Goal: Task Accomplishment & Management: Manage account settings

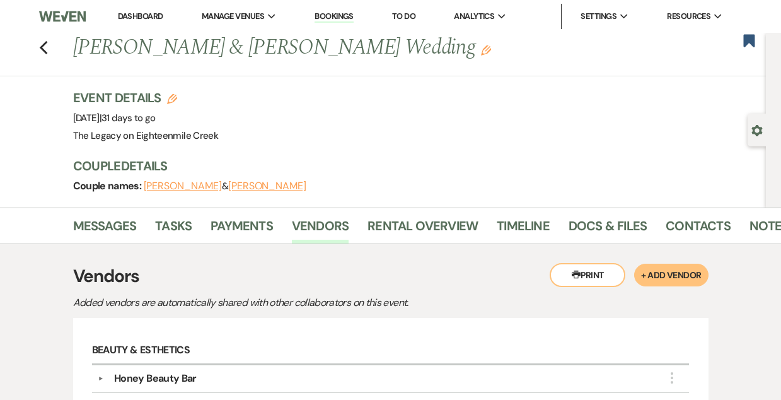
click at [129, 13] on link "Dashboard" at bounding box center [140, 16] width 45 height 11
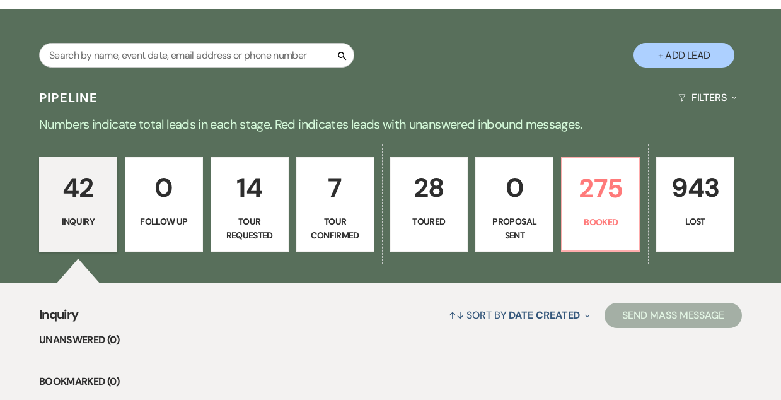
scroll to position [200, 0]
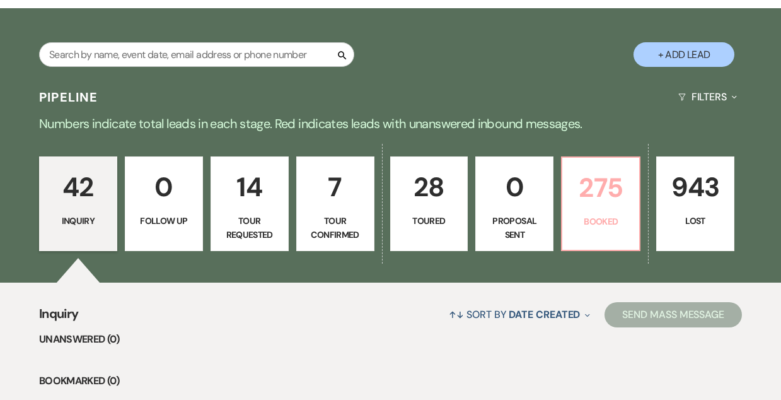
click at [607, 192] on p "275" at bounding box center [601, 187] width 62 height 42
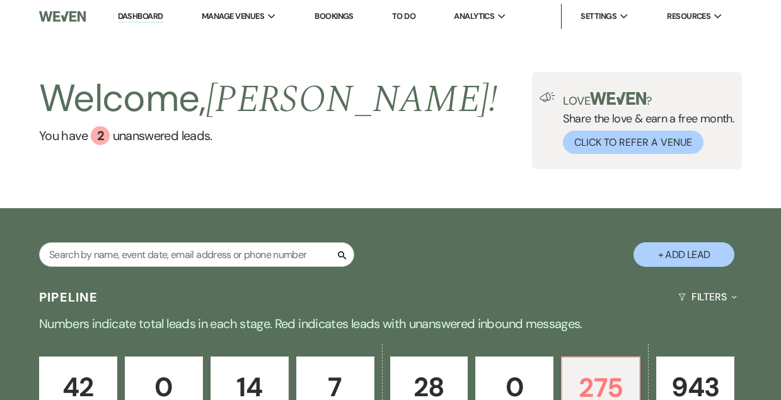
click at [341, 13] on link "Bookings" at bounding box center [333, 16] width 39 height 11
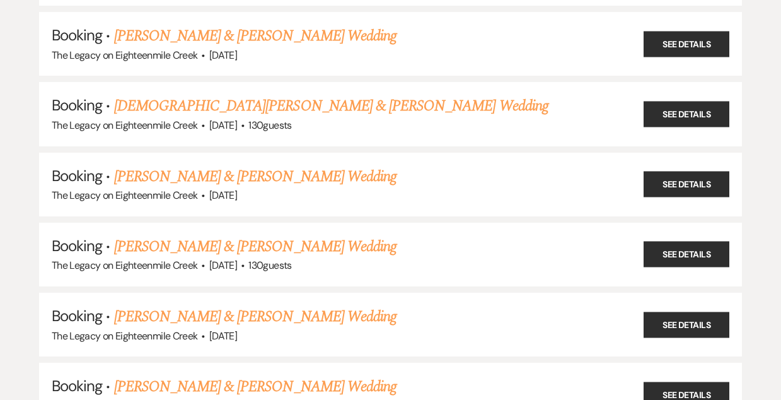
scroll to position [1123, 0]
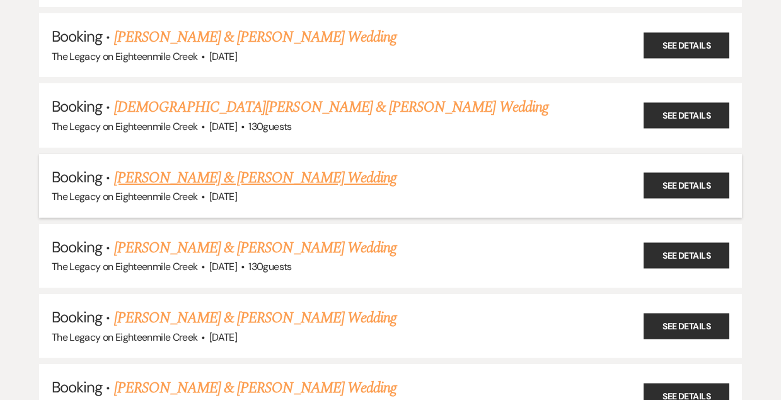
click at [270, 171] on link "[PERSON_NAME] & [PERSON_NAME] Wedding" at bounding box center [255, 177] width 282 height 23
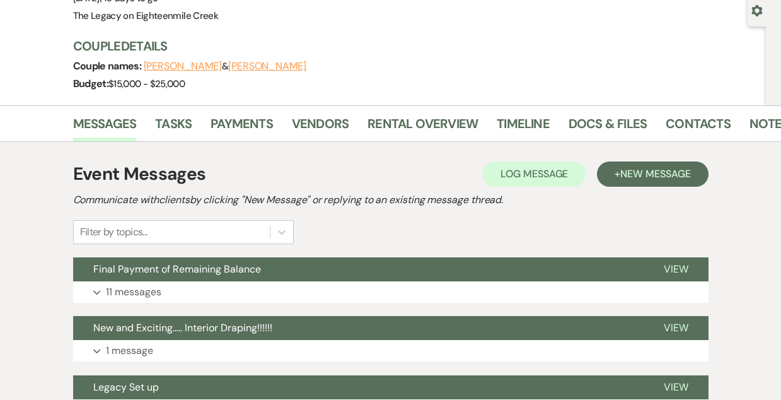
scroll to position [140, 0]
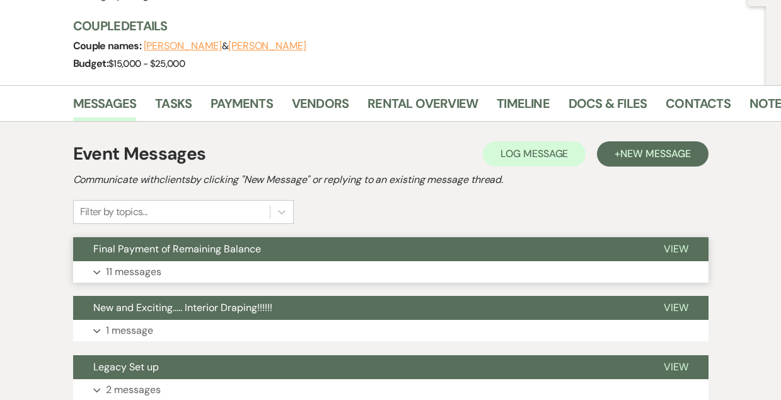
click at [335, 246] on button "Final Payment of Remaining Balance" at bounding box center [358, 249] width 570 height 24
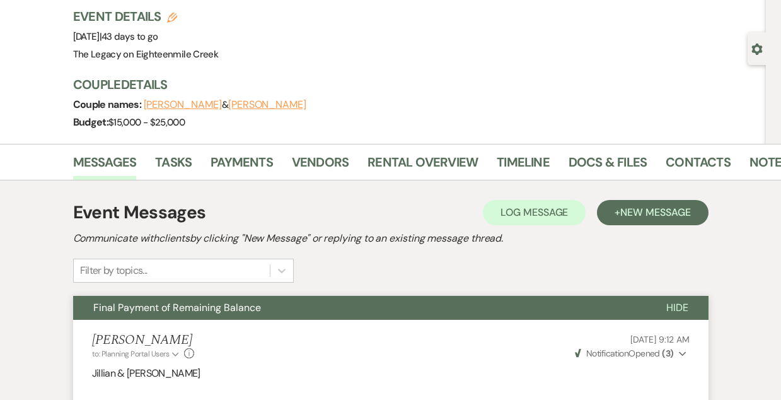
scroll to position [0, 0]
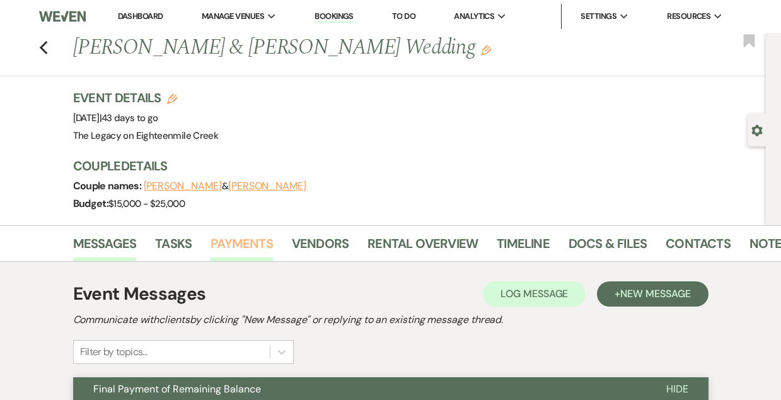
click at [242, 250] on link "Payments" at bounding box center [241, 247] width 62 height 28
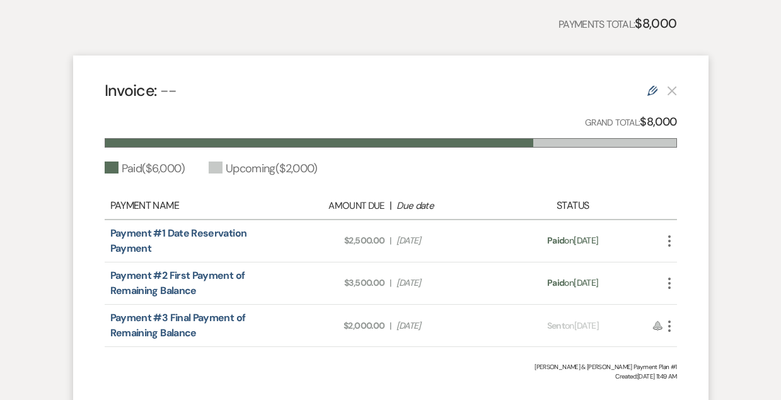
scroll to position [330, 0]
click at [669, 323] on icon "More" at bounding box center [669, 325] width 15 height 15
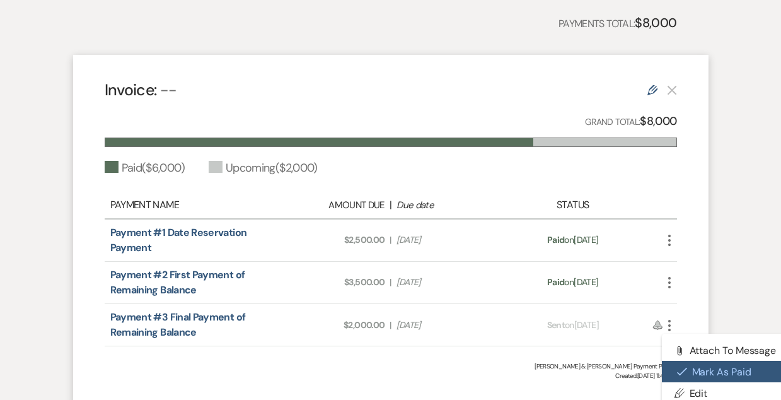
click at [688, 368] on button "Check [PERSON_NAME] [PERSON_NAME] as Paid" at bounding box center [725, 370] width 127 height 21
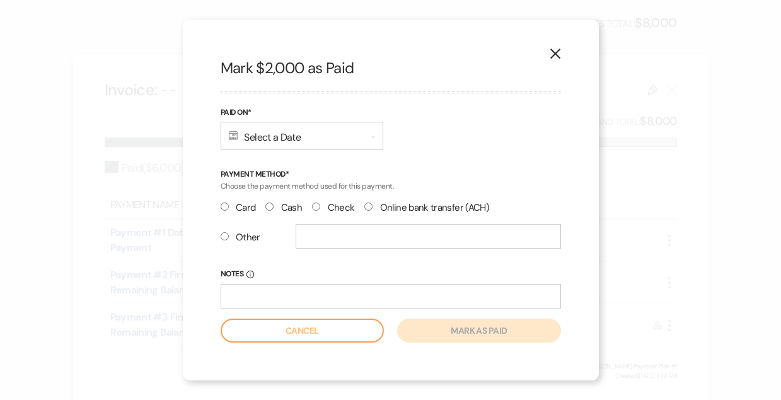
click at [292, 134] on div "Calendar Select a Date Expand" at bounding box center [302, 136] width 163 height 28
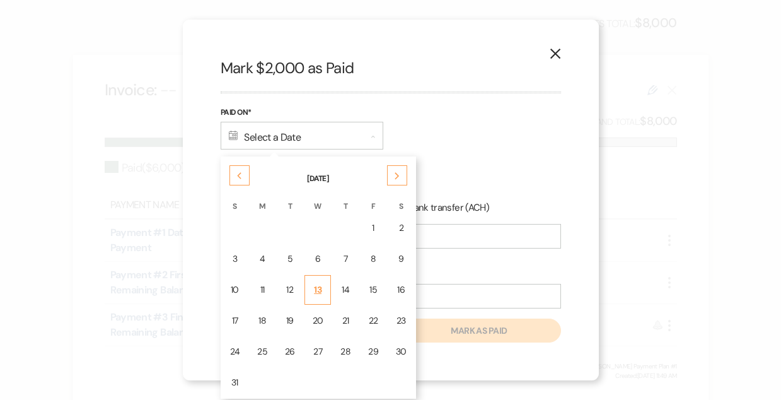
click at [316, 290] on div "13" at bounding box center [318, 289] width 11 height 13
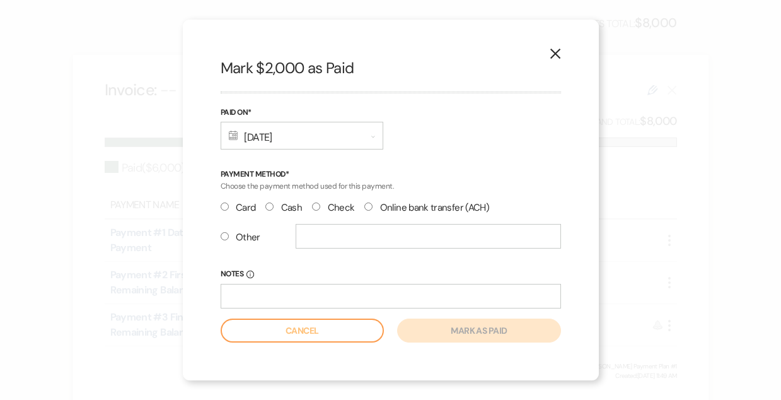
click at [316, 205] on input "Check" at bounding box center [316, 206] width 8 height 8
radio input "true"
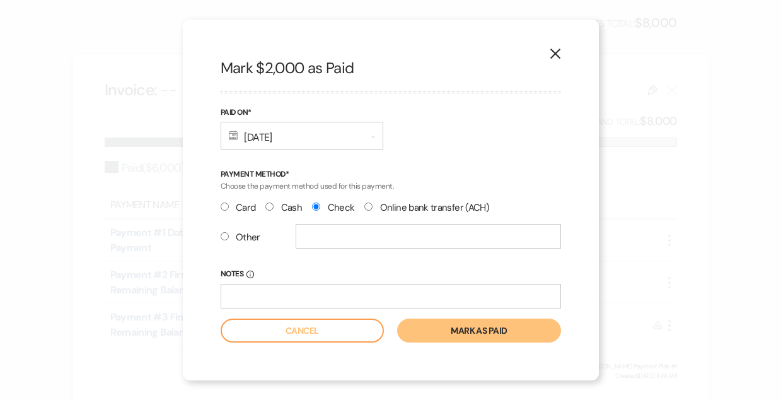
click at [502, 334] on button "Mark as paid" at bounding box center [478, 330] width 163 height 24
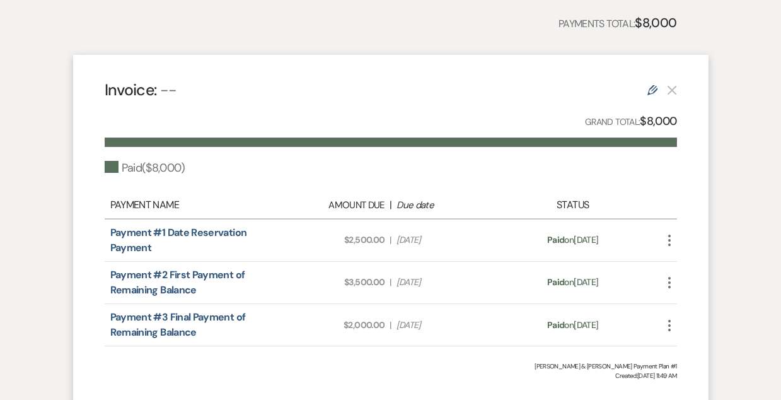
scroll to position [0, 0]
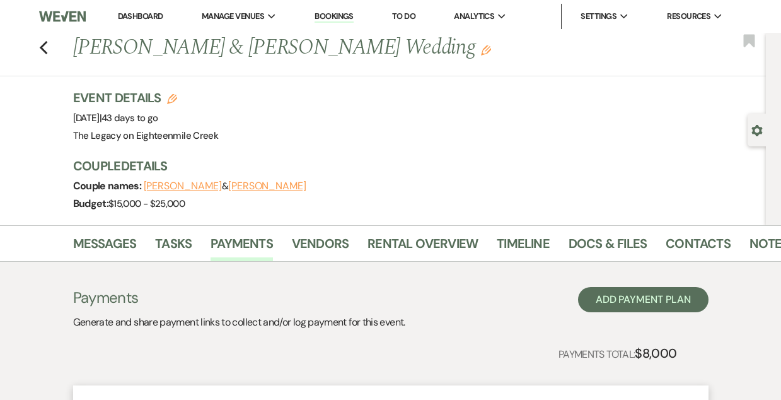
click at [132, 18] on link "Dashboard" at bounding box center [140, 16] width 45 height 11
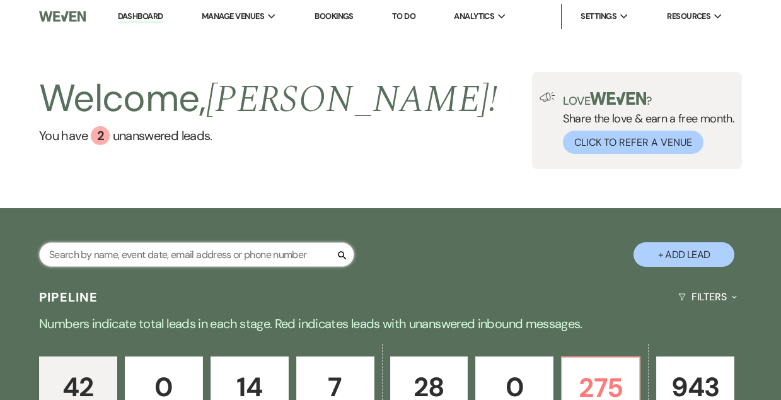
click at [229, 260] on input "text" at bounding box center [196, 254] width 315 height 25
type input "[GEOGRAPHIC_DATA]"
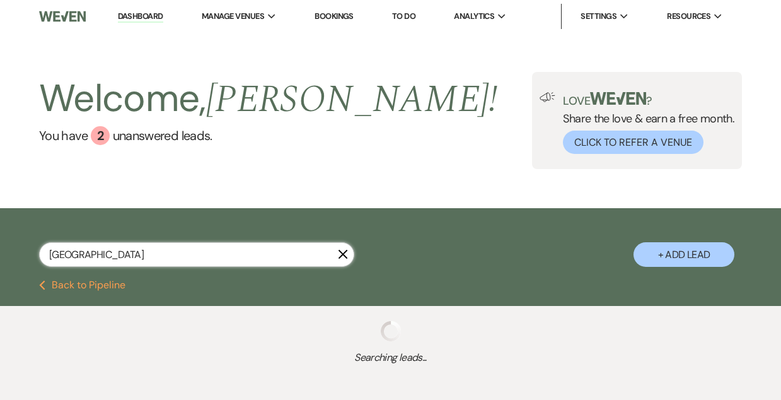
select select "4"
select select "8"
select select "11"
select select "8"
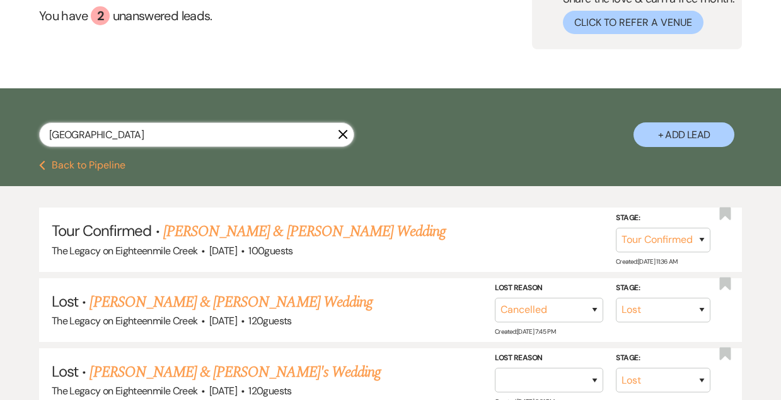
scroll to position [122, 0]
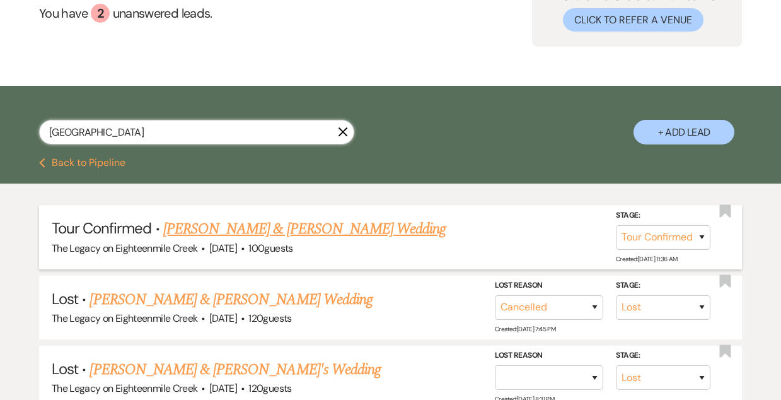
type input "[GEOGRAPHIC_DATA]"
click at [267, 227] on link "[PERSON_NAME] & [PERSON_NAME] Wedding" at bounding box center [304, 228] width 282 height 23
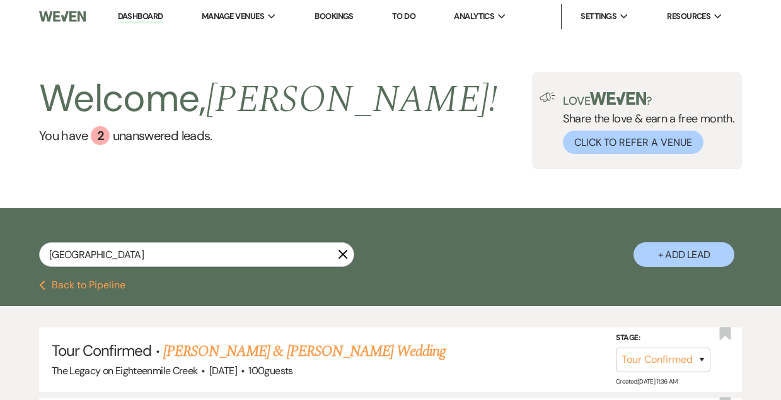
select select "4"
select select "5"
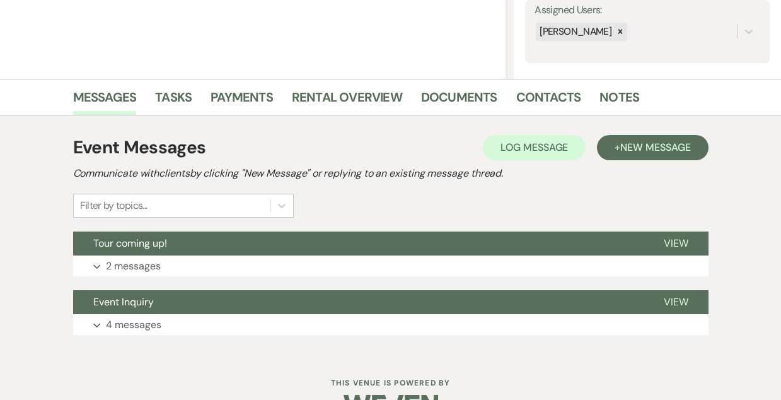
scroll to position [236, 0]
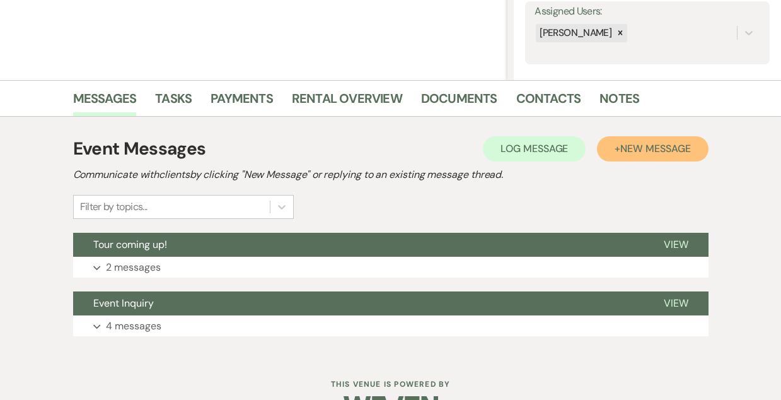
click at [628, 147] on span "New Message" at bounding box center [655, 148] width 70 height 13
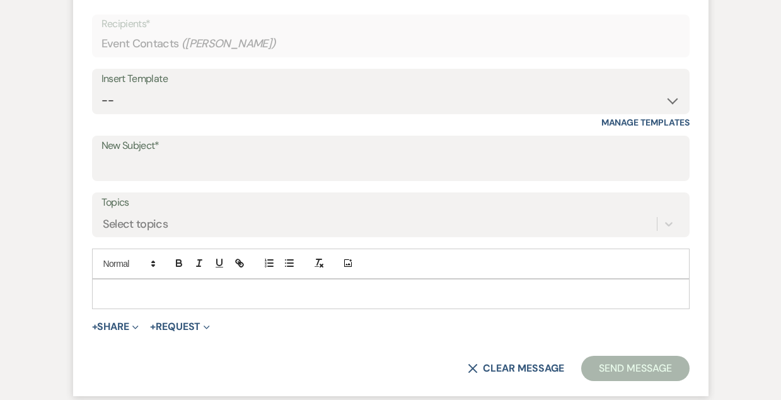
scroll to position [527, 0]
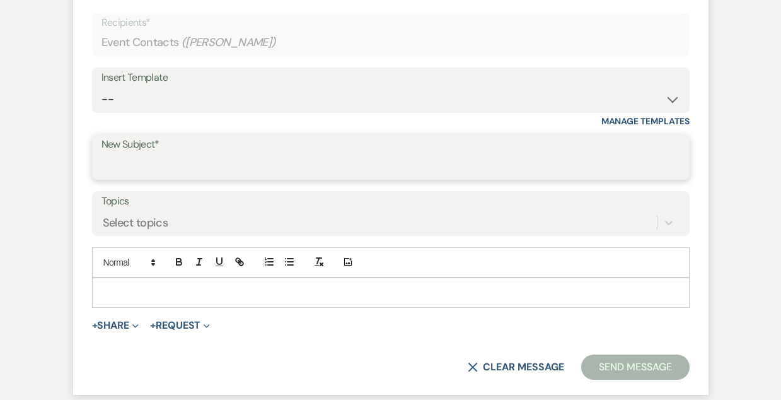
click at [325, 161] on input "New Subject*" at bounding box center [390, 166] width 579 height 25
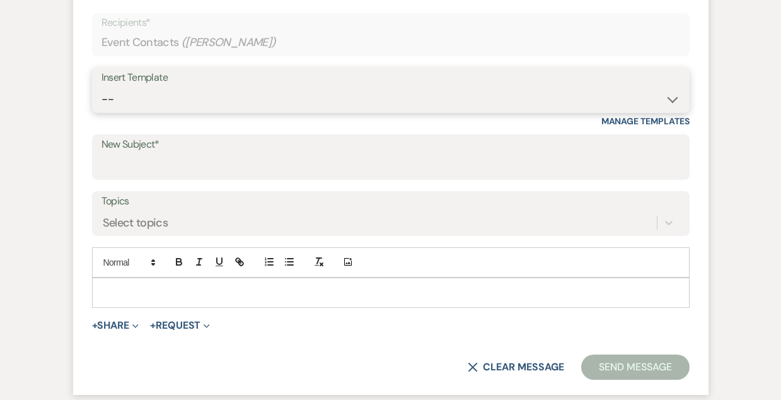
click at [308, 92] on select "-- Inquiry Follow Up- Just checking in :) Tour Date/Time Confirmation Proposal …" at bounding box center [390, 99] width 579 height 25
select select "2326"
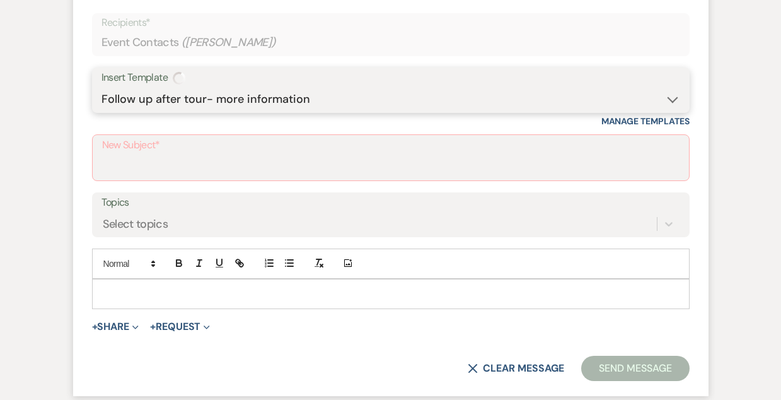
type input "GREAT TO MEET YOU!"
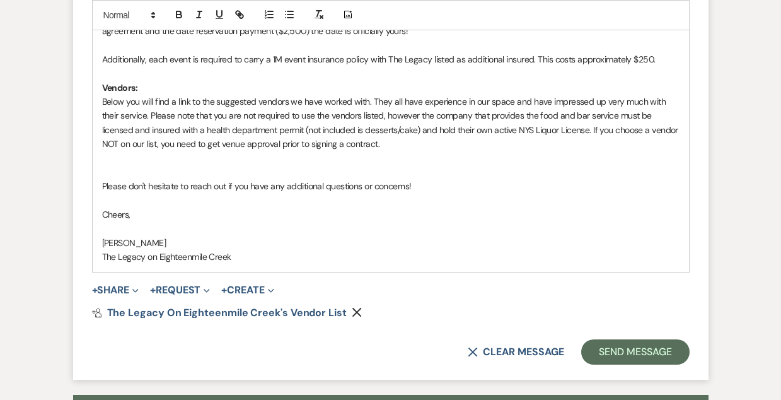
scroll to position [1030, 0]
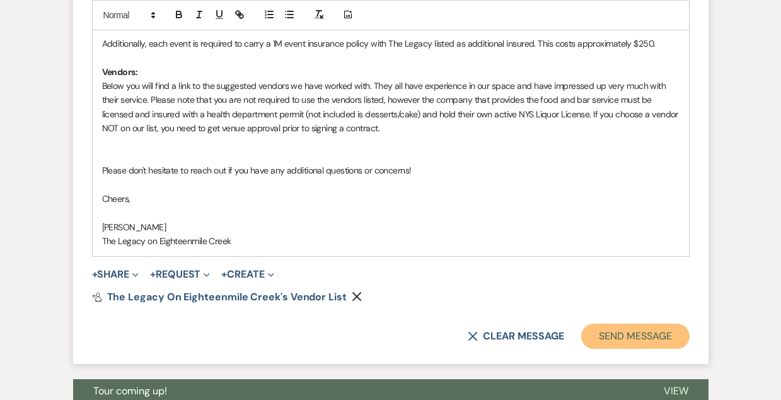
click at [645, 337] on button "Send Message" at bounding box center [635, 335] width 108 height 25
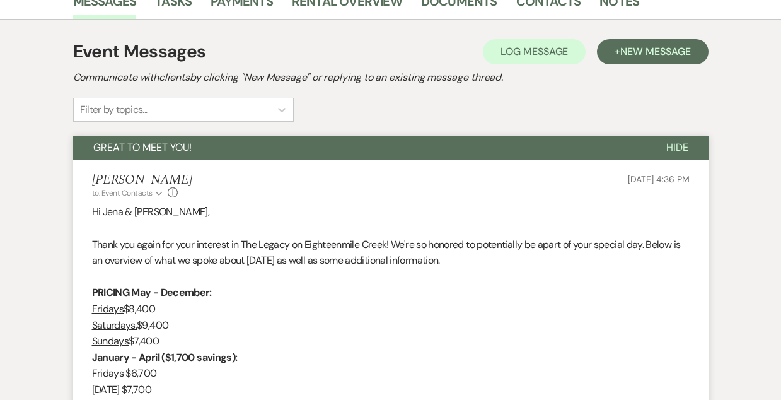
scroll to position [0, 0]
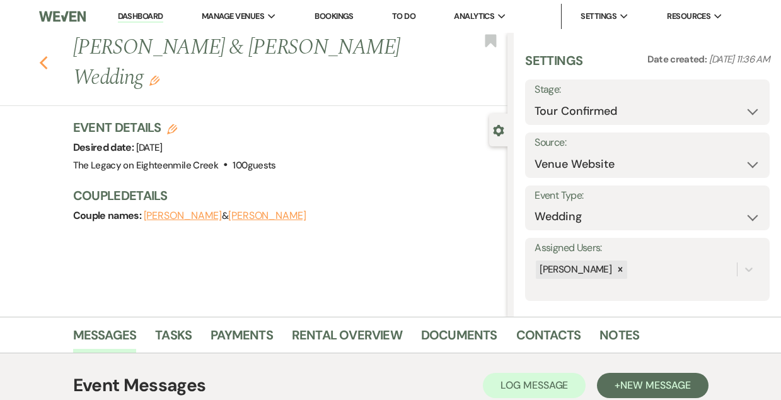
click at [44, 61] on icon "Previous" at bounding box center [43, 62] width 9 height 15
select select "4"
select select "8"
select select "11"
select select "8"
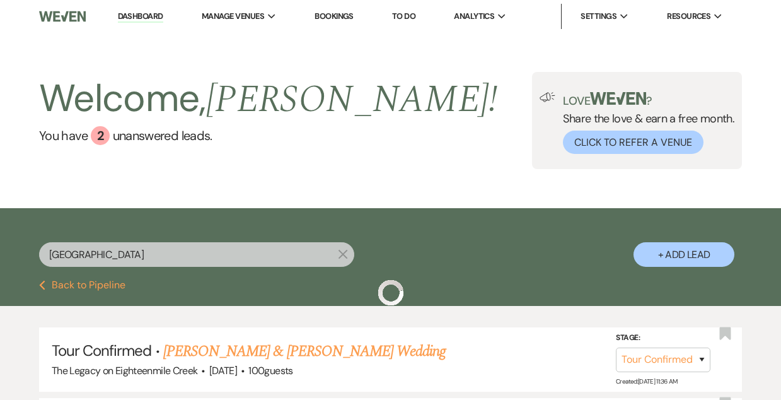
scroll to position [122, 0]
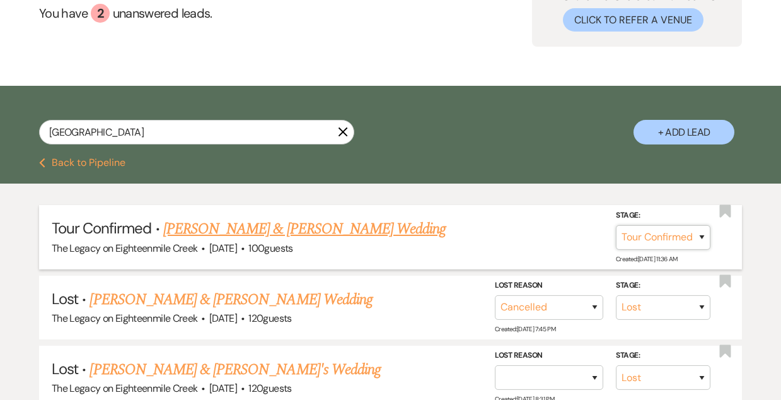
click at [646, 235] on select "Inquiry Follow Up Tour Requested Tour Confirmed Toured Proposal Sent Booked Lost" at bounding box center [663, 237] width 95 height 25
select select "5"
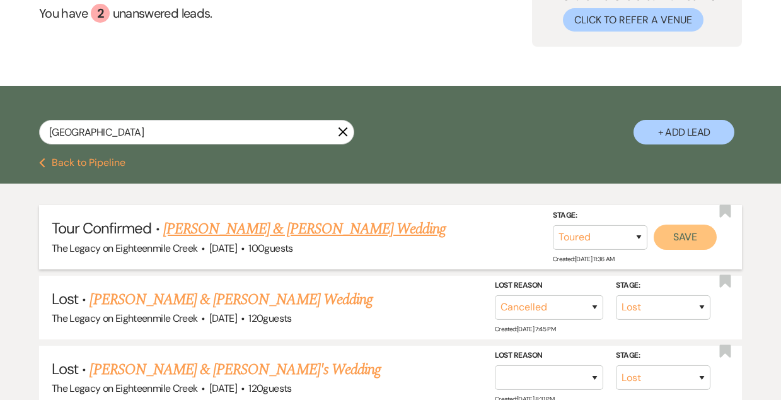
click at [693, 238] on button "Save" at bounding box center [684, 236] width 63 height 25
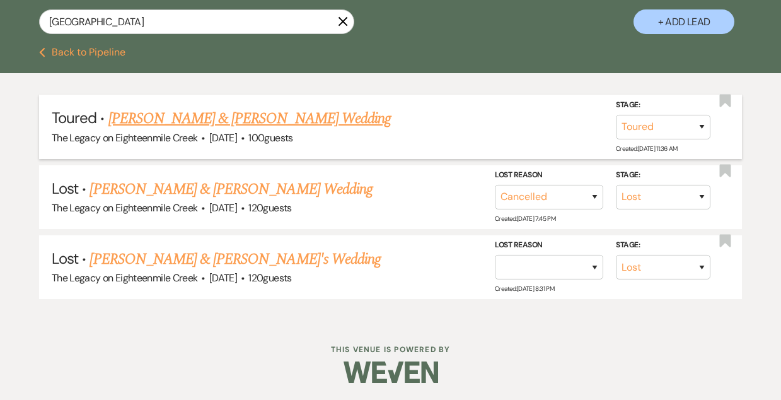
scroll to position [0, 0]
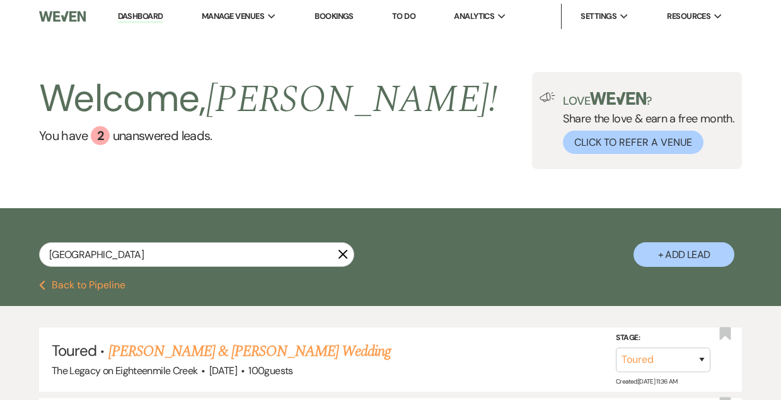
click at [141, 16] on link "Dashboard" at bounding box center [140, 17] width 45 height 12
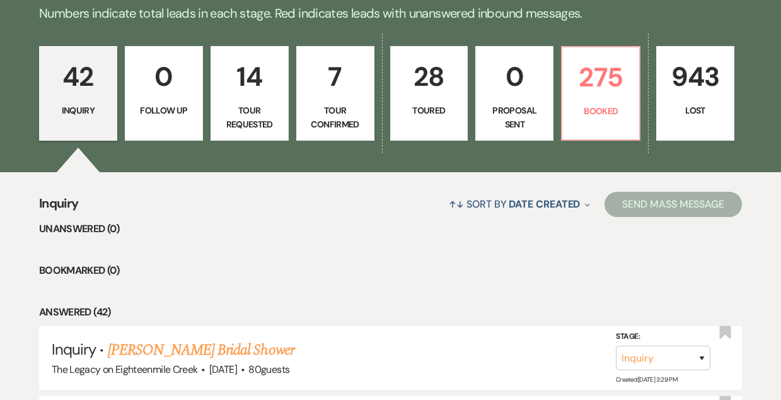
click at [427, 88] on p "28" at bounding box center [429, 76] width 62 height 42
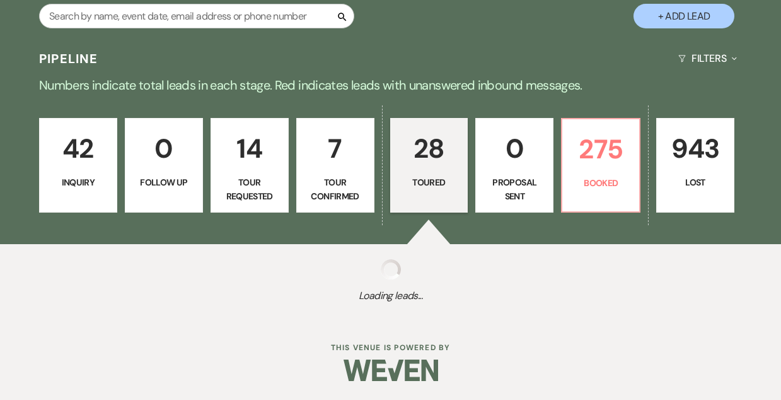
select select "5"
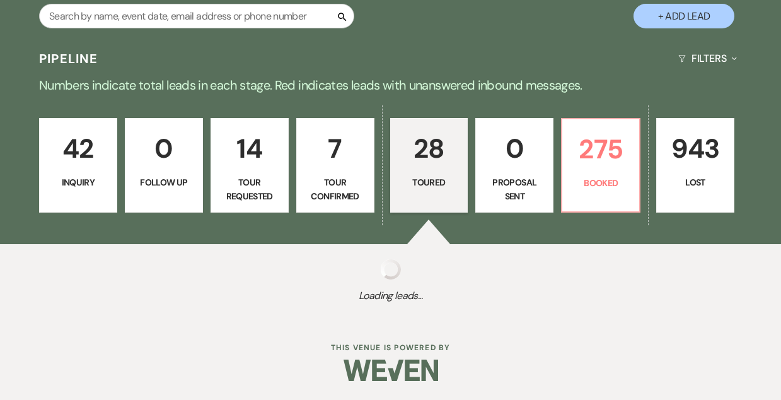
select select "5"
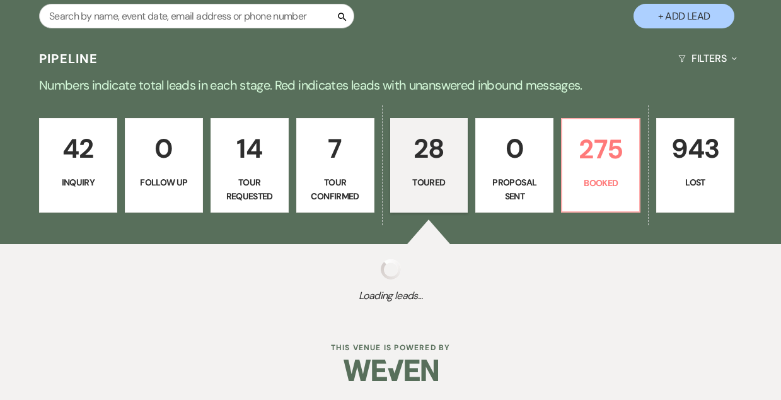
select select "5"
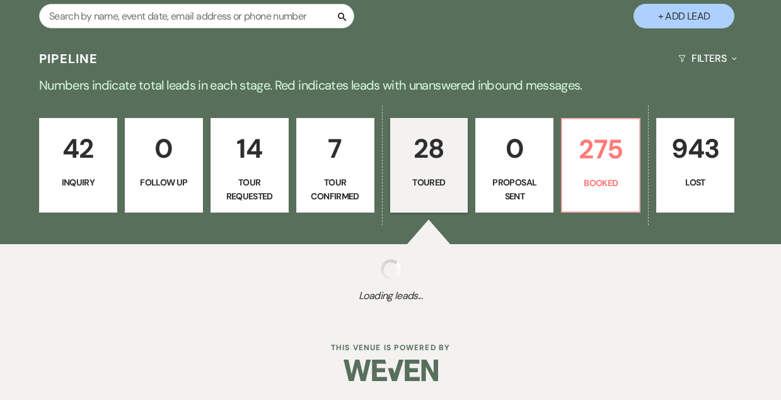
select select "5"
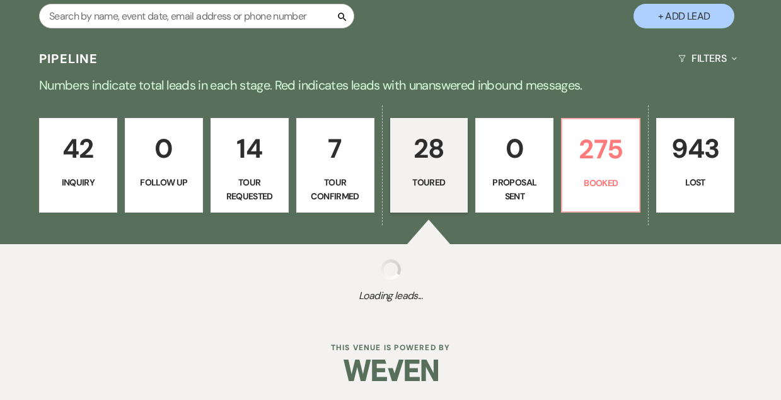
select select "5"
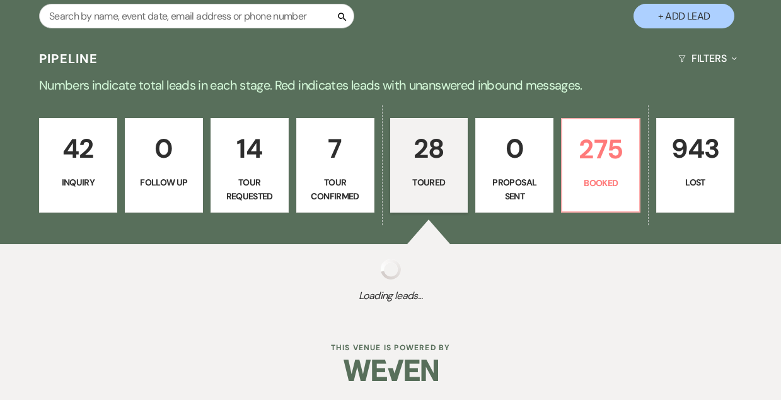
select select "5"
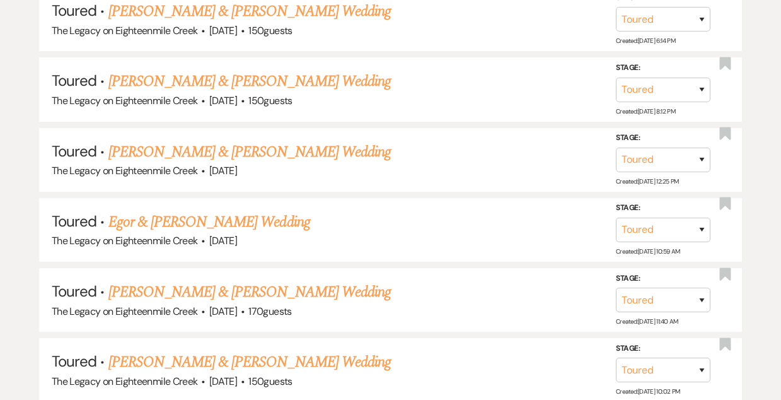
scroll to position [2347, 0]
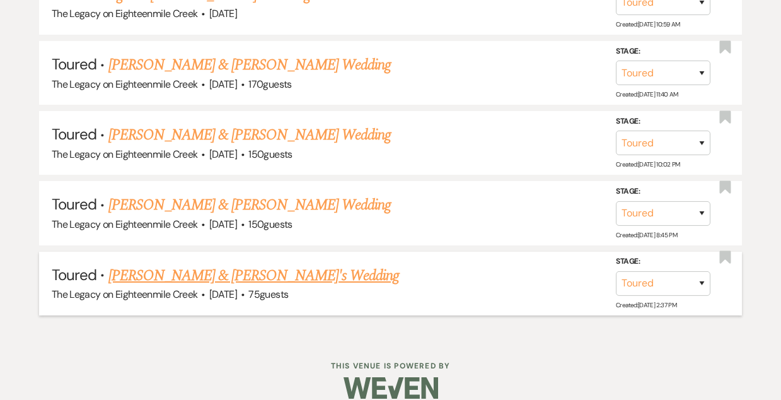
click at [221, 264] on link "[PERSON_NAME] & [PERSON_NAME]'s Wedding" at bounding box center [253, 275] width 291 height 23
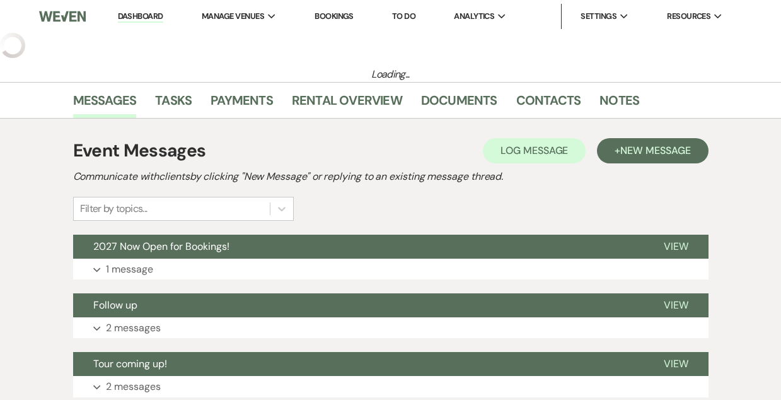
select select "5"
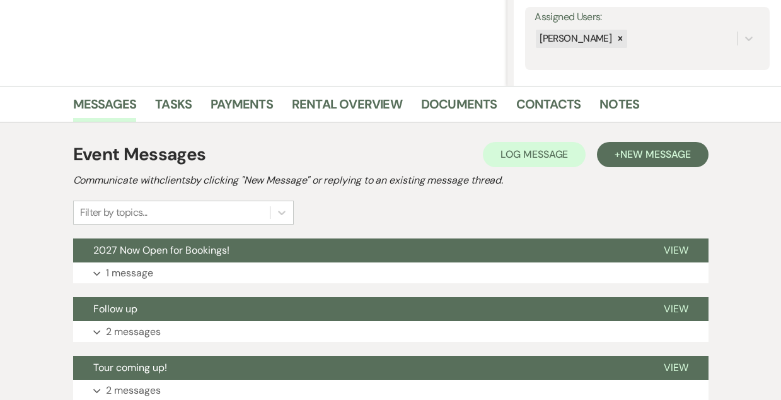
scroll to position [308, 0]
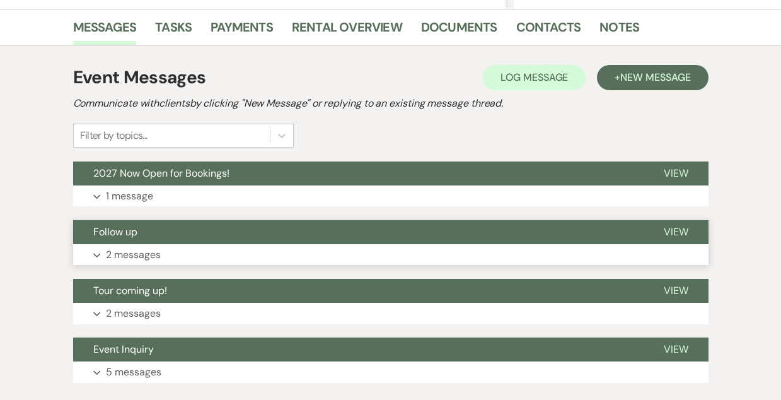
click at [360, 229] on button "Follow up" at bounding box center [358, 232] width 570 height 24
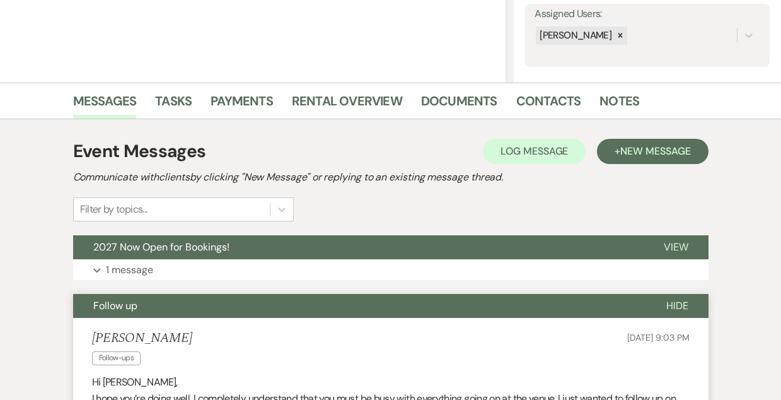
scroll to position [233, 0]
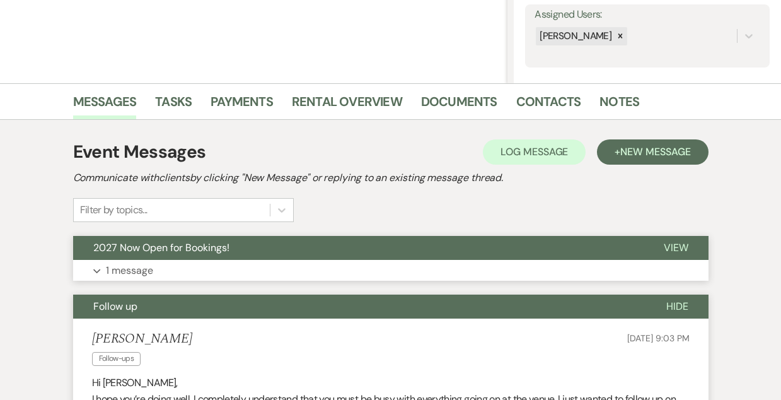
click at [378, 245] on button "2027 Now Open for Bookings!" at bounding box center [358, 248] width 570 height 24
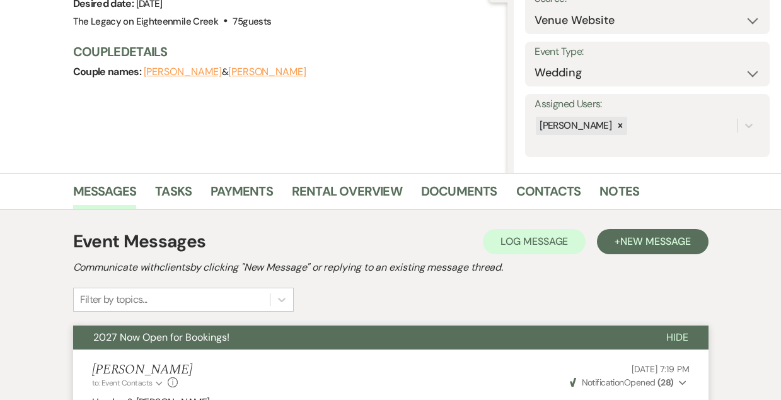
scroll to position [0, 0]
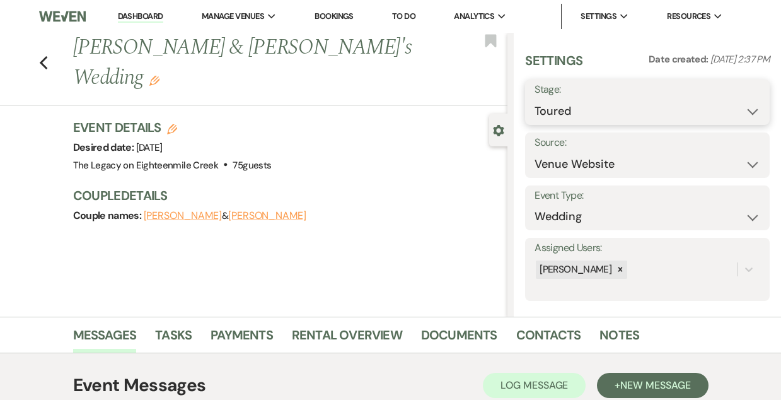
click at [592, 112] on select "Inquiry Follow Up Tour Requested Tour Confirmed Toured Proposal Sent Booked Lost" at bounding box center [647, 111] width 226 height 25
select select "8"
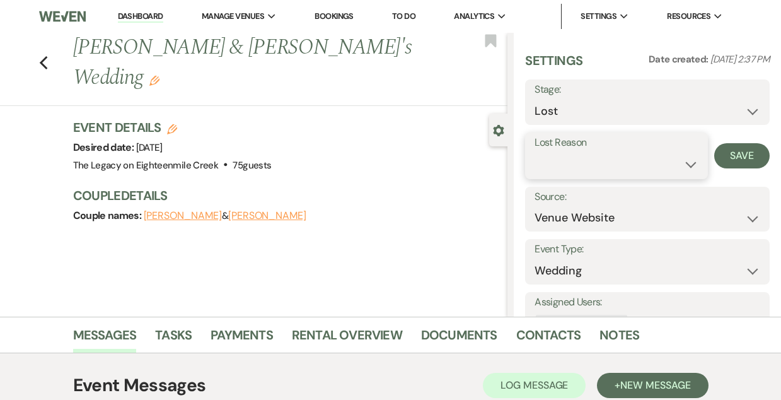
click at [592, 162] on select "Booked Elsewhere Budget Date Unavailable No Response Not a Good Match Capacity …" at bounding box center [615, 164] width 163 height 25
select select "10"
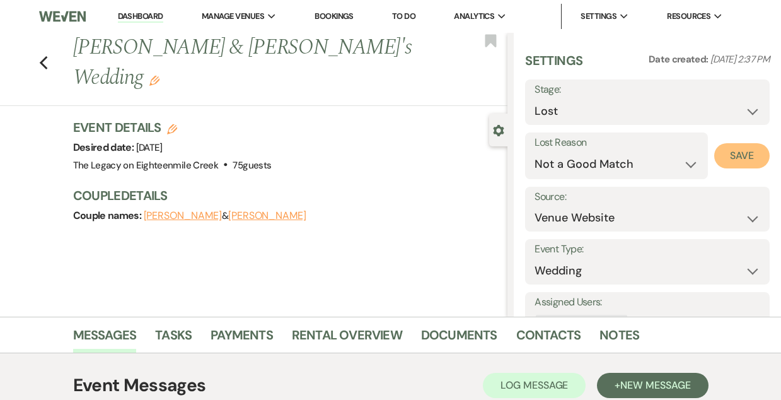
click at [736, 149] on button "Save" at bounding box center [741, 155] width 55 height 25
click at [39, 55] on icon "Previous" at bounding box center [43, 62] width 9 height 15
select select "5"
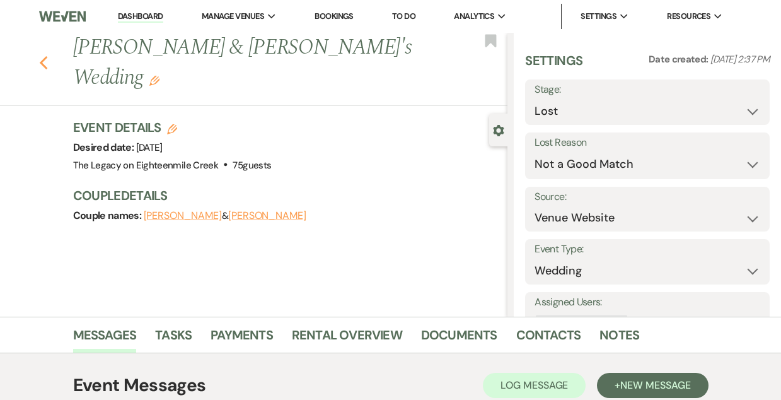
select select "5"
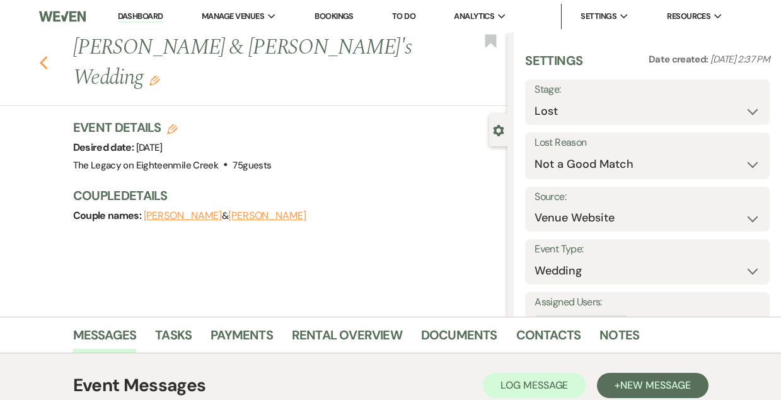
select select "5"
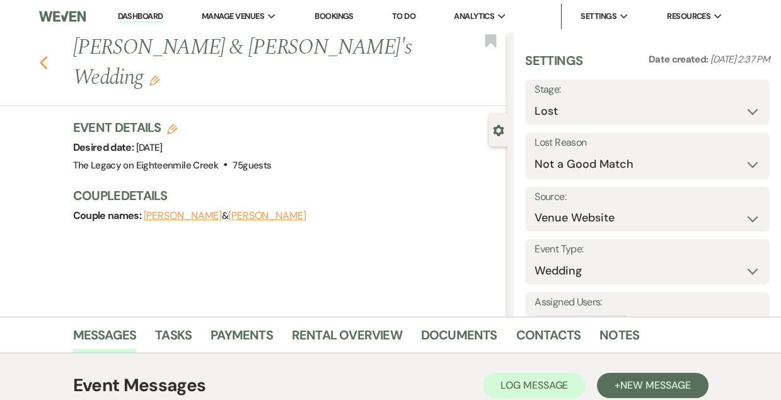
select select "5"
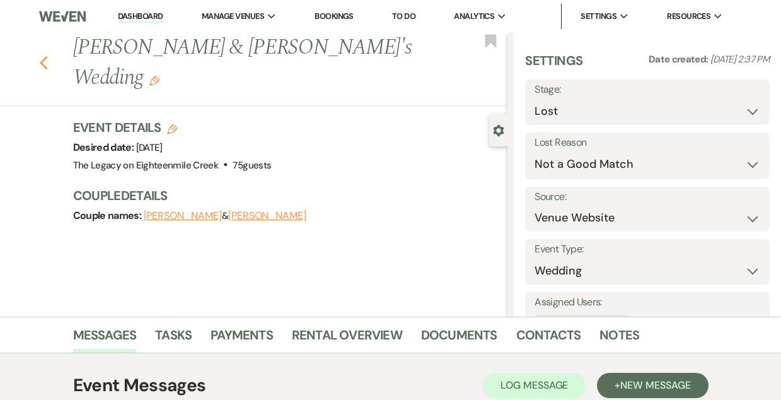
select select "5"
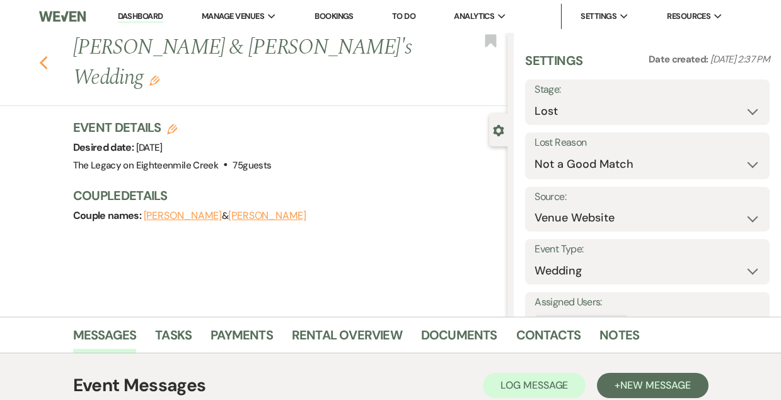
select select "5"
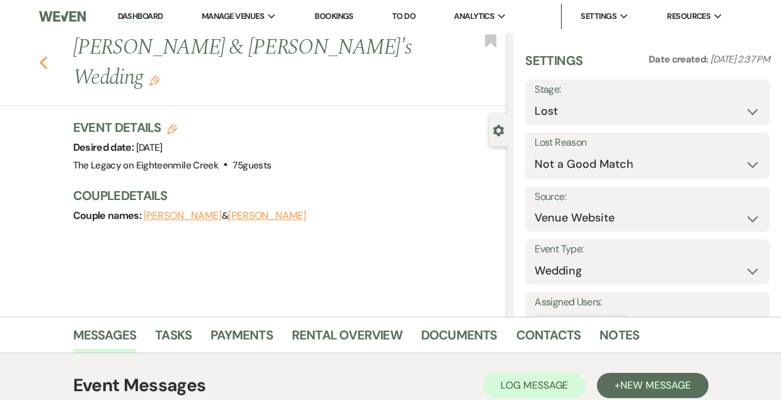
select select "8"
select select "10"
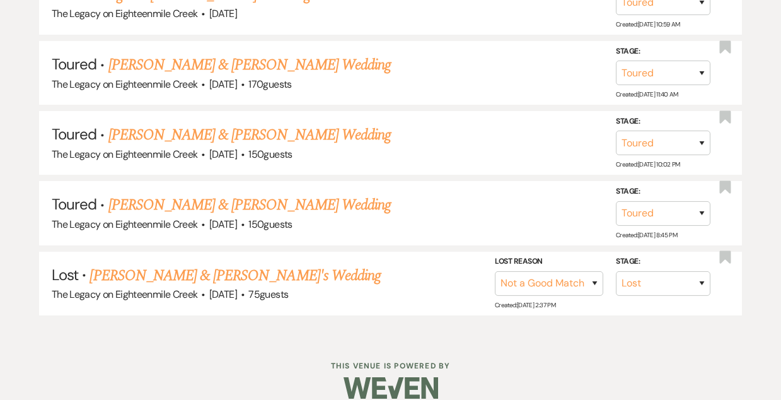
scroll to position [2277, 0]
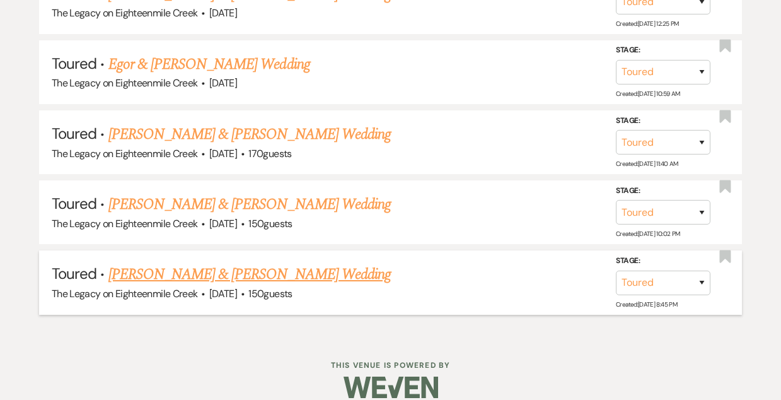
click at [199, 263] on link "[PERSON_NAME] & [PERSON_NAME] Wedding" at bounding box center [249, 274] width 282 height 23
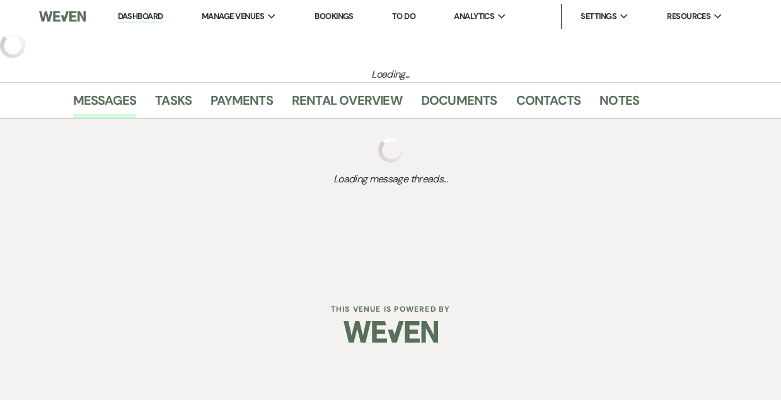
select select "5"
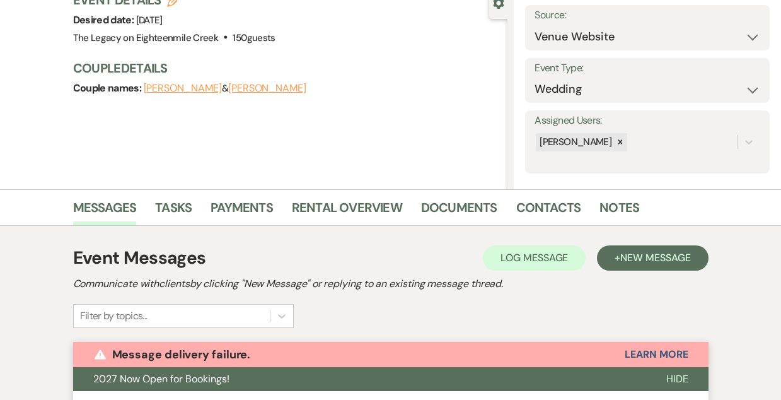
scroll to position [129, 0]
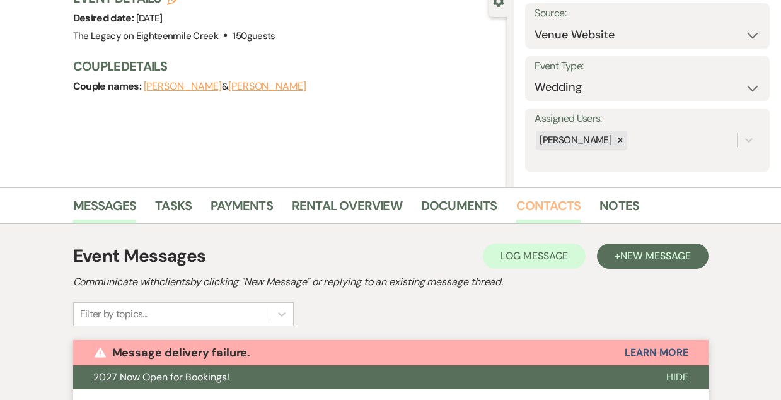
click at [541, 202] on link "Contacts" at bounding box center [548, 209] width 65 height 28
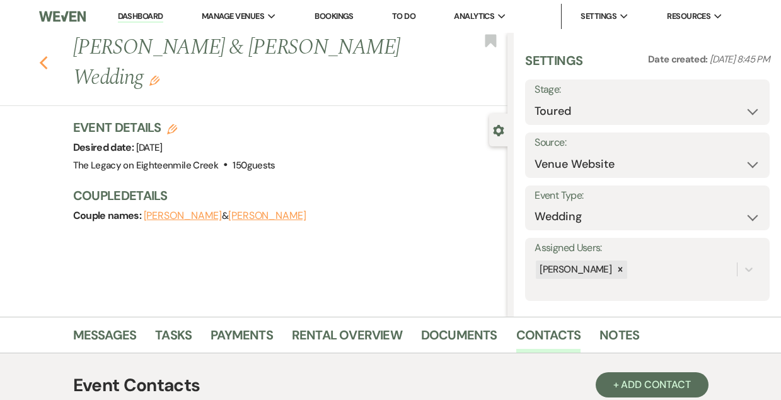
click at [45, 55] on icon "Previous" at bounding box center [43, 62] width 9 height 15
select select "5"
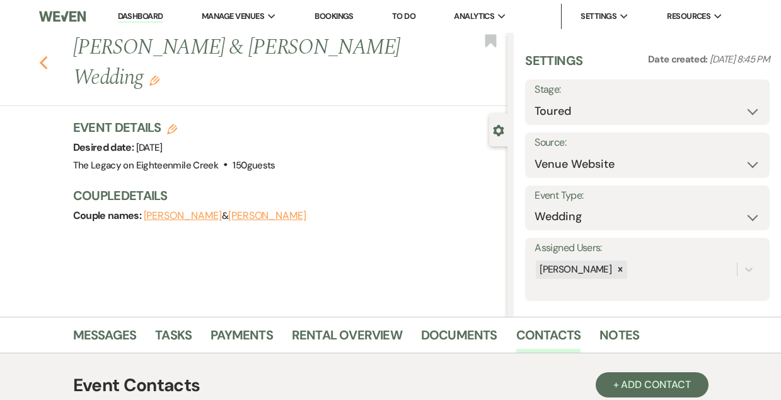
select select "5"
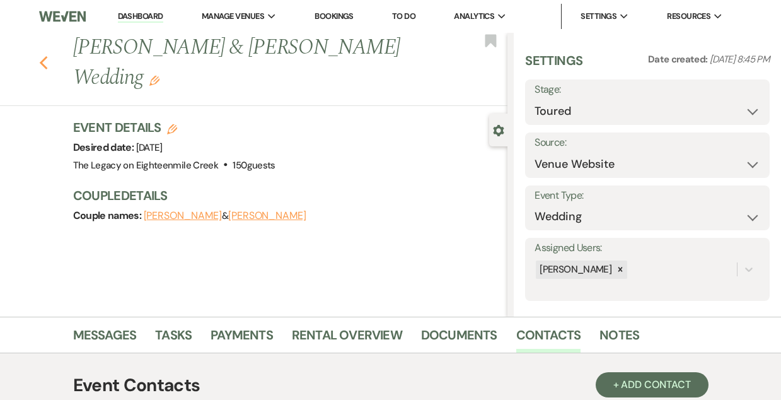
select select "5"
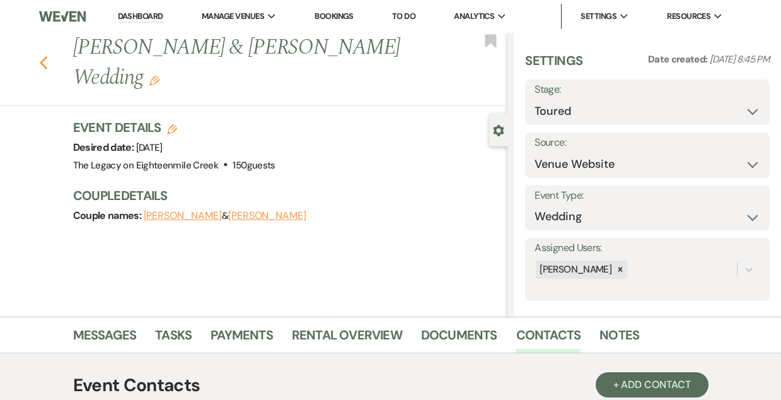
select select "5"
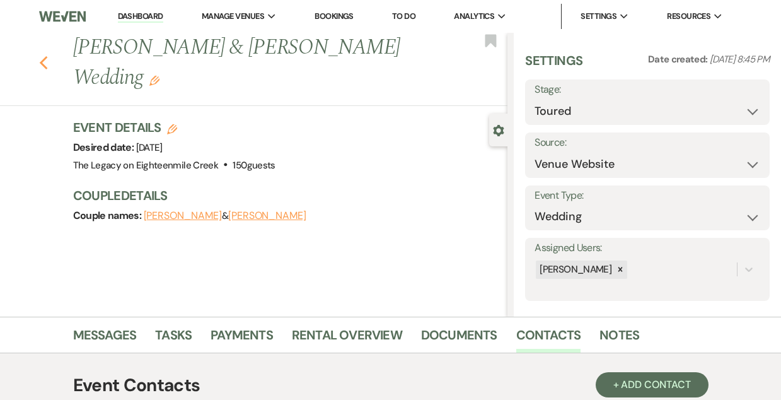
select select "5"
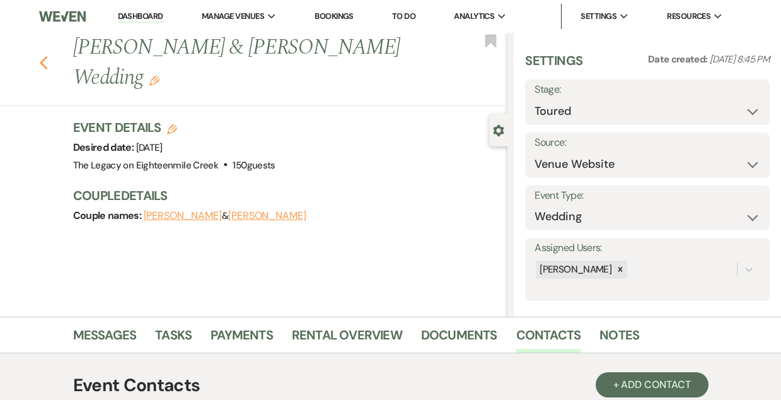
select select "5"
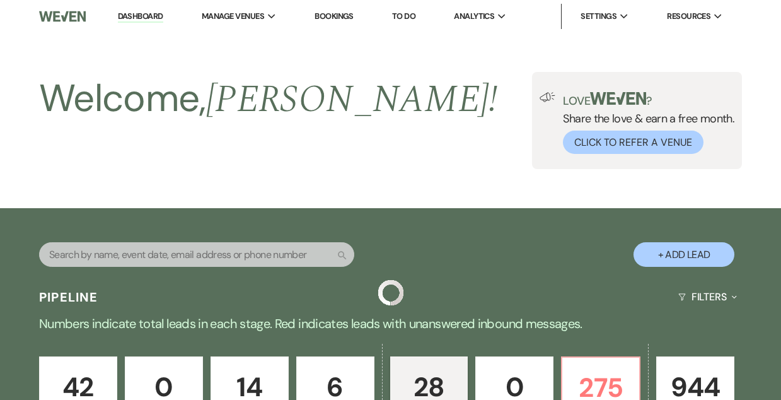
scroll to position [2277, 0]
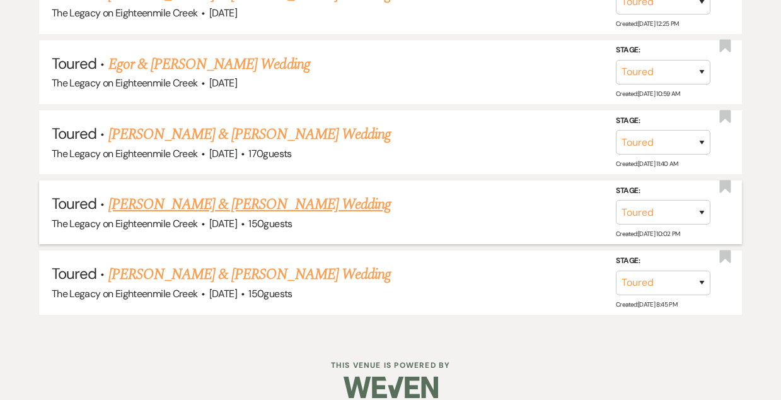
click at [229, 193] on link "[PERSON_NAME] & [PERSON_NAME] Wedding" at bounding box center [249, 204] width 282 height 23
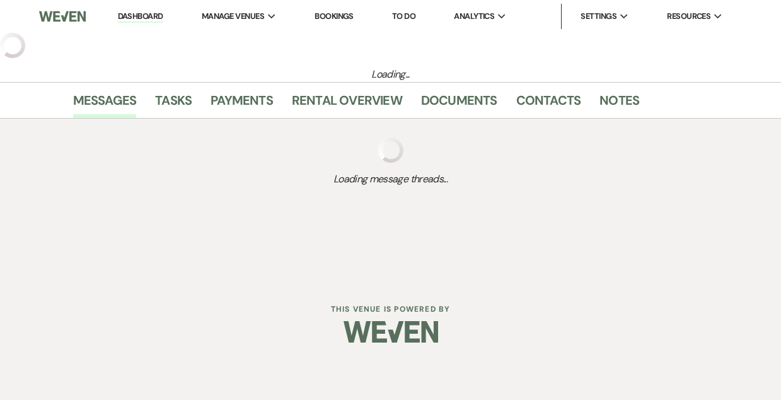
select select "5"
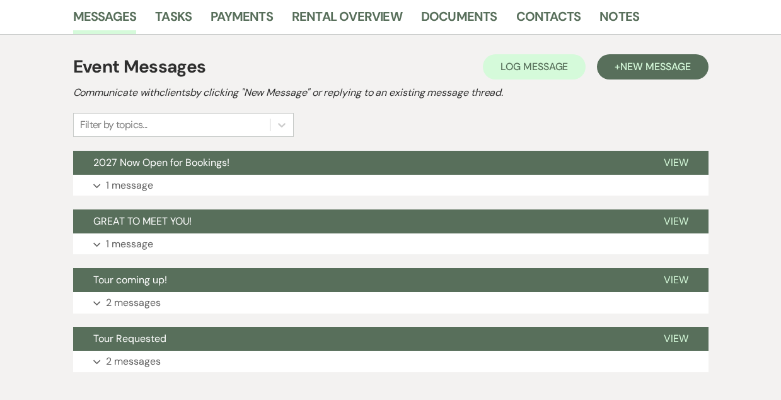
scroll to position [321, 0]
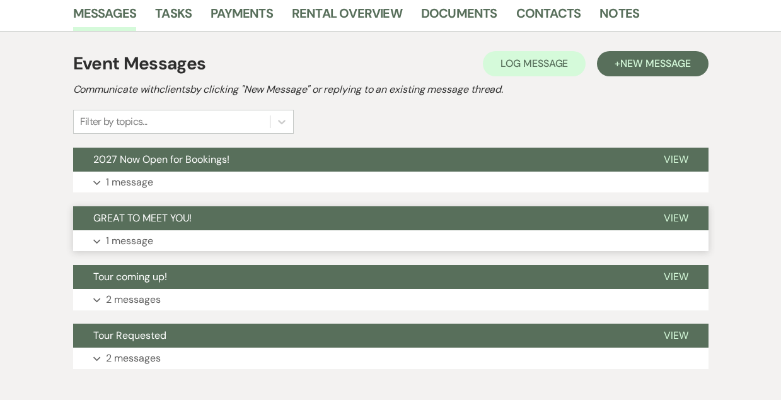
click at [358, 217] on button "GREAT TO MEET YOU!" at bounding box center [358, 218] width 570 height 24
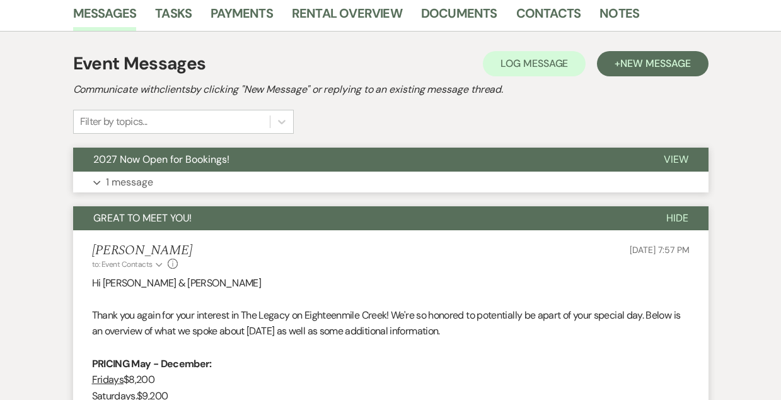
click at [357, 155] on button "2027 Now Open for Bookings!" at bounding box center [358, 159] width 570 height 24
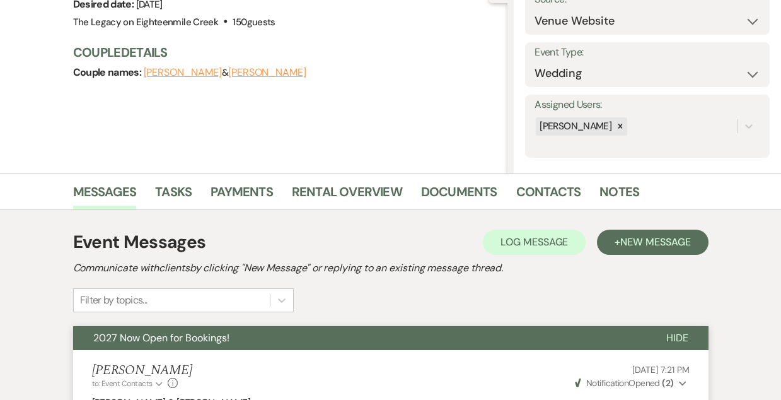
scroll to position [142, 0]
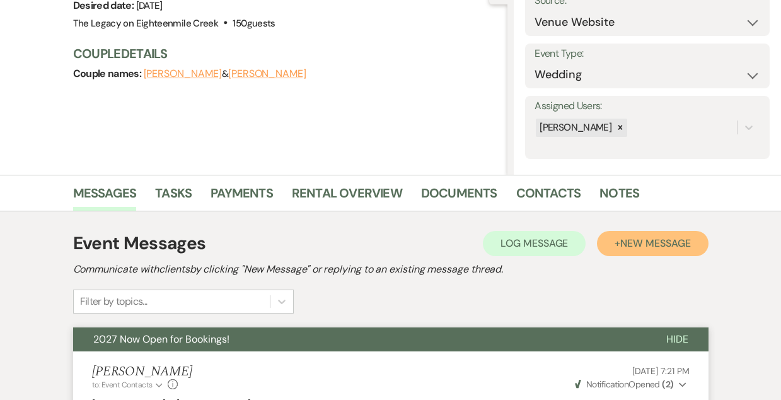
click at [677, 245] on span "New Message" at bounding box center [655, 242] width 70 height 13
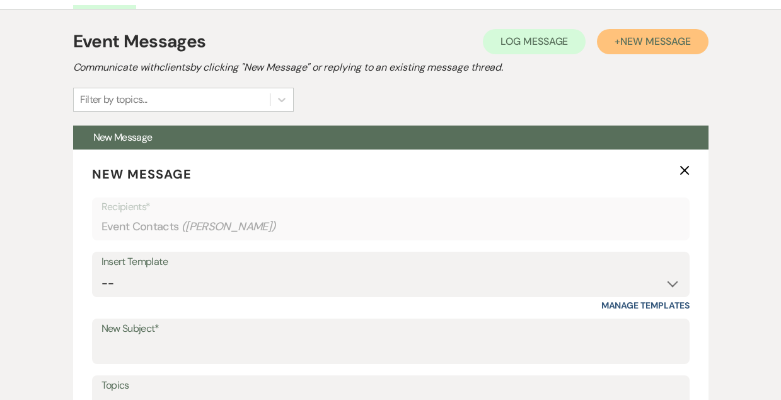
scroll to position [345, 0]
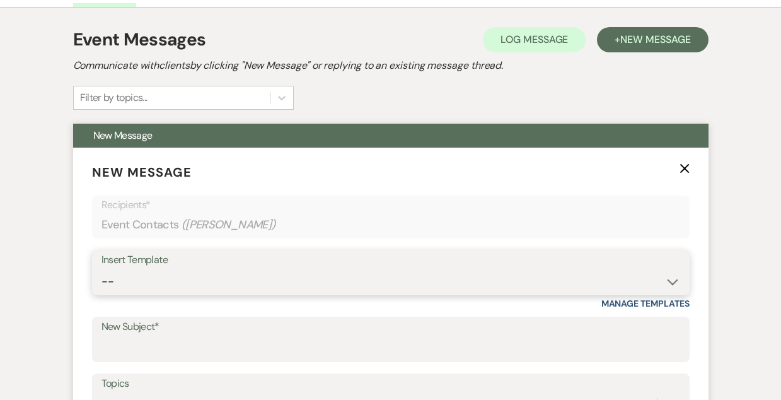
click at [309, 286] on select "-- Inquiry Follow Up- Just checking in :) Tour Date/Time Confirmation Proposal …" at bounding box center [390, 281] width 579 height 25
select select "3072"
type input "Checking in after your tour!"
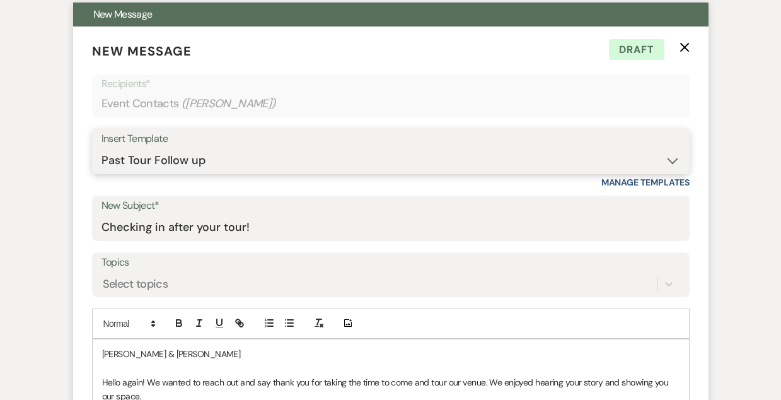
scroll to position [458, 0]
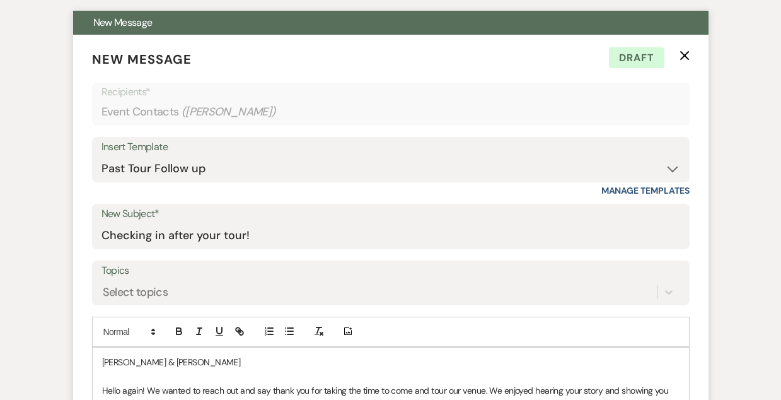
click at [684, 47] on form "New Message X Draft Recipients* Event Contacts ( [PERSON_NAME] ) Insert Templat…" at bounding box center [390, 334] width 635 height 599
click at [684, 55] on use "button" at bounding box center [683, 54] width 9 height 9
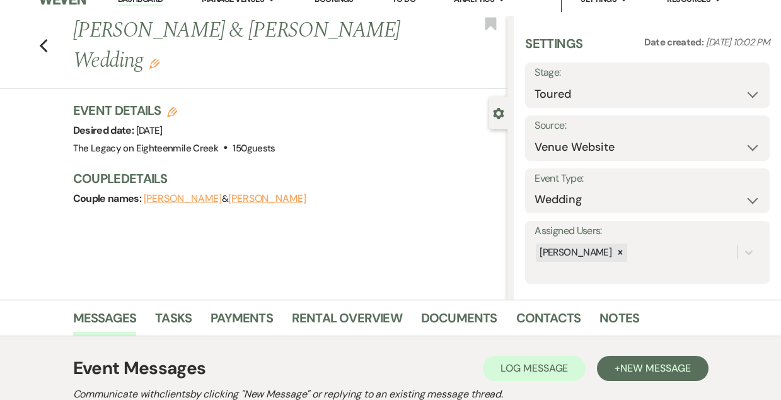
scroll to position [6, 0]
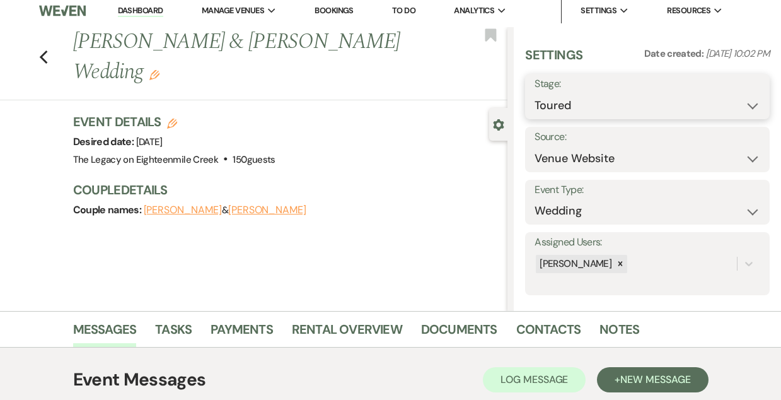
click at [560, 98] on select "Inquiry Follow Up Tour Requested Tour Confirmed Toured Proposal Sent Booked Lost" at bounding box center [647, 105] width 226 height 25
select select "8"
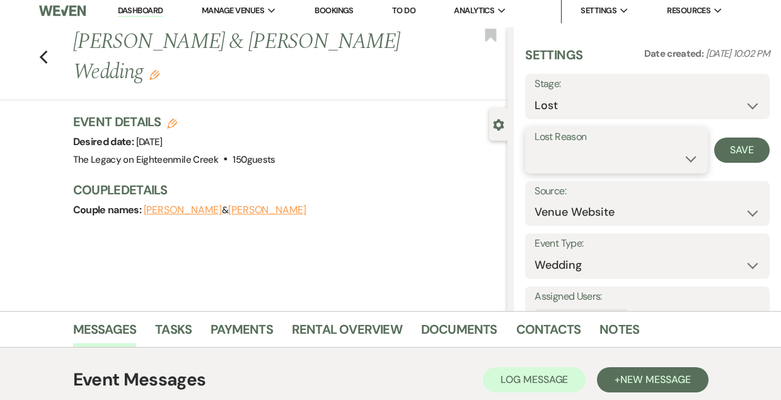
click at [582, 170] on select "Booked Elsewhere Budget Date Unavailable No Response Not a Good Match Capacity …" at bounding box center [615, 158] width 163 height 25
select select "10"
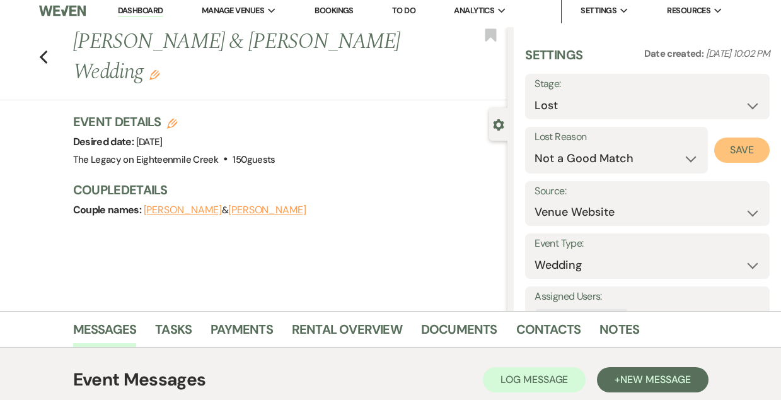
click at [740, 153] on button "Save" at bounding box center [741, 149] width 55 height 25
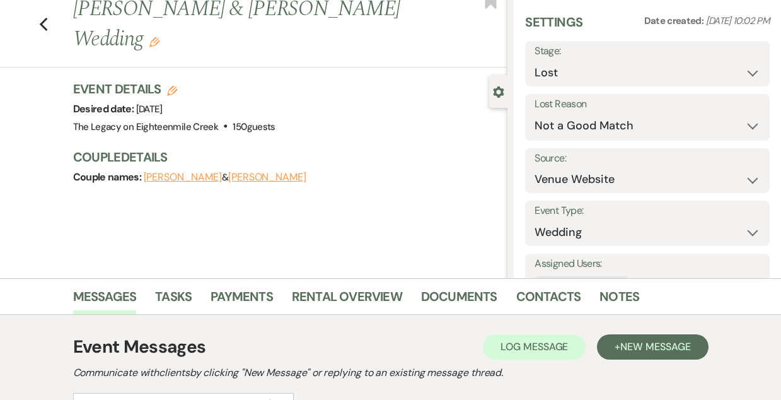
scroll to position [0, 0]
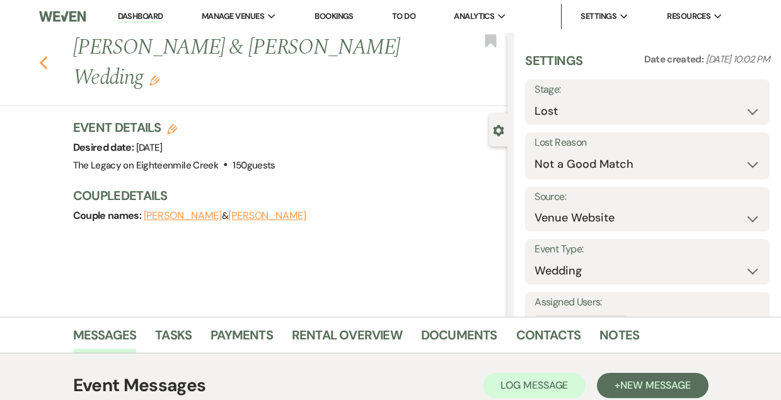
click at [44, 64] on icon "Previous" at bounding box center [43, 62] width 9 height 15
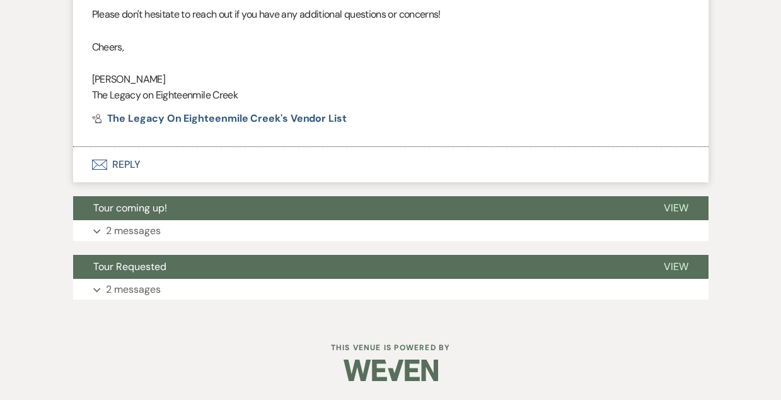
select select "5"
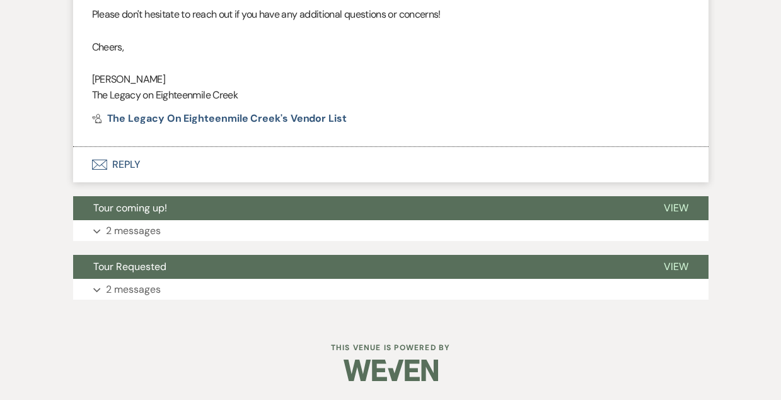
select select "5"
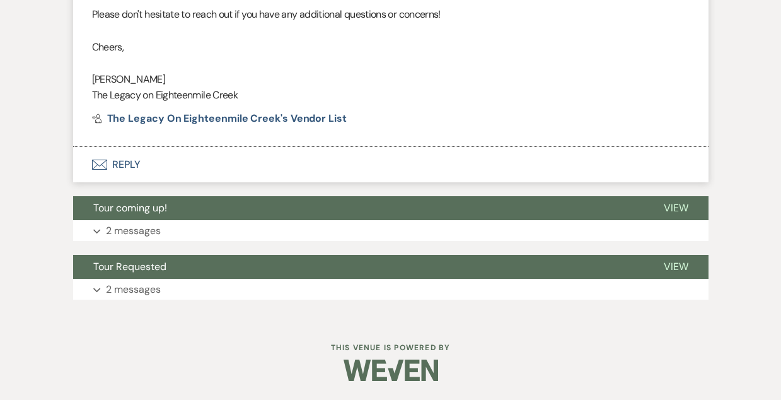
select select "5"
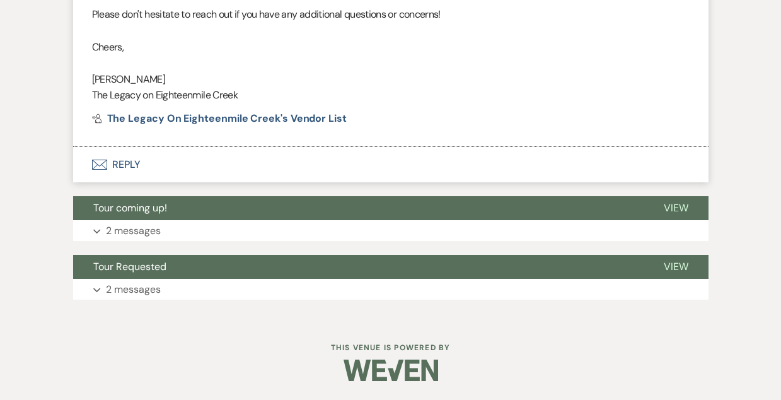
select select "5"
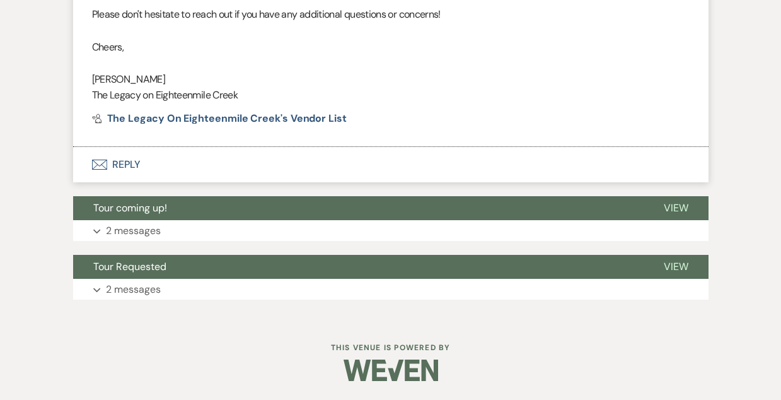
select select "5"
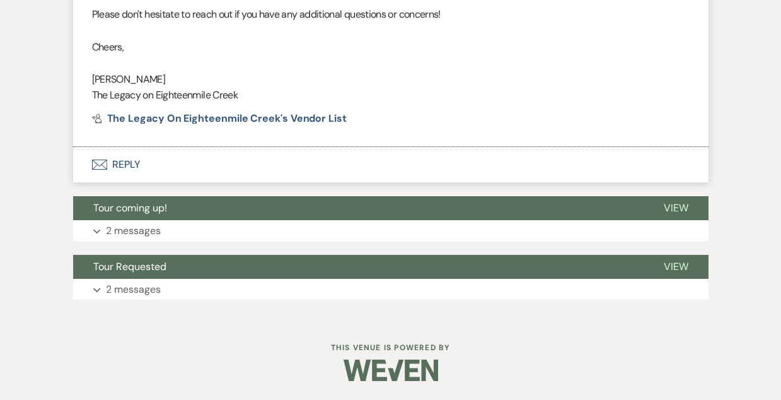
select select "5"
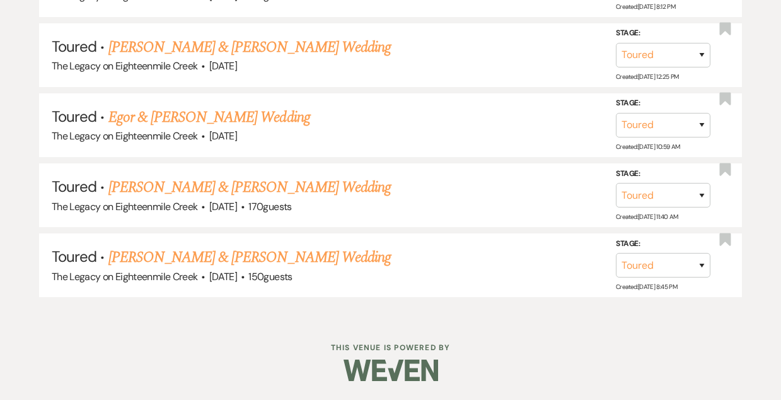
scroll to position [2208, 0]
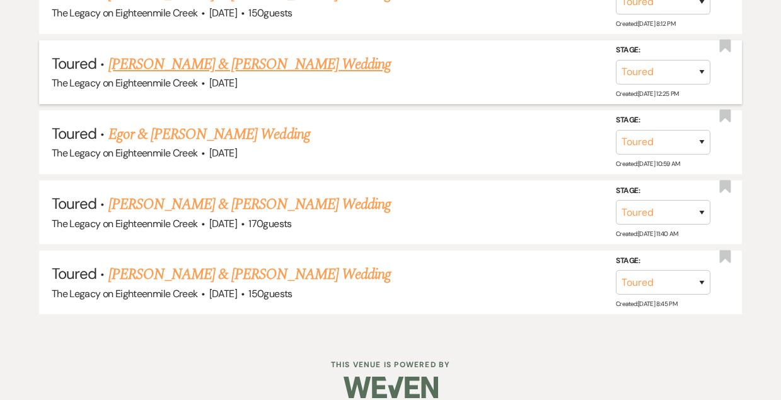
click at [305, 55] on link "[PERSON_NAME] & [PERSON_NAME] Wedding" at bounding box center [249, 64] width 282 height 23
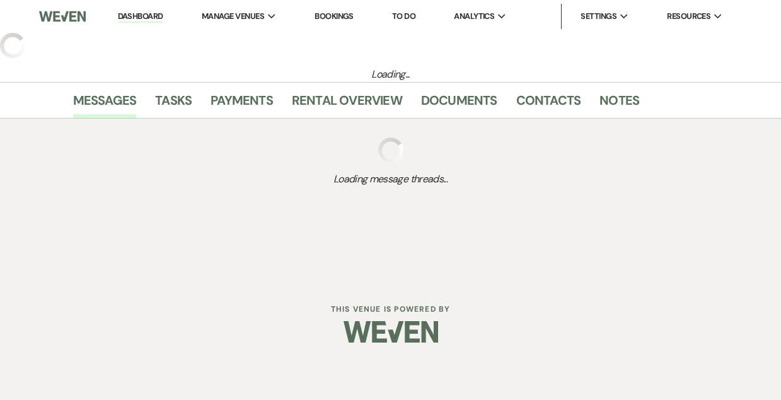
select select "5"
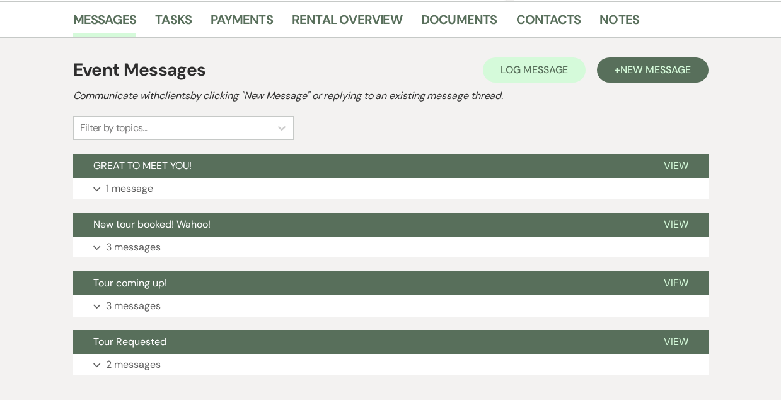
scroll to position [323, 0]
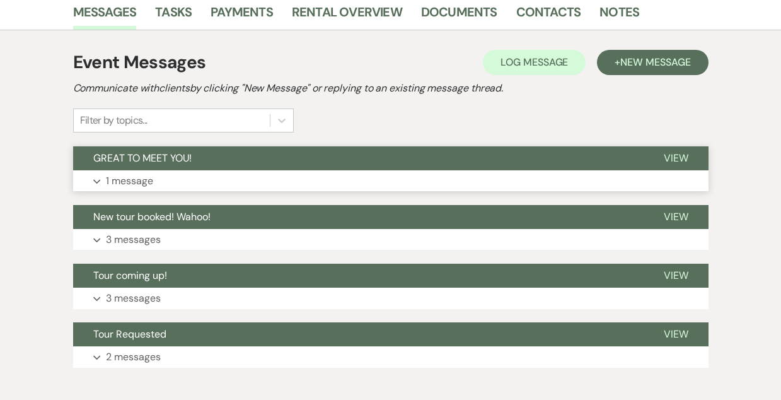
click at [399, 151] on button "GREAT TO MEET YOU!" at bounding box center [358, 158] width 570 height 24
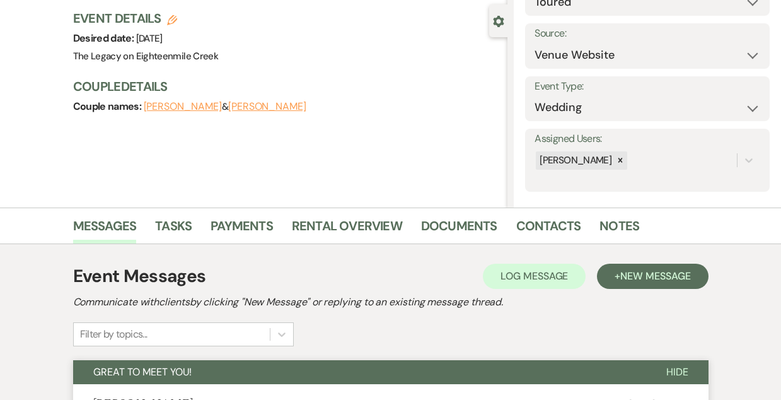
scroll to position [127, 0]
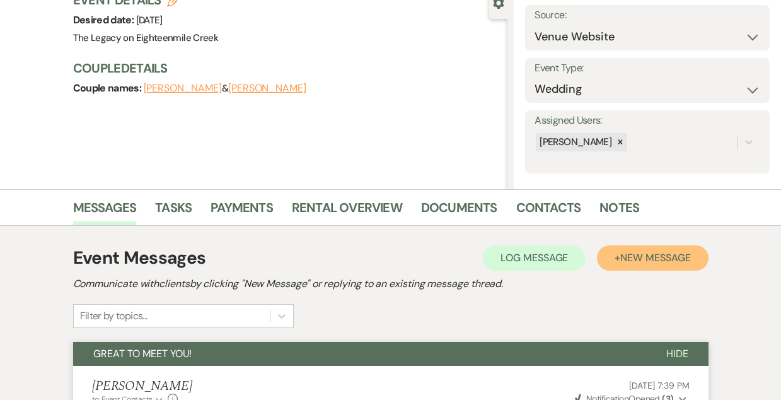
click at [640, 267] on button "+ New Message" at bounding box center [652, 257] width 111 height 25
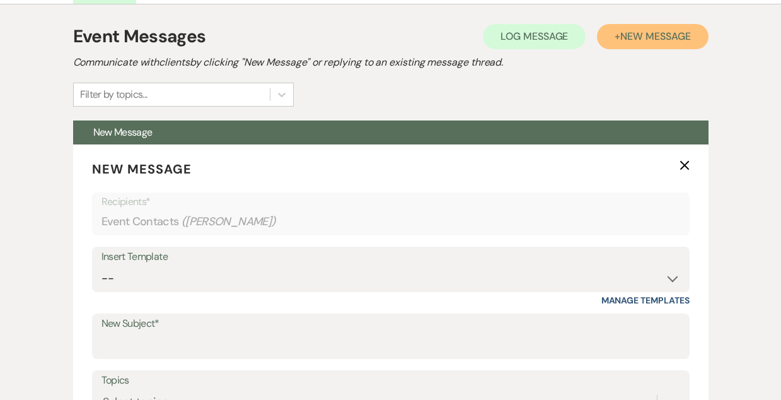
scroll to position [347, 0]
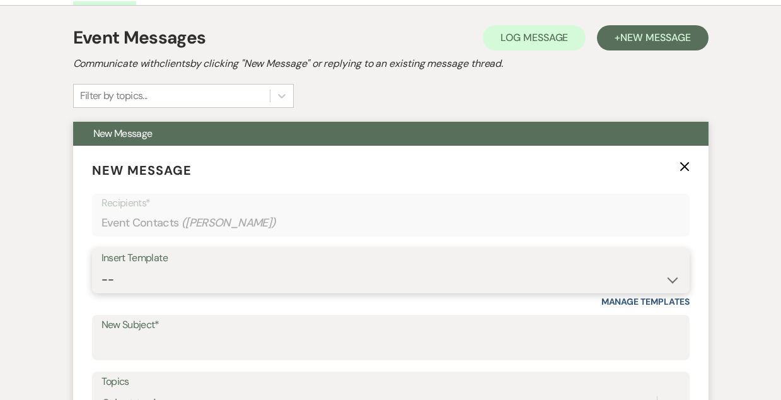
click at [379, 275] on select "-- Inquiry Follow Up- Just checking in :) Tour Date/Time Confirmation Proposal …" at bounding box center [390, 279] width 579 height 25
select select "3072"
type input "Checking in after your tour!"
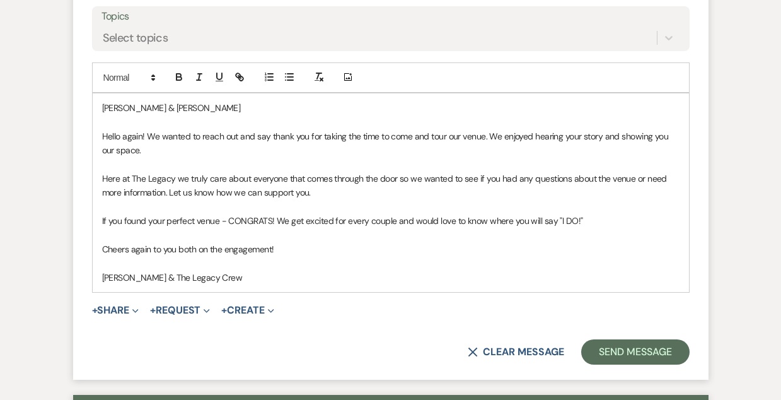
scroll to position [711, 0]
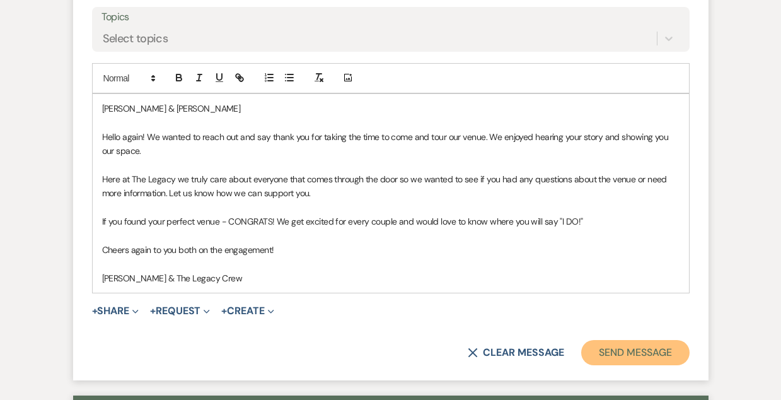
click at [618, 348] on button "Send Message" at bounding box center [635, 352] width 108 height 25
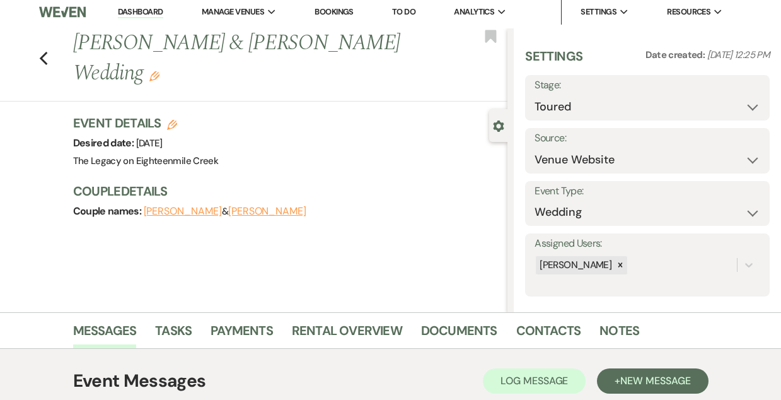
scroll to position [0, 0]
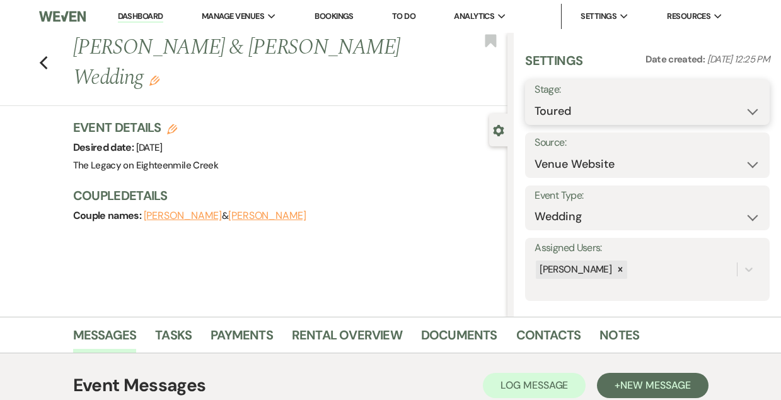
click at [602, 113] on select "Inquiry Follow Up Tour Requested Tour Confirmed Toured Proposal Sent Booked Lost" at bounding box center [647, 111] width 226 height 25
select select "8"
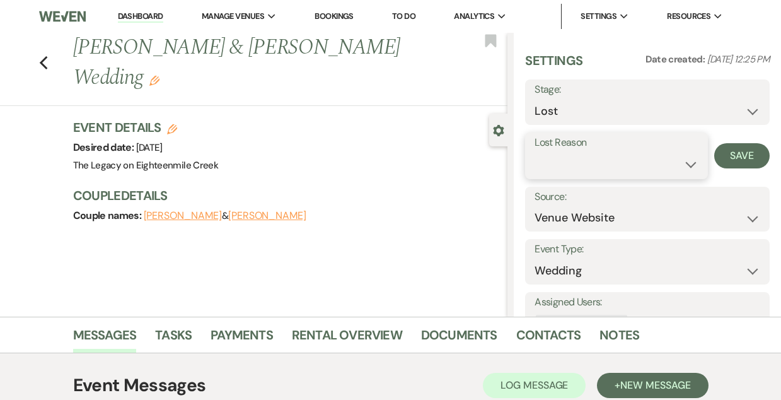
click at [565, 162] on select "Booked Elsewhere Budget Date Unavailable No Response Not a Good Match Capacity …" at bounding box center [615, 164] width 163 height 25
select select "10"
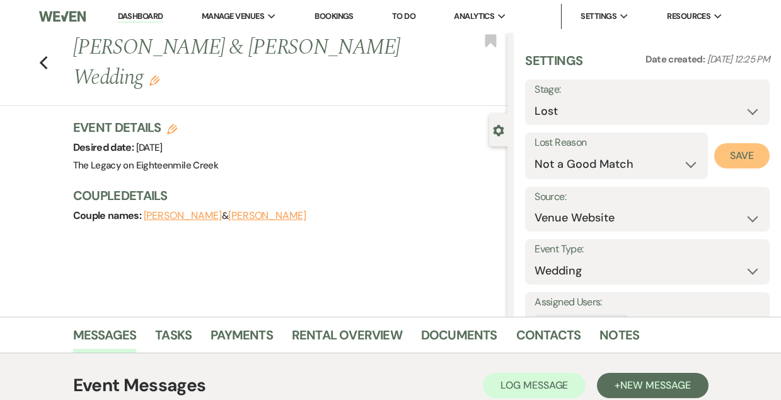
click at [737, 152] on button "Save" at bounding box center [741, 155] width 55 height 25
click at [43, 62] on icon "Previous" at bounding box center [43, 62] width 9 height 15
select select "5"
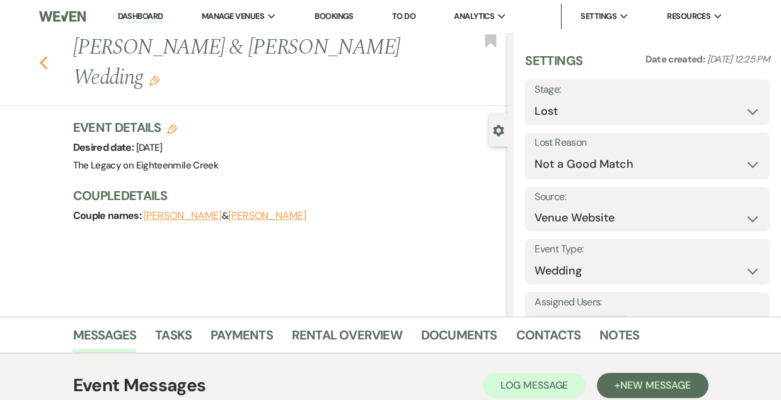
select select "5"
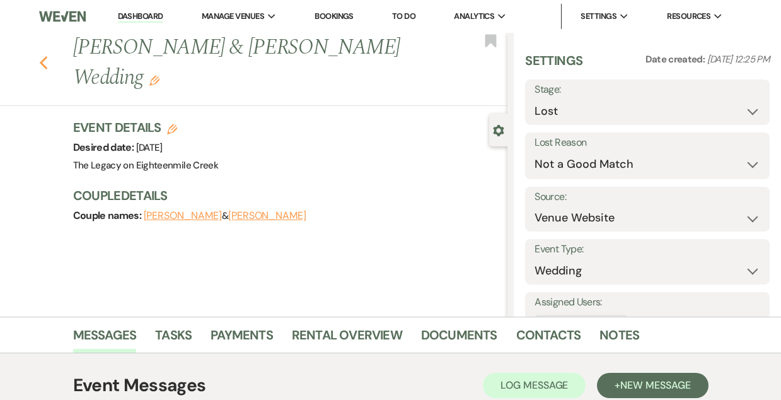
select select "5"
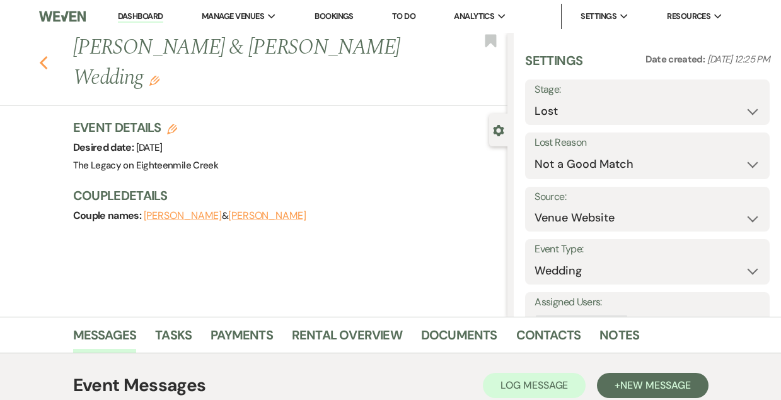
select select "5"
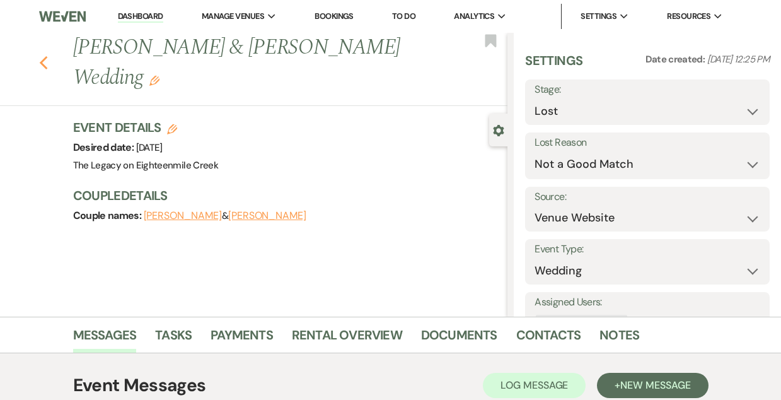
select select "5"
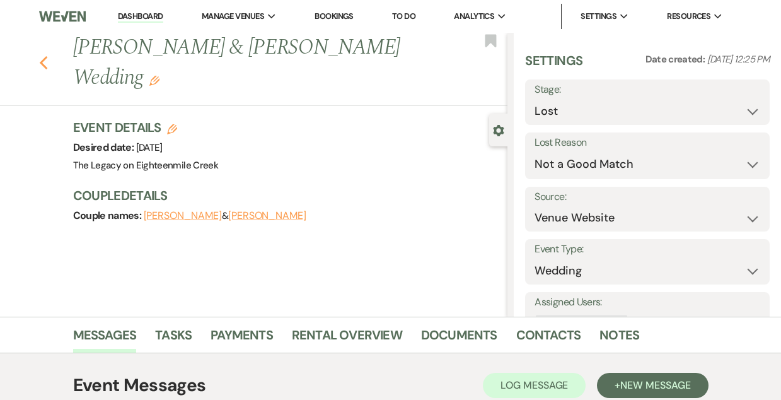
select select "8"
select select "10"
select select "5"
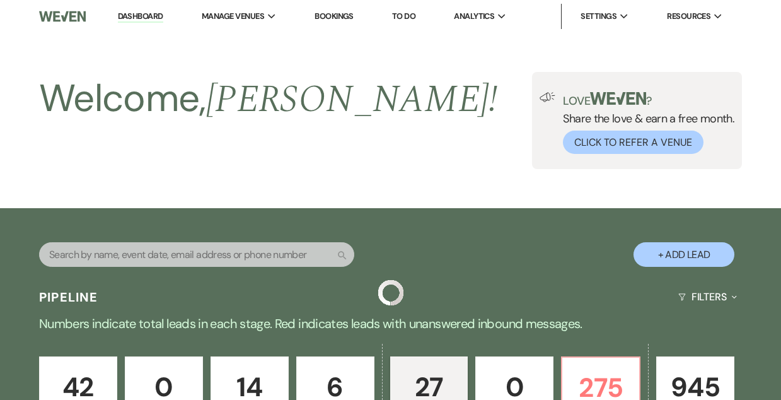
scroll to position [2138, 0]
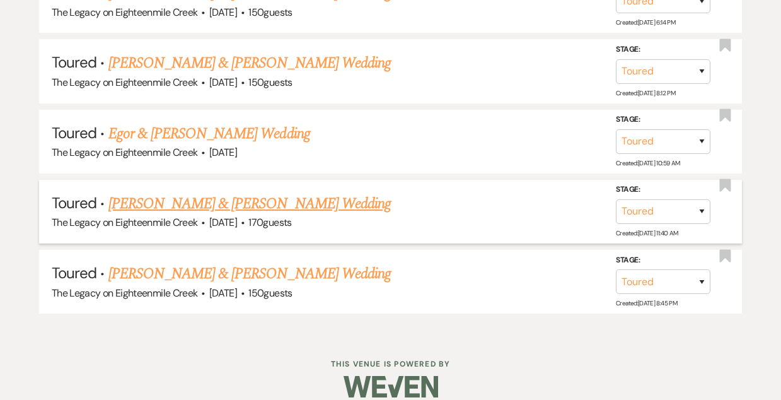
click at [188, 193] on link "[PERSON_NAME] & [PERSON_NAME] Wedding" at bounding box center [249, 203] width 282 height 23
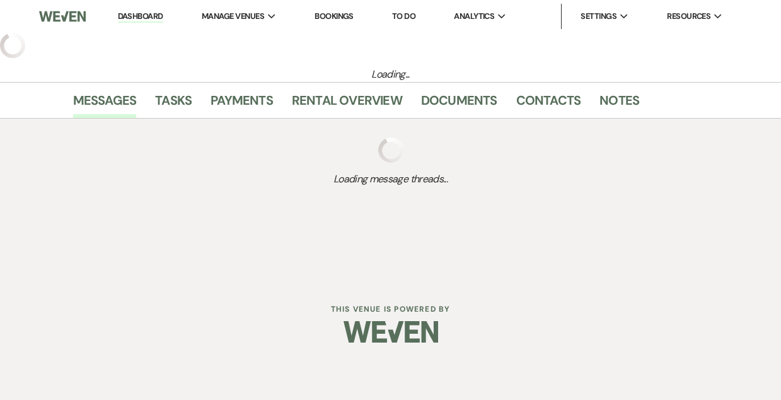
select select "5"
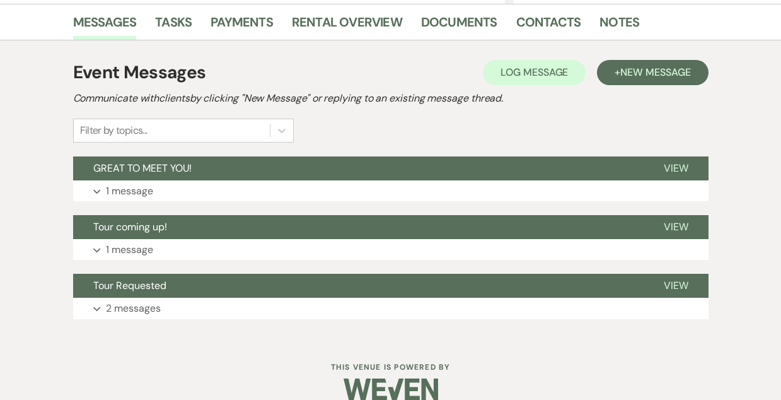
scroll to position [312, 0]
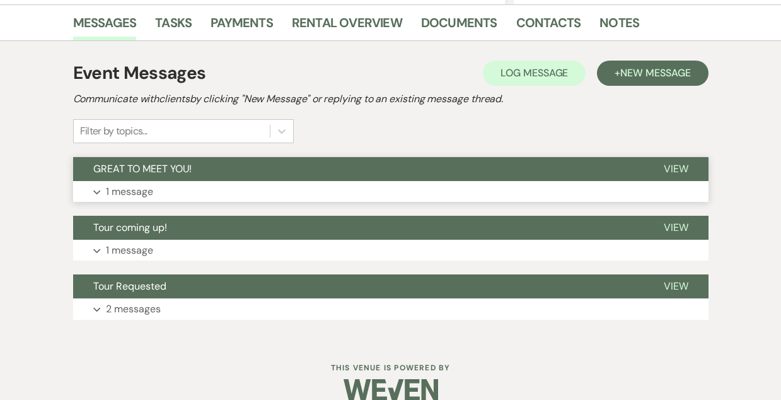
click at [360, 168] on button "GREAT TO MEET YOU!" at bounding box center [358, 169] width 570 height 24
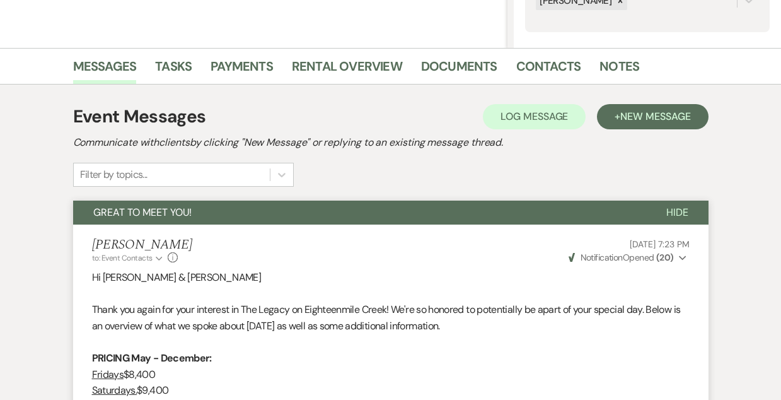
scroll to position [268, 0]
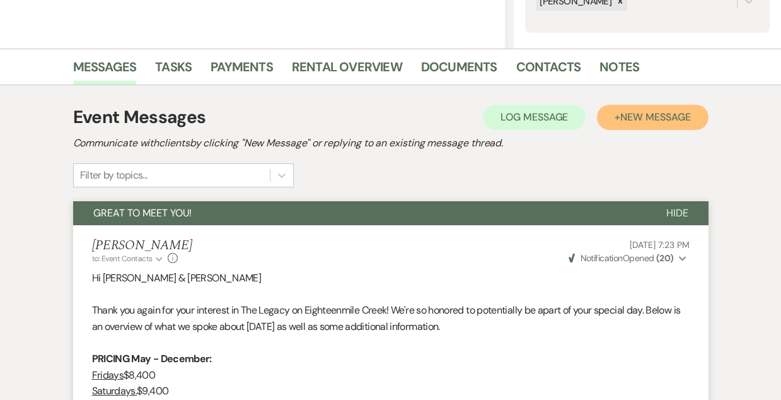
click at [655, 117] on span "New Message" at bounding box center [655, 116] width 70 height 13
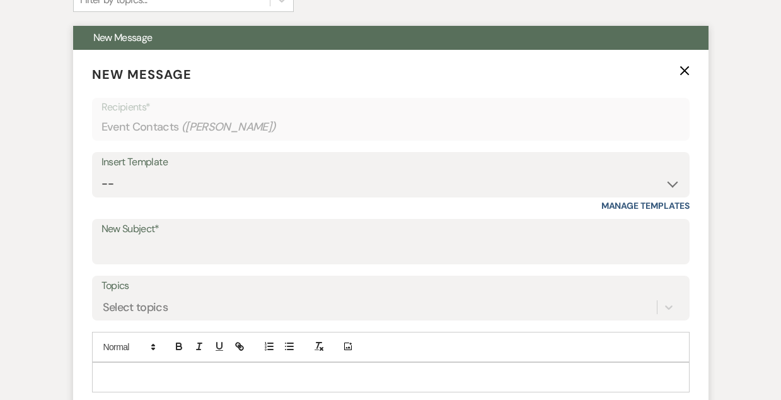
scroll to position [447, 0]
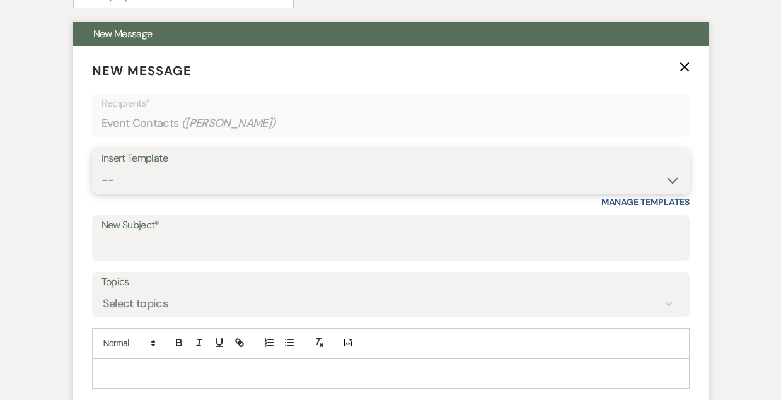
click at [356, 176] on select "-- Inquiry Follow Up- Just checking in :) Tour Date/Time Confirmation Proposal …" at bounding box center [390, 180] width 579 height 25
select select "3072"
type input "Checking in after your tour!"
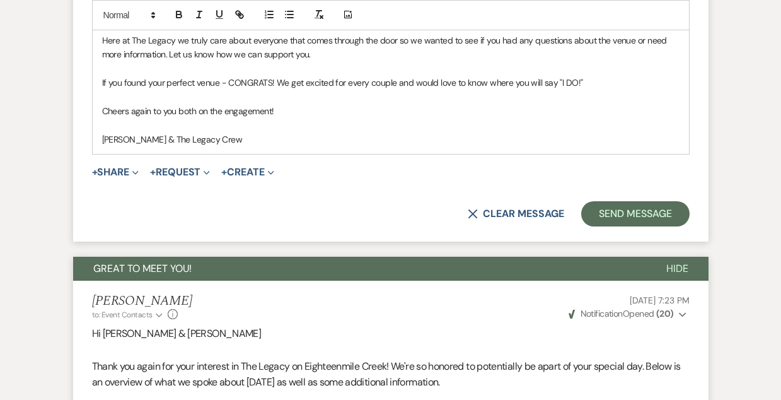
scroll to position [843, 0]
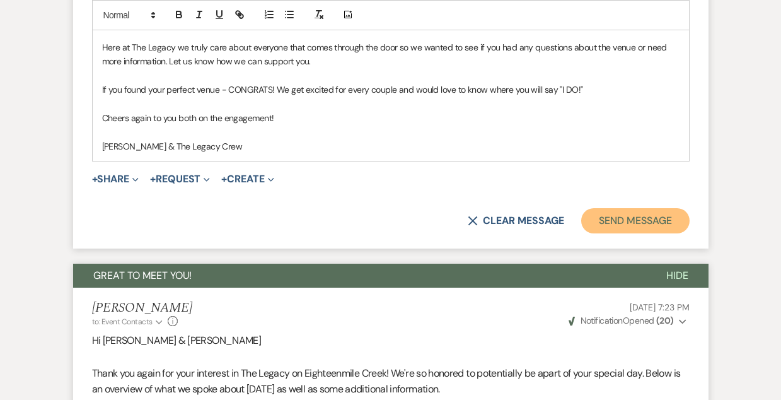
click at [609, 226] on button "Send Message" at bounding box center [635, 220] width 108 height 25
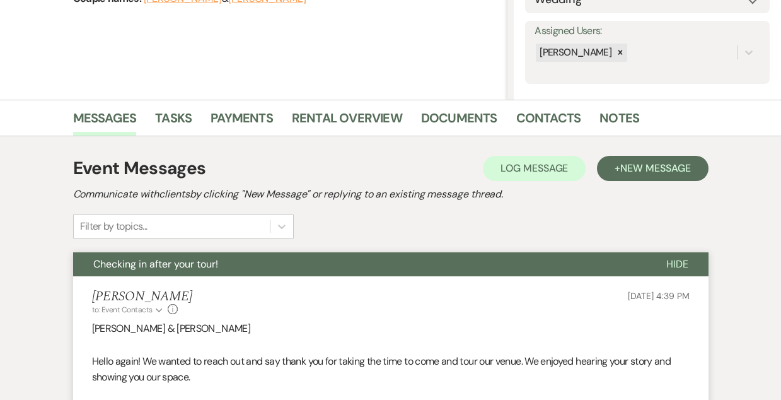
scroll to position [0, 0]
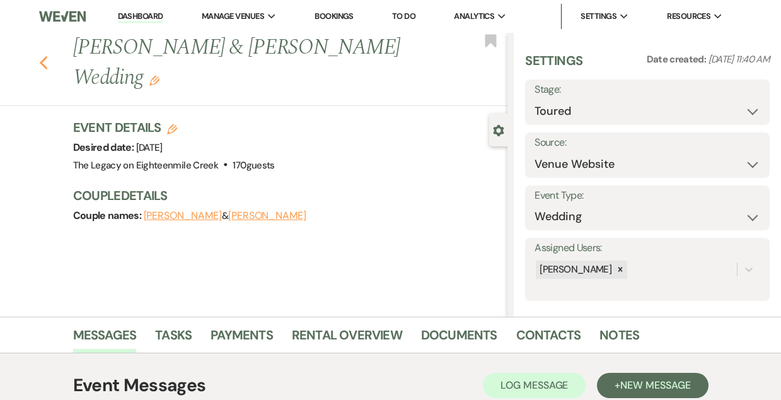
click at [43, 56] on use "button" at bounding box center [43, 63] width 8 height 14
select select "5"
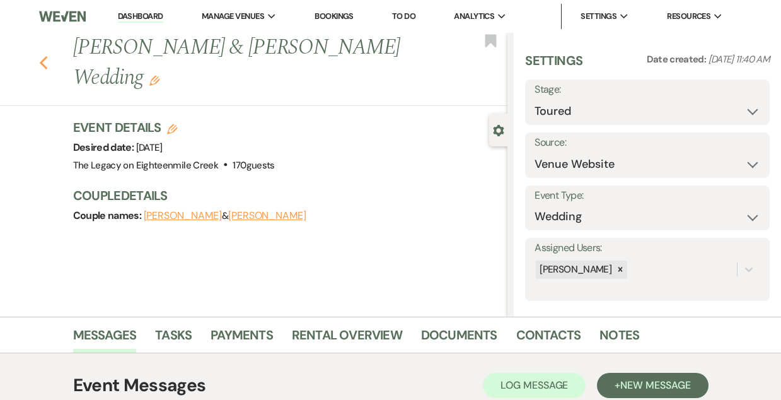
select select "5"
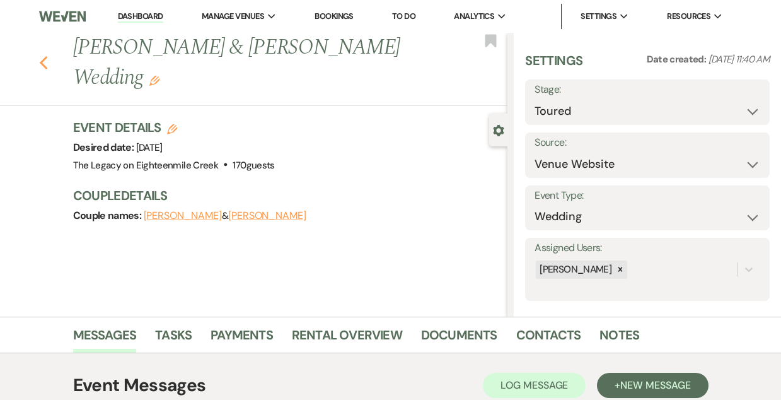
select select "5"
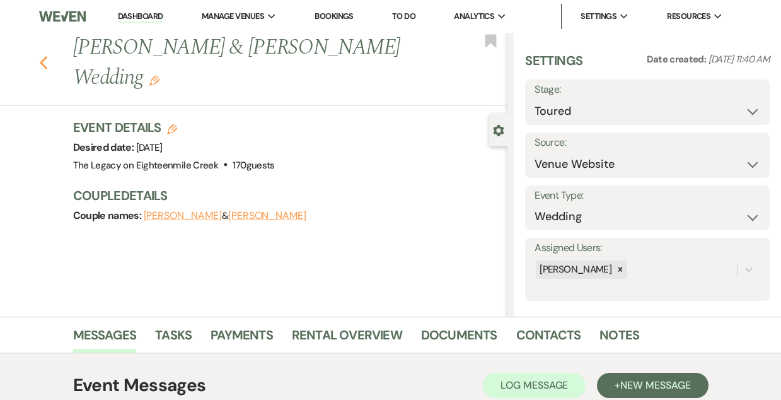
select select "5"
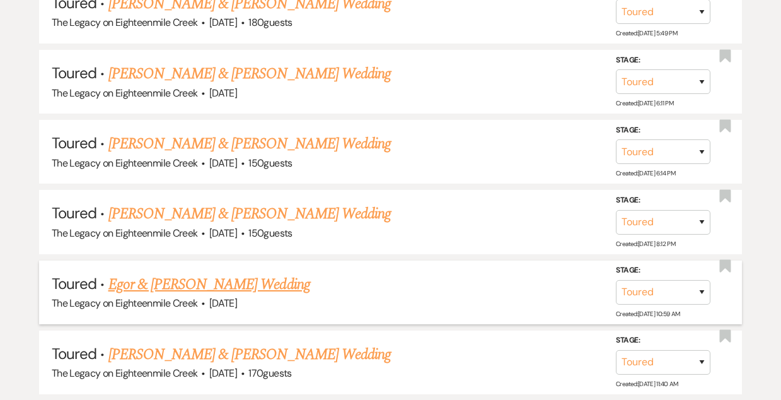
scroll to position [1986, 0]
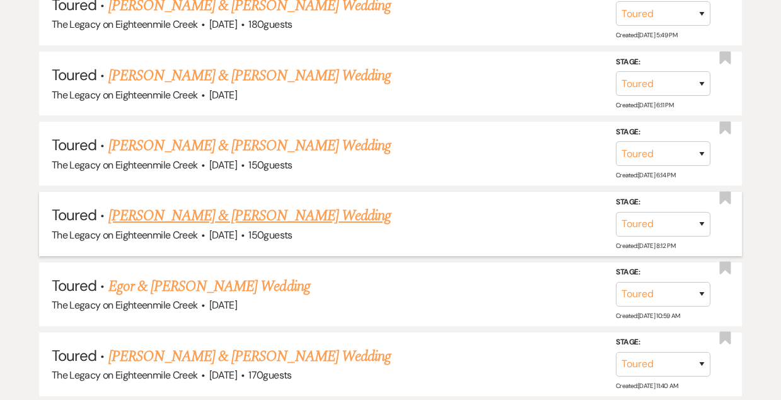
click at [199, 204] on link "[PERSON_NAME] & [PERSON_NAME] Wedding" at bounding box center [249, 215] width 282 height 23
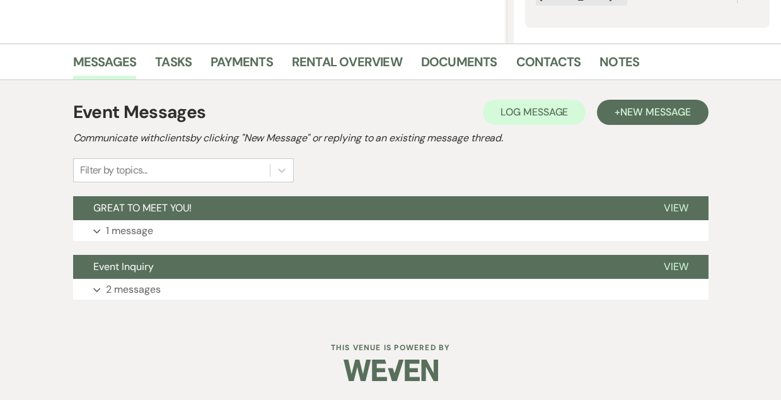
scroll to position [272, 0]
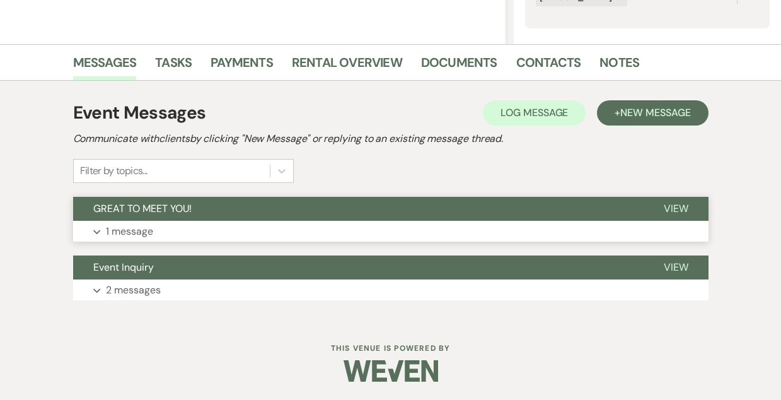
click at [383, 199] on button "GREAT TO MEET YOU!" at bounding box center [358, 209] width 570 height 24
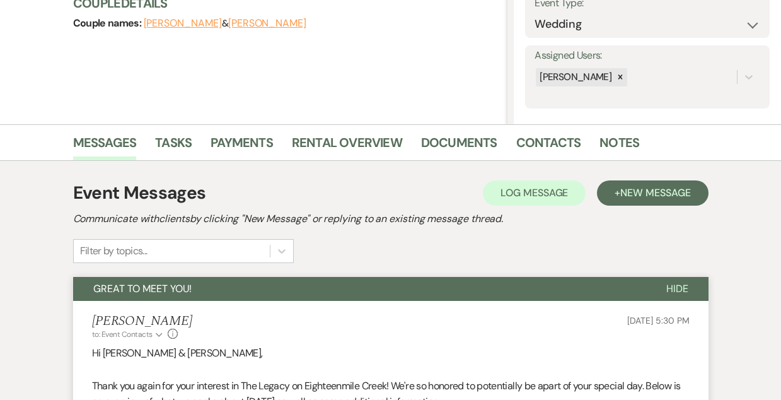
scroll to position [188, 0]
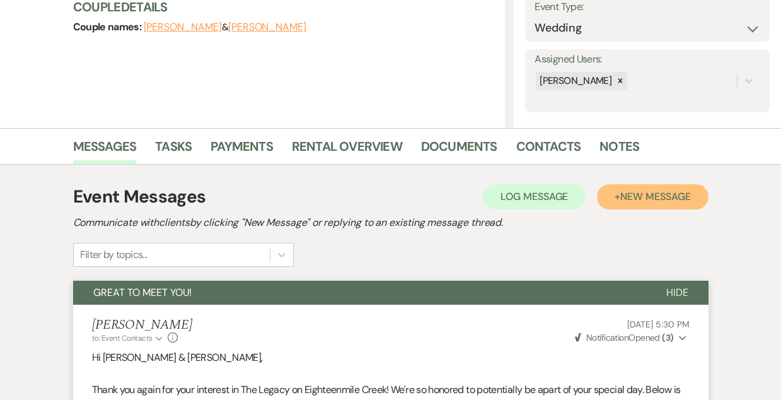
click at [630, 197] on span "New Message" at bounding box center [655, 196] width 70 height 13
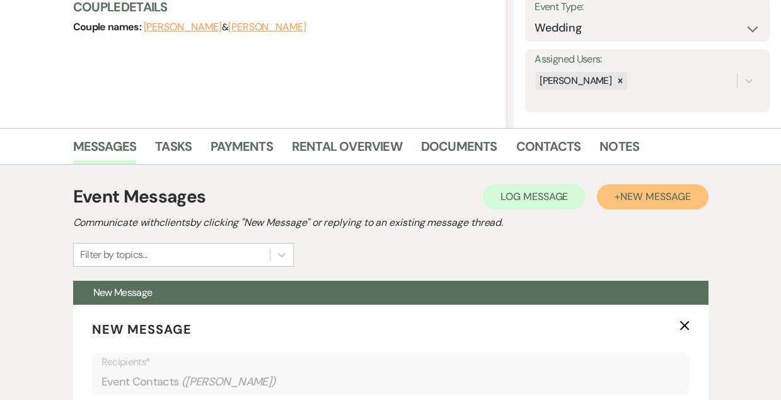
scroll to position [391, 0]
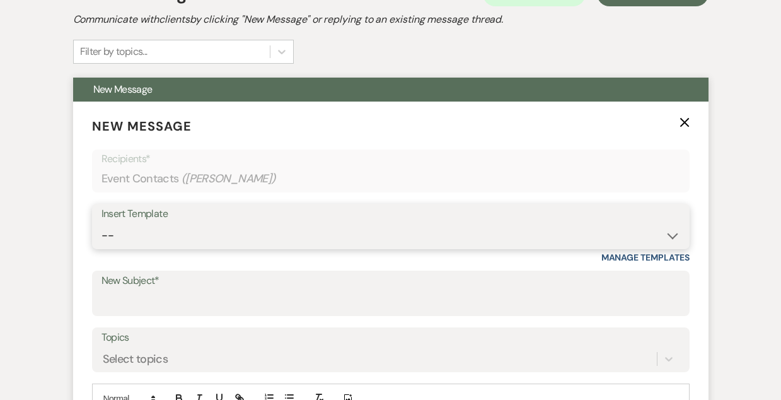
click at [331, 238] on select "-- Inquiry Follow Up- Just checking in :) Tour Date/Time Confirmation Proposal …" at bounding box center [390, 235] width 579 height 25
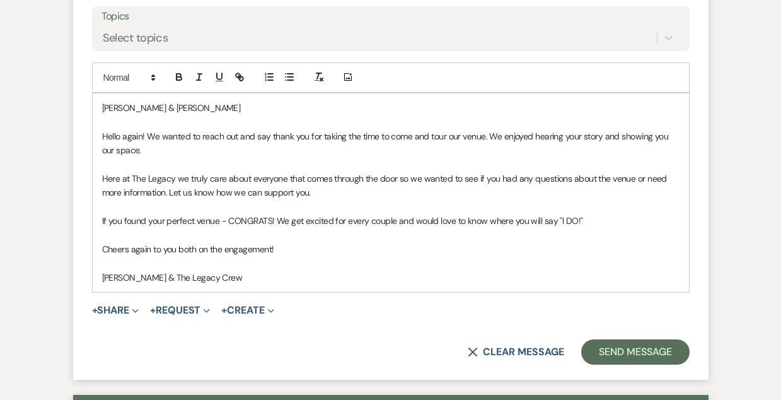
scroll to position [719, 0]
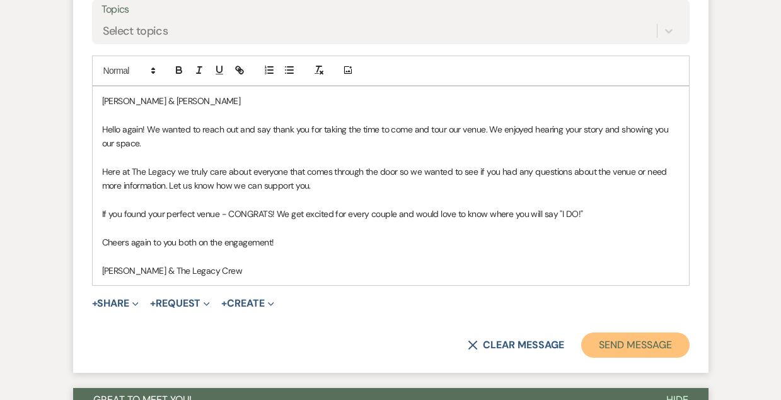
click at [617, 350] on button "Send Message" at bounding box center [635, 344] width 108 height 25
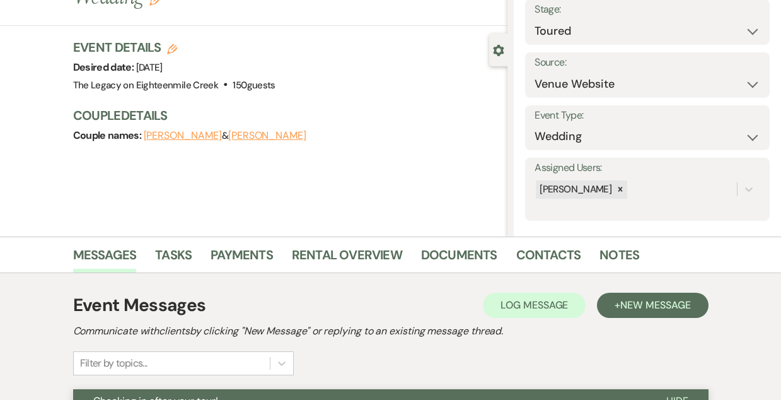
scroll to position [0, 0]
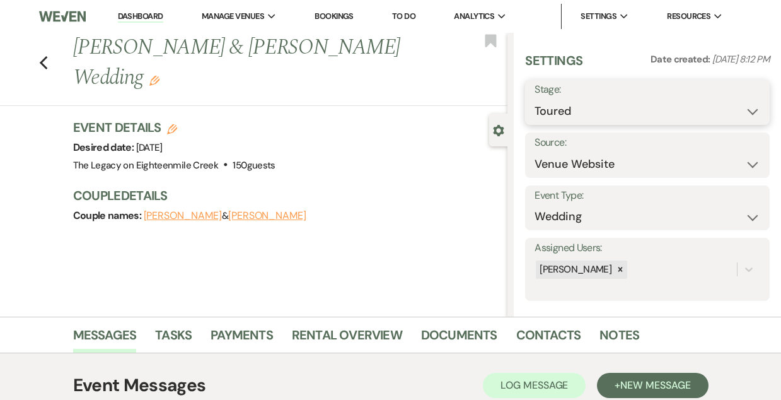
click at [550, 103] on select "Inquiry Follow Up Tour Requested Tour Confirmed Toured Proposal Sent Booked Lost" at bounding box center [647, 111] width 226 height 25
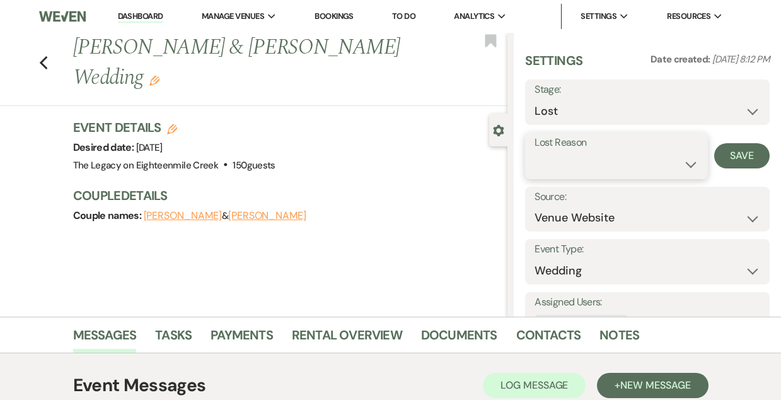
click at [568, 163] on select "Booked Elsewhere Budget Date Unavailable No Response Not a Good Match Capacity …" at bounding box center [615, 164] width 163 height 25
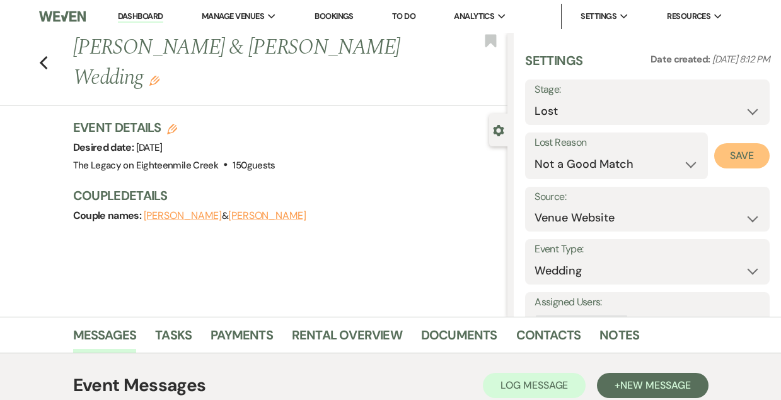
click at [736, 160] on button "Save" at bounding box center [741, 155] width 55 height 25
click at [39, 64] on icon "Previous" at bounding box center [43, 62] width 9 height 15
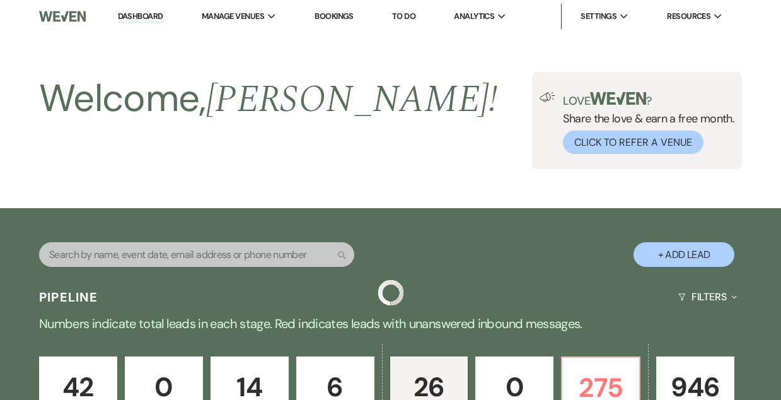
scroll to position [1986, 0]
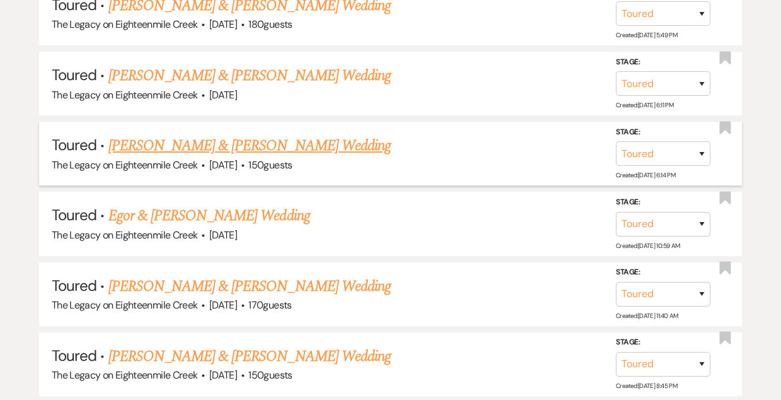
click at [260, 134] on link "[PERSON_NAME] & [PERSON_NAME] Wedding" at bounding box center [249, 145] width 282 height 23
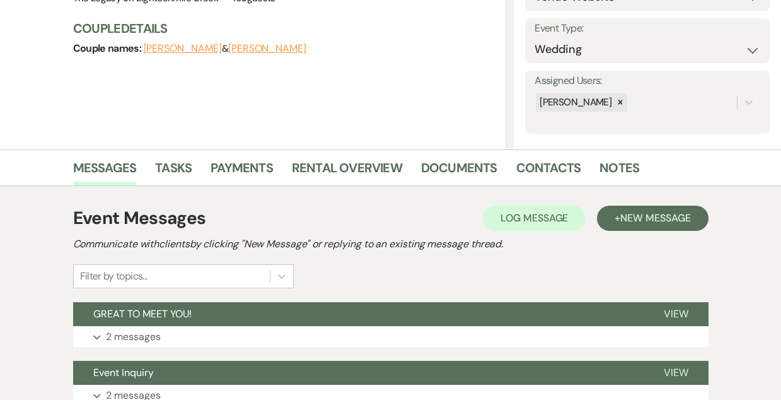
scroll to position [273, 0]
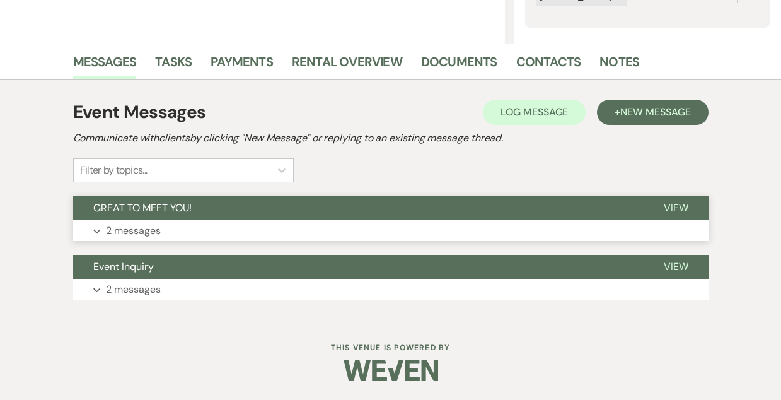
click at [355, 211] on button "GREAT TO MEET YOU!" at bounding box center [358, 208] width 570 height 24
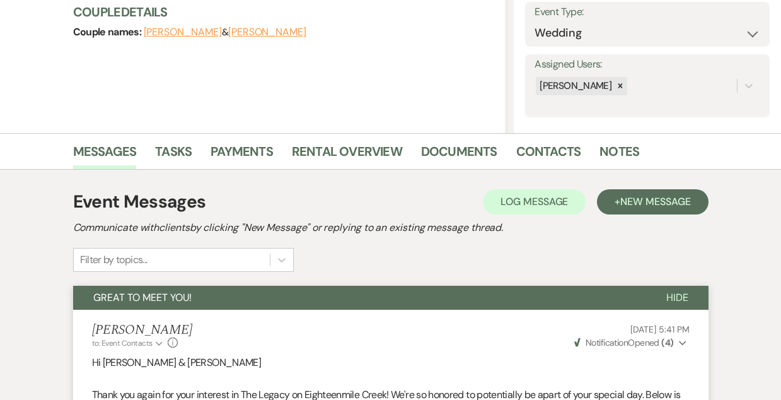
scroll to position [186, 0]
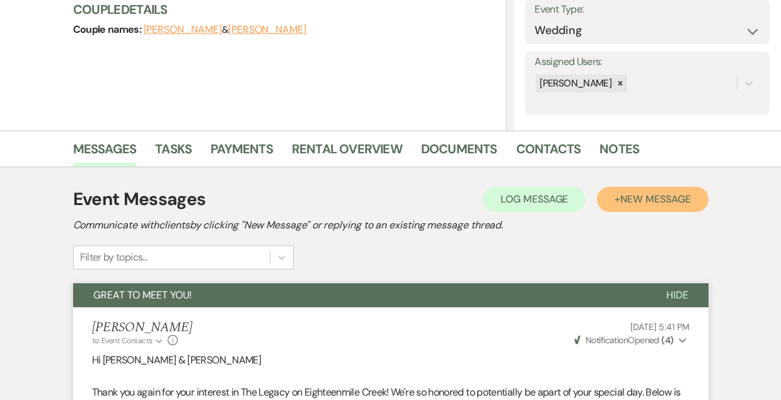
click at [630, 203] on span "New Message" at bounding box center [655, 198] width 70 height 13
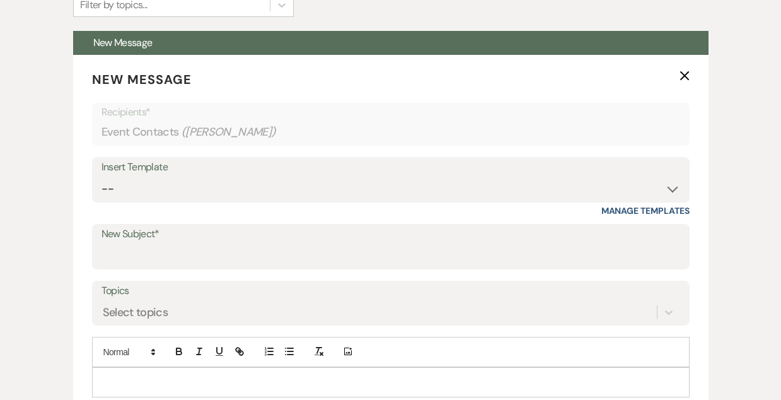
scroll to position [439, 0]
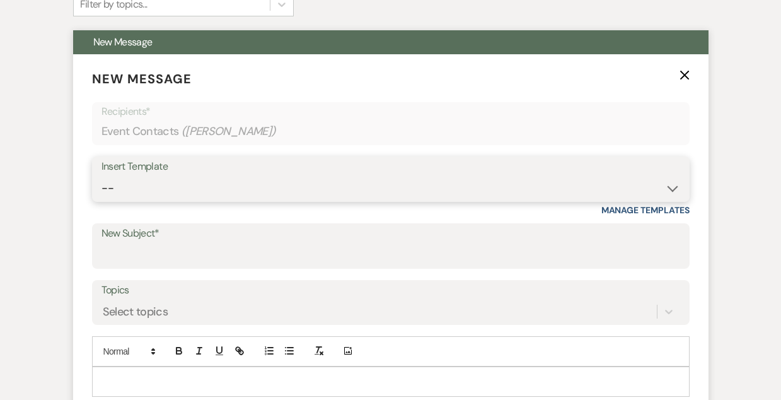
click at [357, 189] on select "-- Inquiry Follow Up- Just checking in :) Tour Date/Time Confirmation Proposal …" at bounding box center [390, 188] width 579 height 25
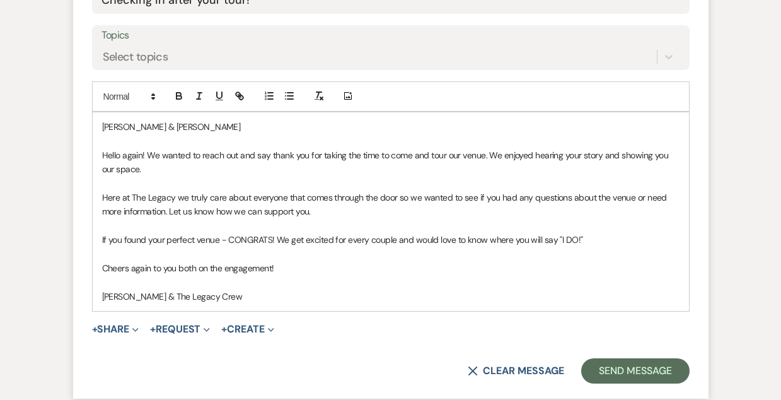
scroll to position [694, 0]
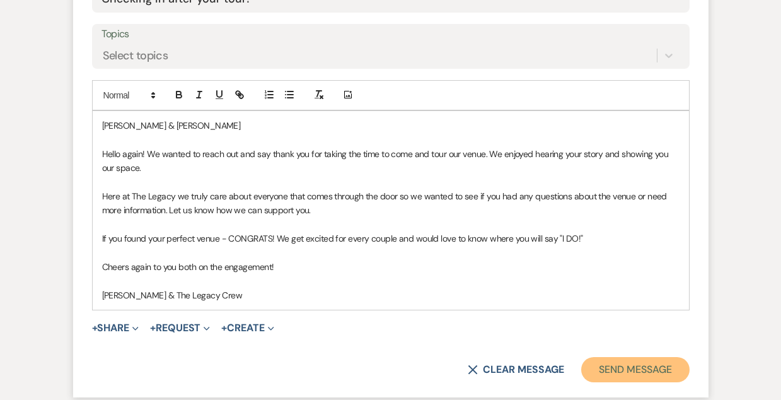
click at [633, 372] on button "Send Message" at bounding box center [635, 369] width 108 height 25
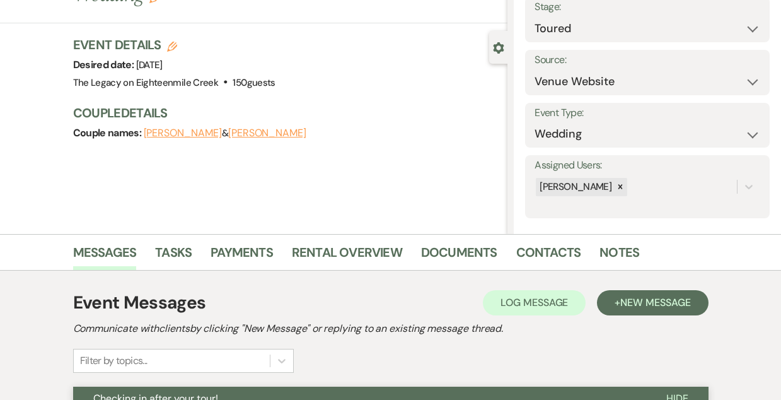
scroll to position [0, 0]
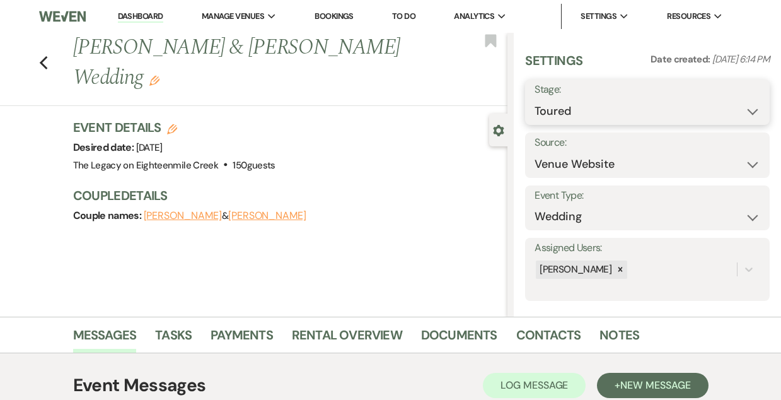
click at [564, 108] on select "Inquiry Follow Up Tour Requested Tour Confirmed Toured Proposal Sent Booked Lost" at bounding box center [647, 111] width 226 height 25
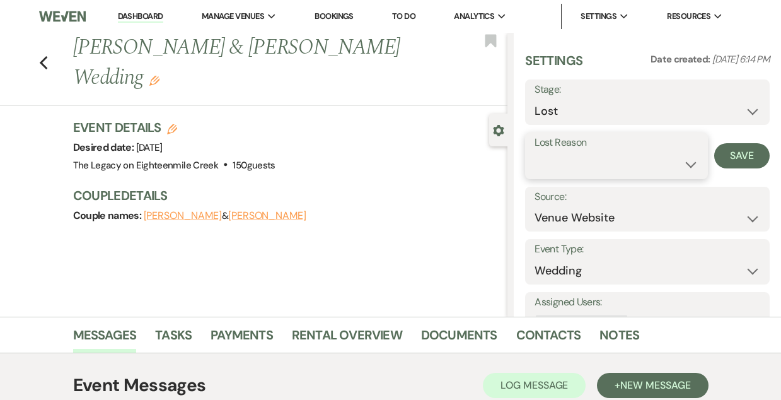
click at [589, 167] on select "Booked Elsewhere Budget Date Unavailable No Response Not a Good Match Capacity …" at bounding box center [615, 164] width 163 height 25
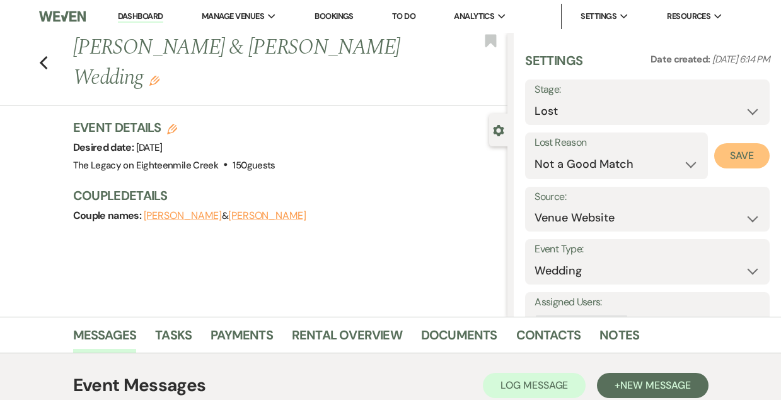
click at [747, 146] on button "Save" at bounding box center [741, 155] width 55 height 25
click at [44, 60] on icon "Previous" at bounding box center [43, 62] width 9 height 15
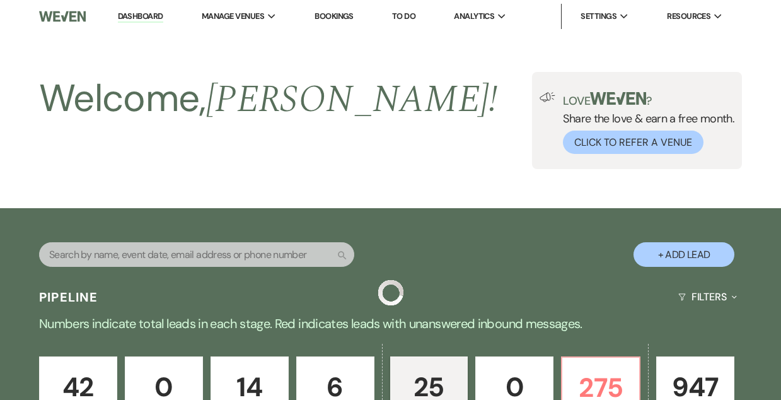
scroll to position [1986, 0]
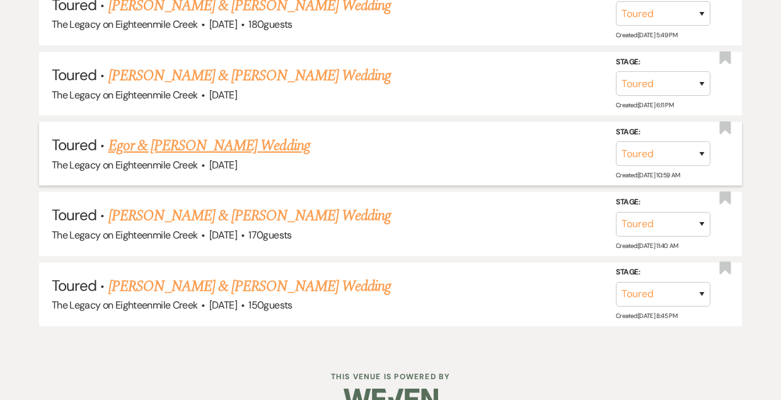
click at [214, 137] on link "Egor & [PERSON_NAME] Wedding" at bounding box center [209, 145] width 202 height 23
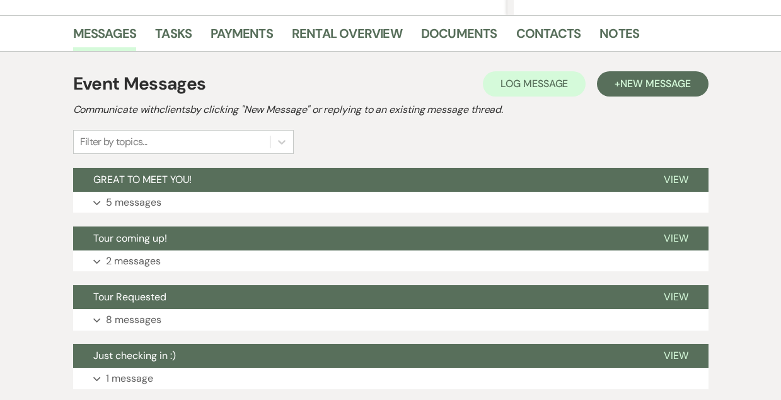
scroll to position [298, 0]
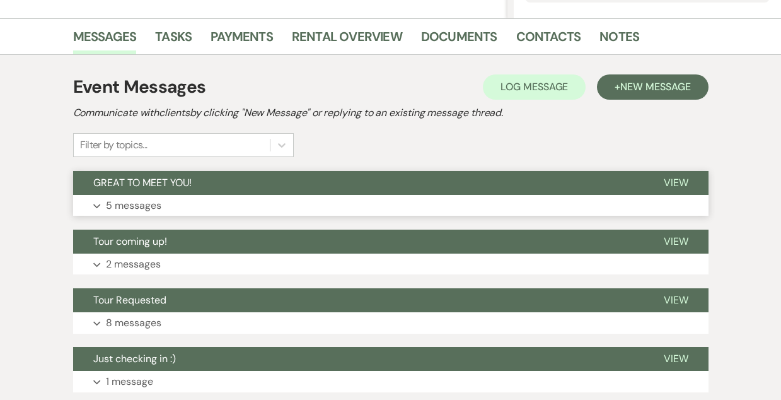
click at [374, 178] on button "GREAT TO MEET YOU!" at bounding box center [358, 183] width 570 height 24
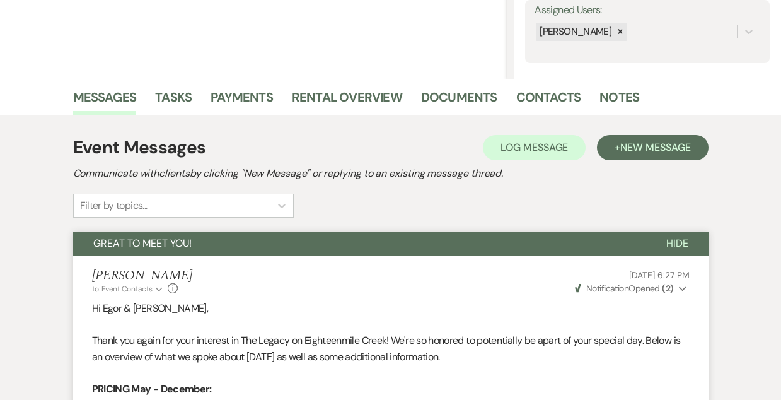
scroll to position [0, 0]
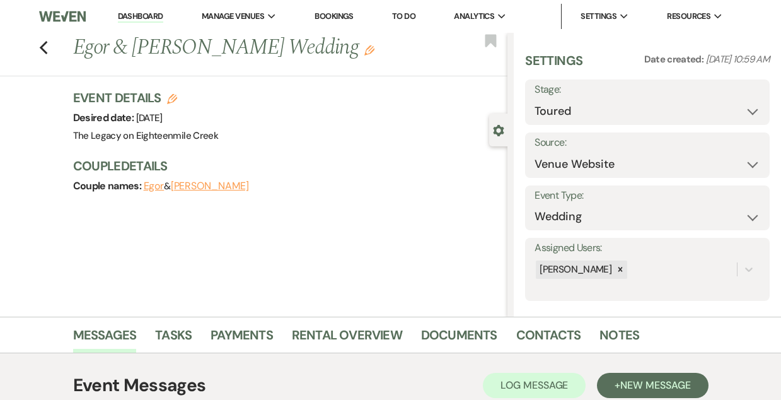
click at [172, 96] on icon "Edit" at bounding box center [172, 99] width 10 height 10
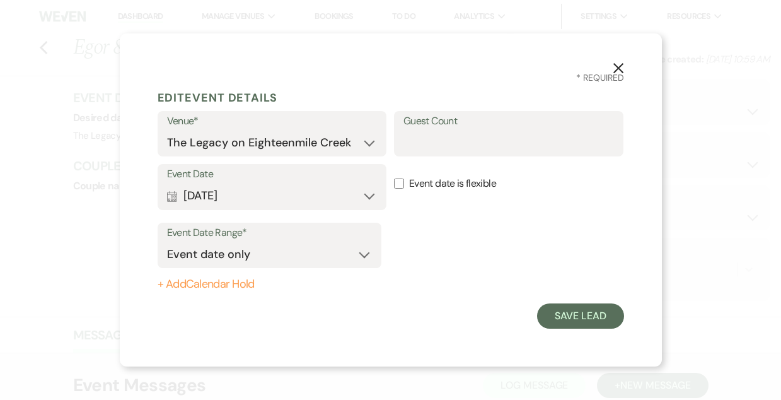
click at [220, 284] on button "+ Add Calendar Hold" at bounding box center [270, 284] width 224 height 13
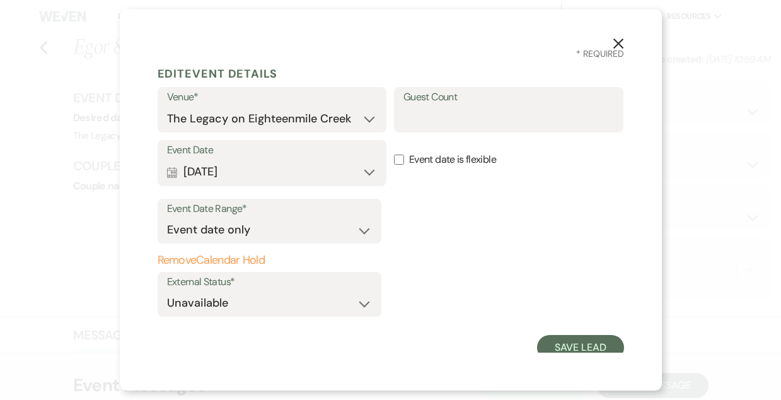
click at [197, 259] on button "Remove Calendar Hold" at bounding box center [270, 260] width 224 height 13
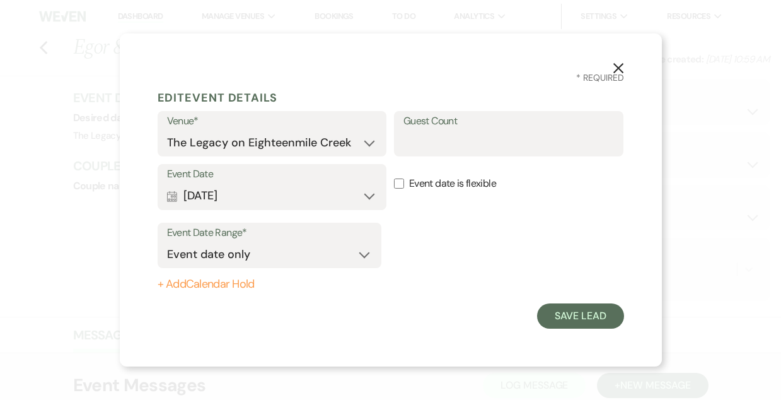
click at [618, 71] on icon "X" at bounding box center [618, 67] width 11 height 11
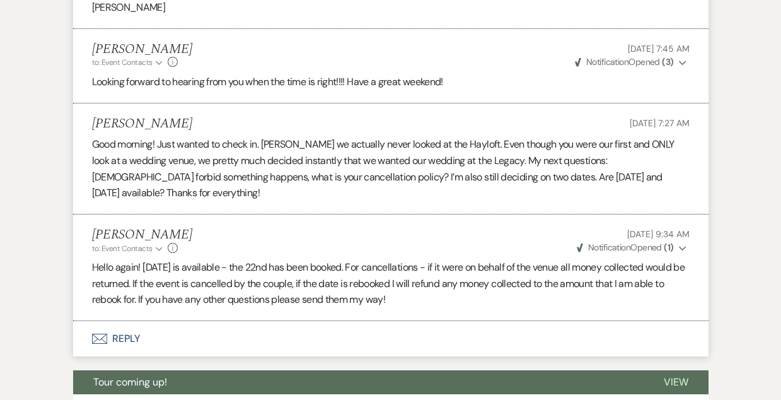
scroll to position [1279, 0]
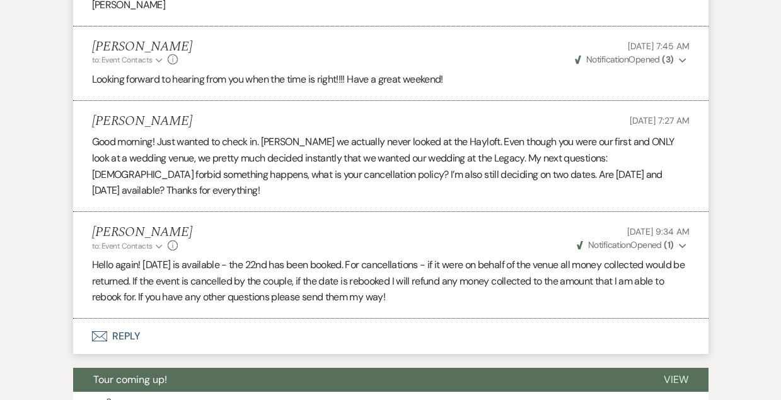
click at [125, 338] on button "Envelope Reply" at bounding box center [390, 335] width 635 height 35
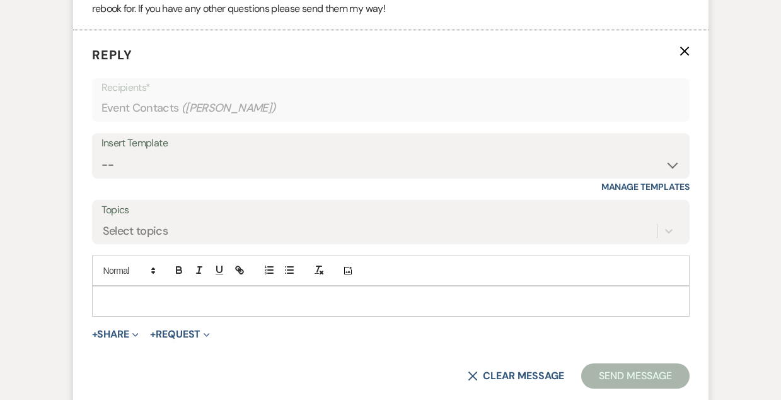
scroll to position [1584, 0]
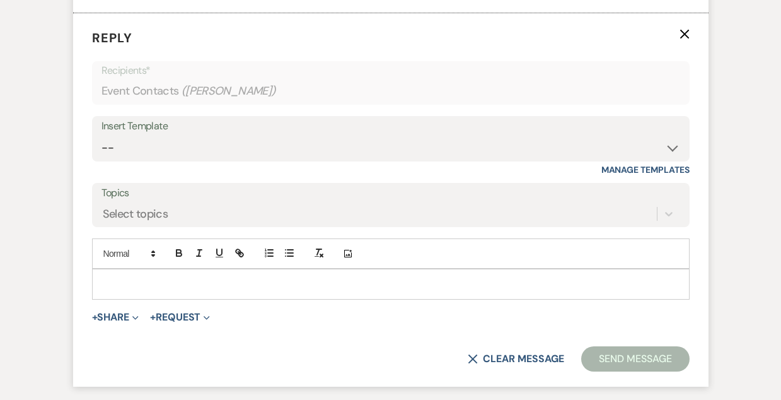
click at [194, 289] on p at bounding box center [390, 284] width 577 height 14
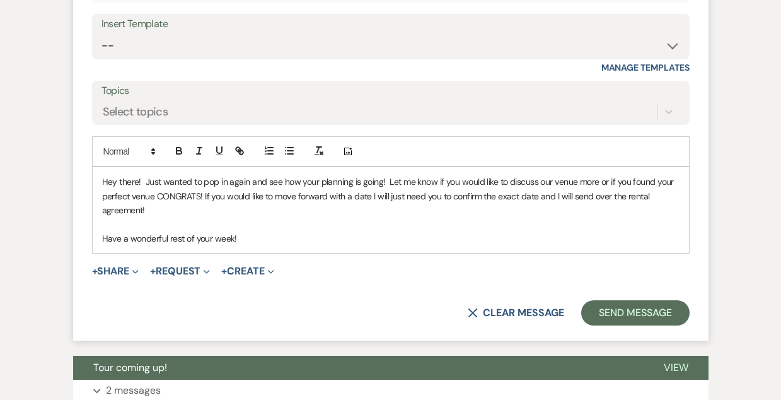
scroll to position [1701, 0]
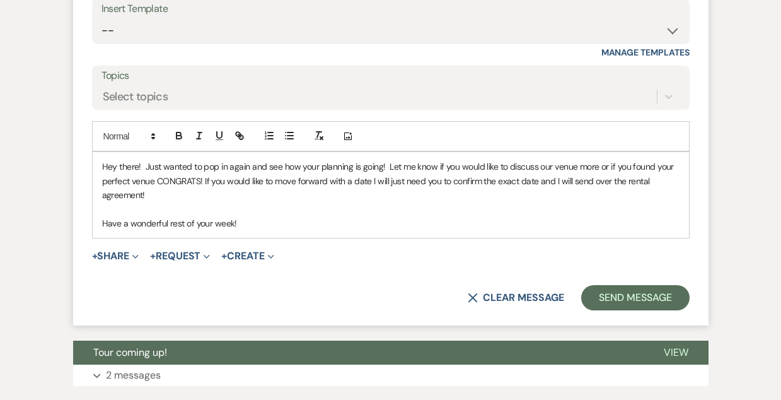
click at [640, 317] on form "Reply X Saving draft... Recipients* Event Contacts ( [PERSON_NAME] ) Insert Tem…" at bounding box center [390, 110] width 635 height 429
click at [631, 301] on button "Send Message" at bounding box center [635, 297] width 108 height 25
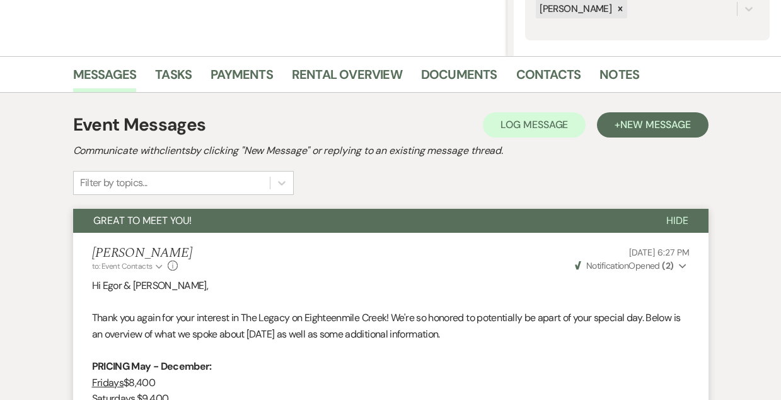
scroll to position [0, 0]
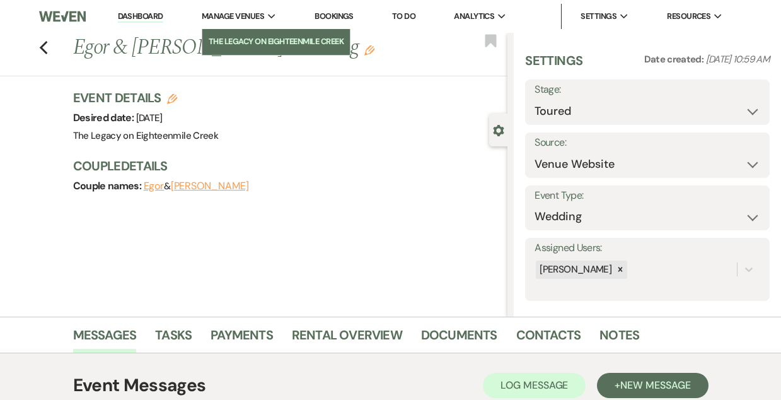
click at [238, 49] on link "The Legacy on Eighteenmile Creek" at bounding box center [276, 41] width 148 height 25
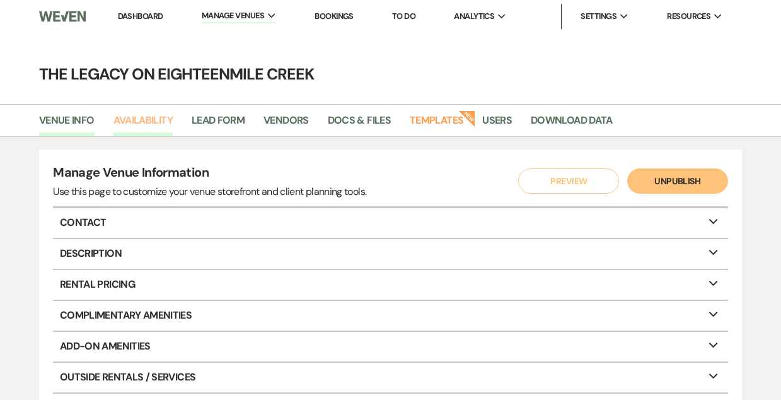
click at [129, 122] on link "Availability" at bounding box center [142, 124] width 59 height 24
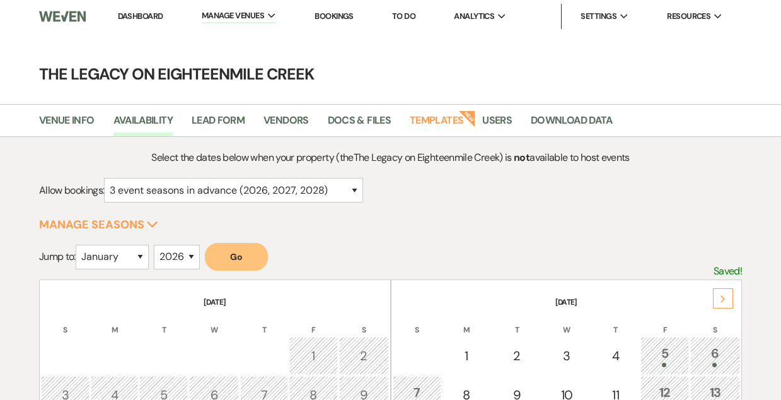
click at [234, 262] on button "Go" at bounding box center [236, 257] width 63 height 28
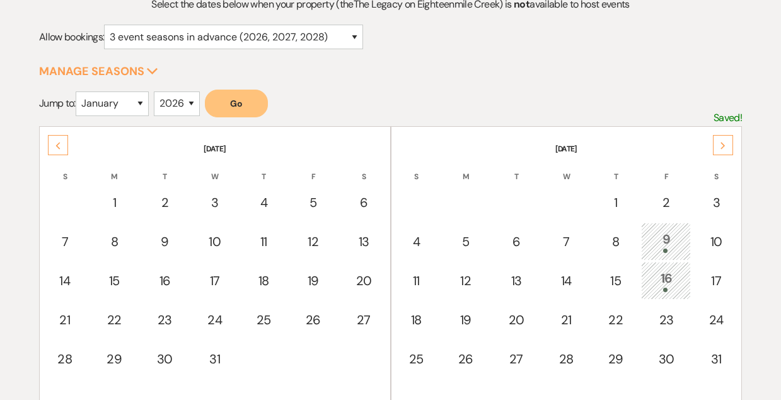
scroll to position [152, 0]
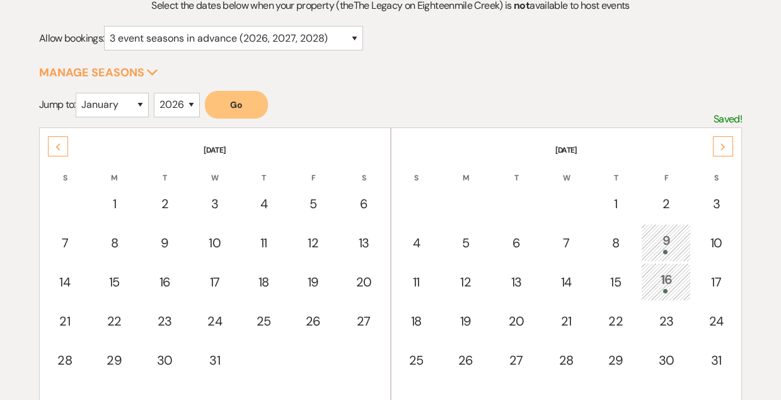
click at [725, 142] on div "Next" at bounding box center [723, 146] width 20 height 20
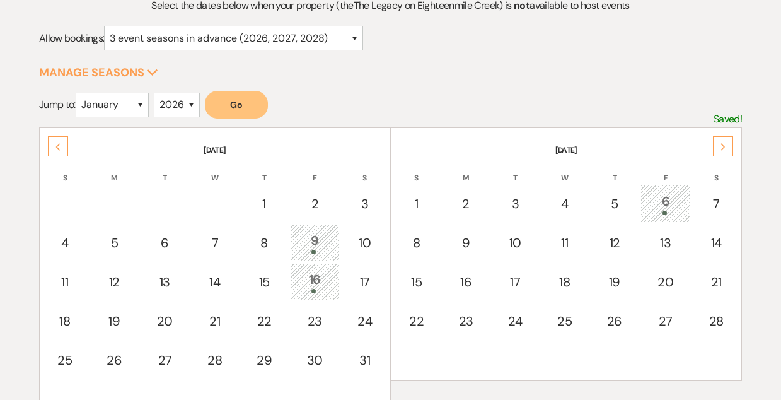
click at [725, 143] on icon "Next" at bounding box center [723, 147] width 6 height 8
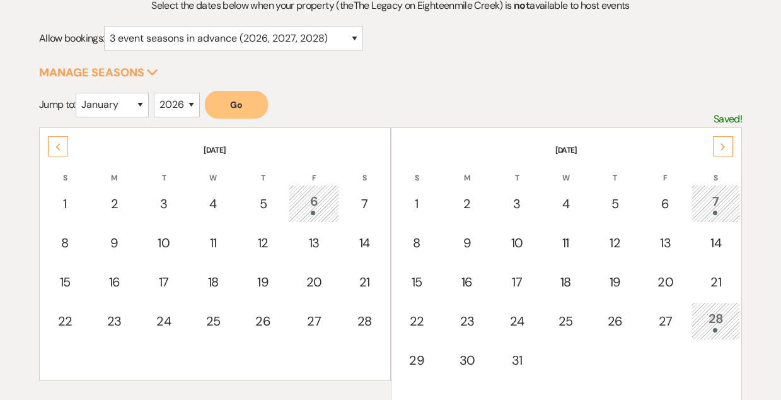
click at [725, 143] on icon "Next" at bounding box center [723, 147] width 6 height 8
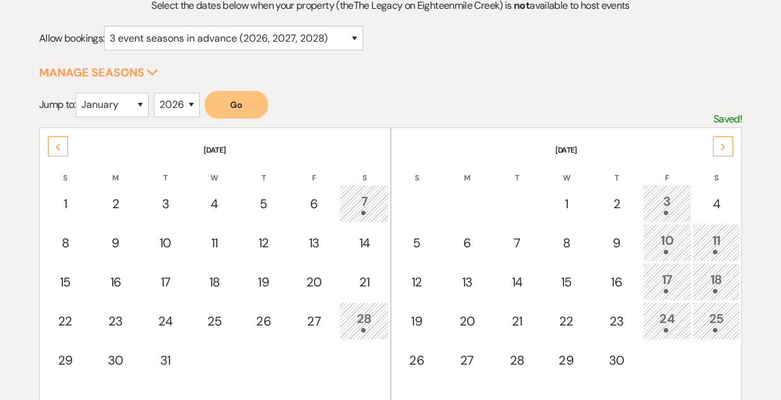
click at [725, 143] on icon "Next" at bounding box center [723, 147] width 6 height 8
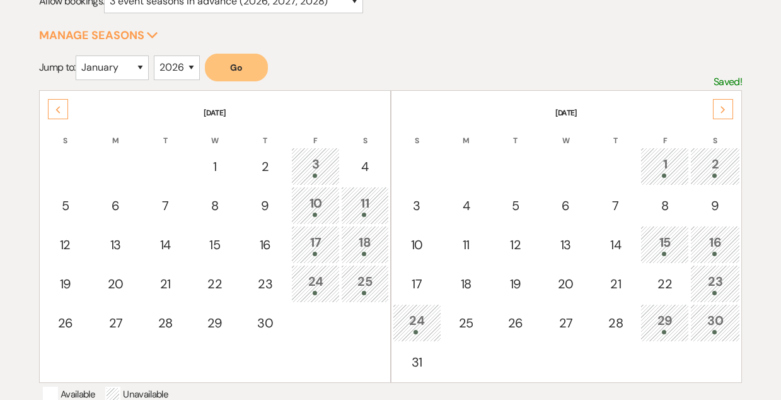
scroll to position [190, 0]
click at [723, 105] on icon "Next" at bounding box center [723, 109] width 6 height 8
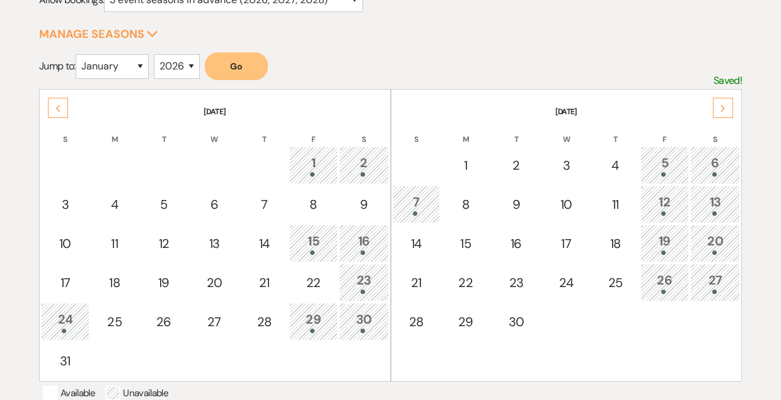
click at [723, 105] on icon "Next" at bounding box center [723, 109] width 6 height 8
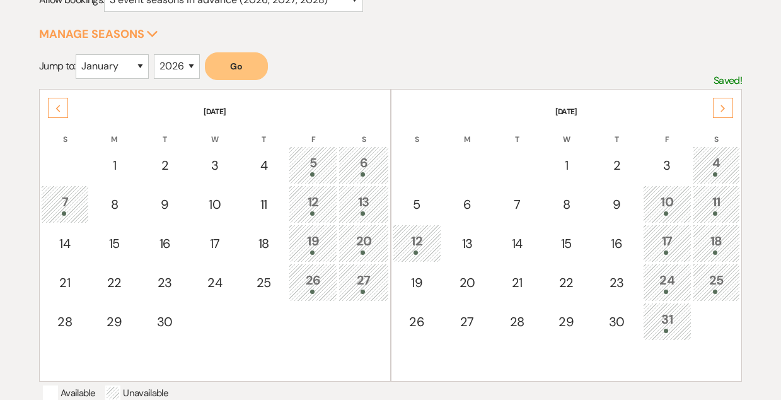
click at [723, 105] on icon "Next" at bounding box center [723, 109] width 6 height 8
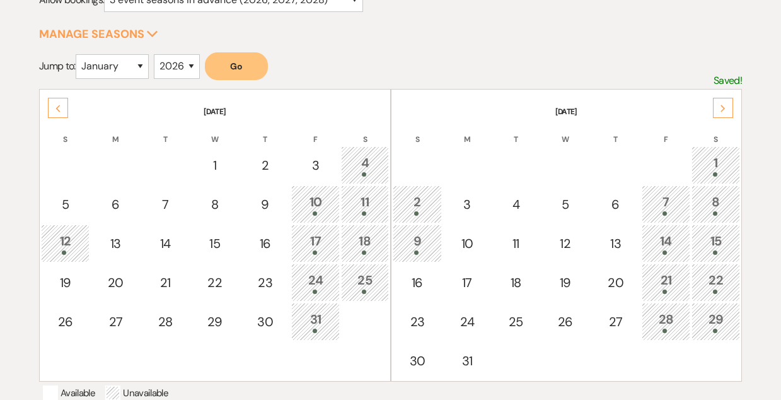
click at [723, 105] on icon "Next" at bounding box center [723, 109] width 6 height 8
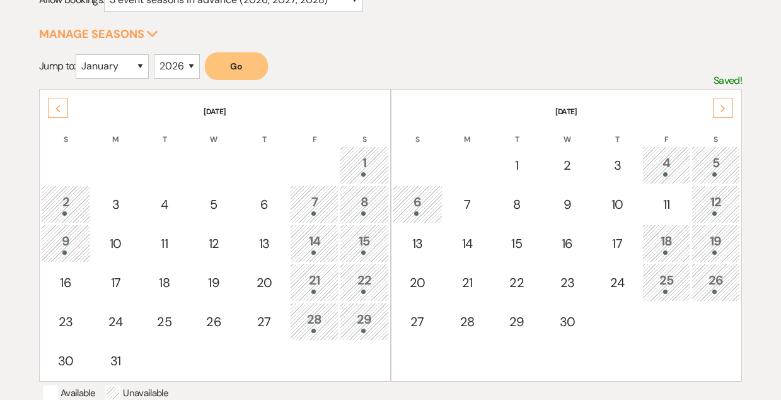
click at [723, 105] on icon "Next" at bounding box center [723, 109] width 6 height 8
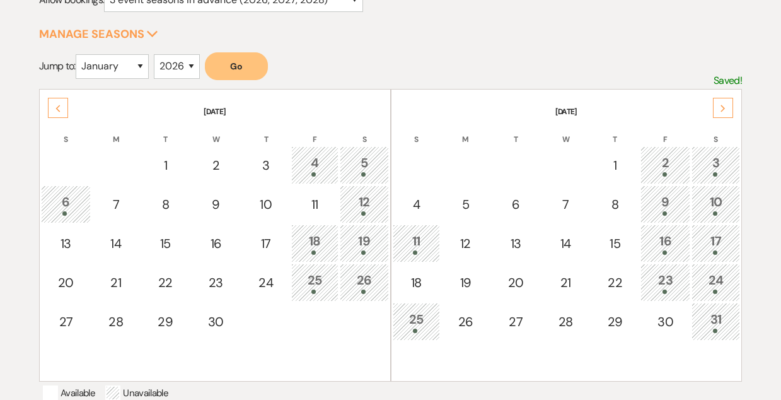
click at [723, 105] on icon "Next" at bounding box center [723, 109] width 6 height 8
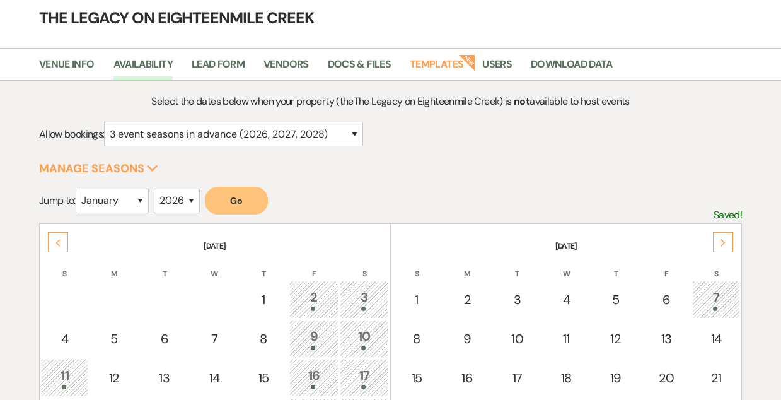
scroll to position [0, 0]
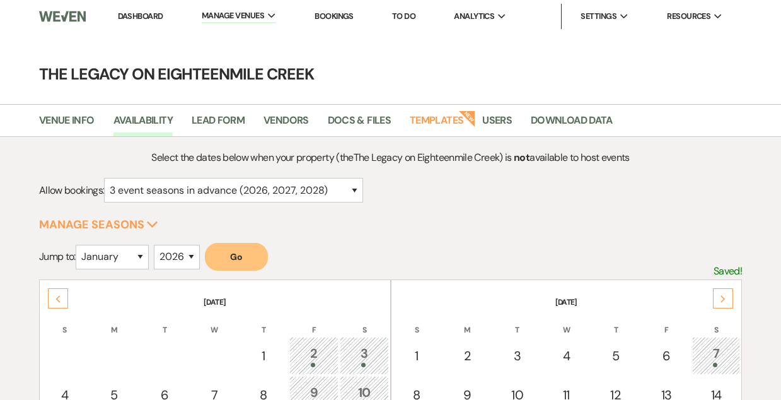
click at [143, 16] on link "Dashboard" at bounding box center [140, 16] width 45 height 11
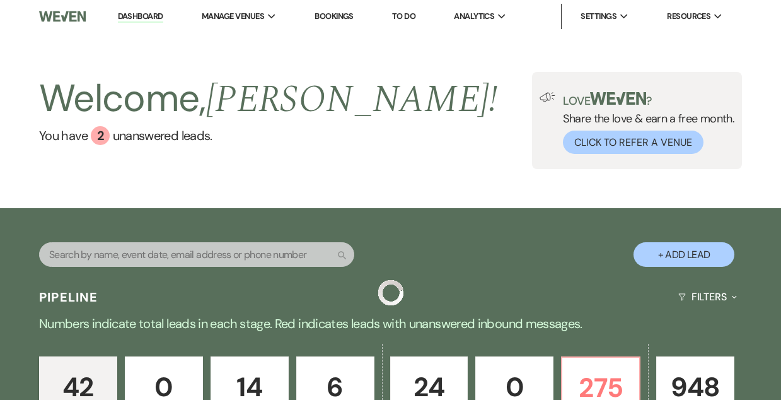
scroll to position [155, 0]
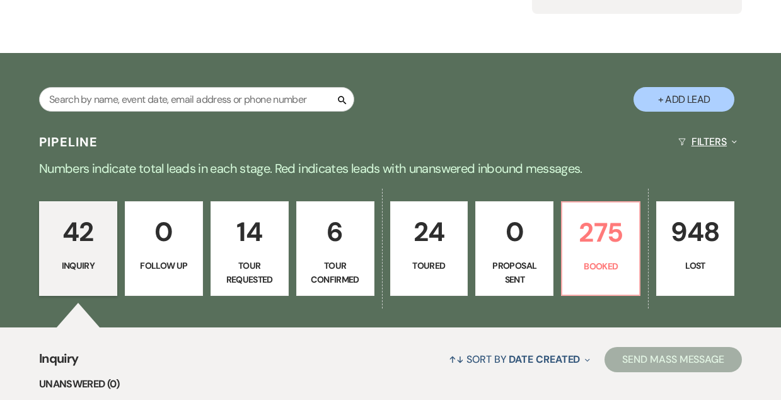
click at [704, 141] on button "Filters Expand" at bounding box center [707, 141] width 69 height 33
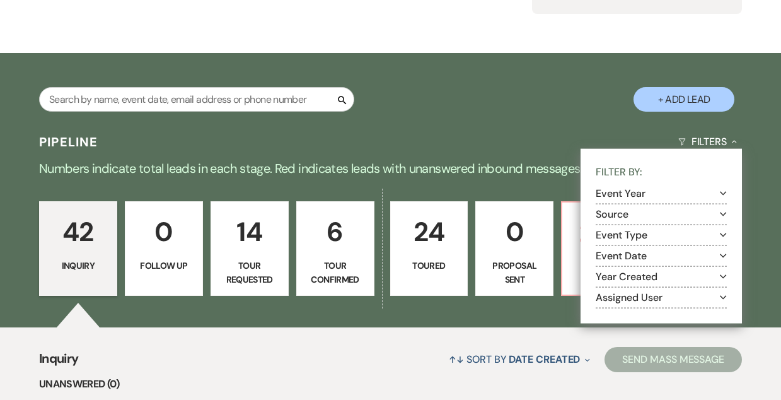
click at [624, 201] on section "Event Year Expand" at bounding box center [661, 193] width 131 height 21
click at [625, 195] on button "Event Year Expand" at bounding box center [661, 193] width 131 height 10
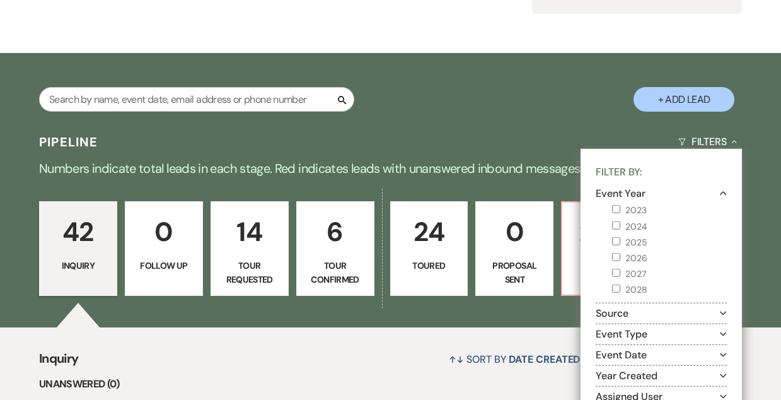
click at [614, 256] on input "2026" at bounding box center [616, 257] width 8 height 8
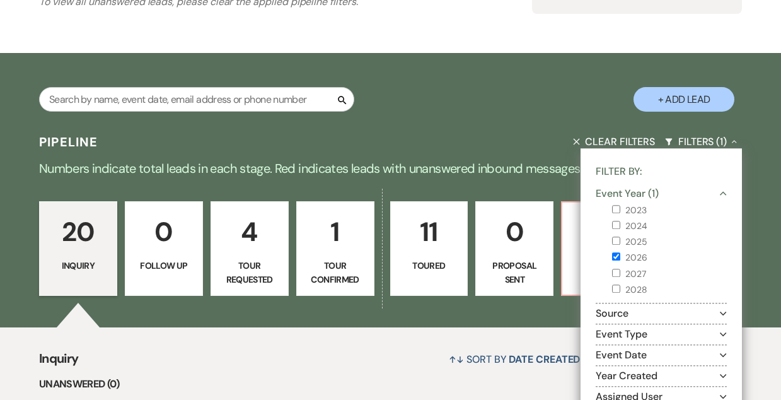
click at [527, 147] on div "Pipeline Clear Filters Filters (1) Collapse Filter By: Event Year (1) Collapse …" at bounding box center [390, 141] width 781 height 33
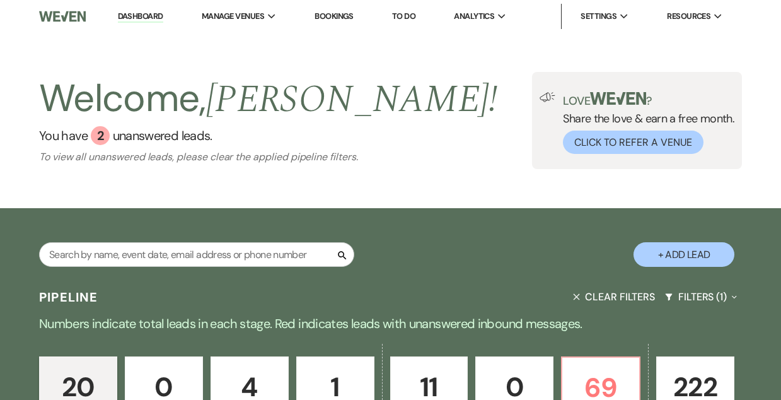
click at [142, 16] on link "Dashboard" at bounding box center [140, 17] width 45 height 12
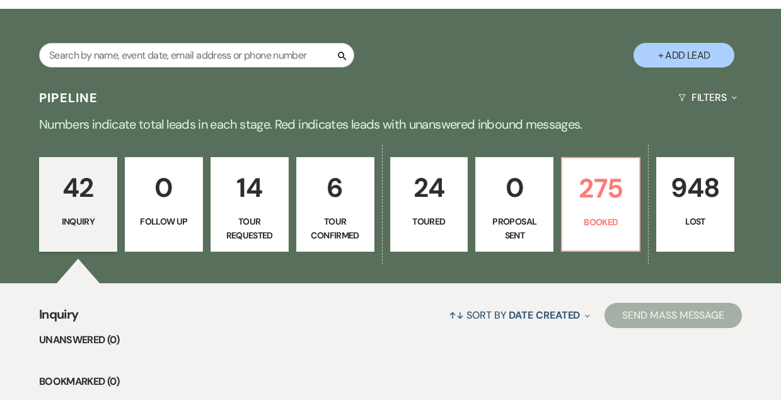
scroll to position [200, 0]
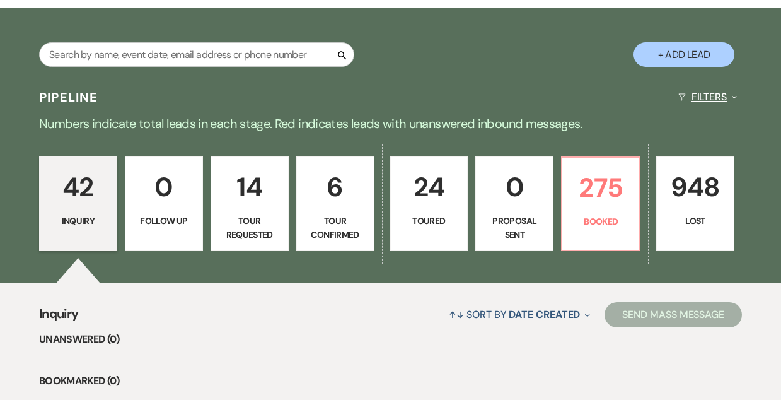
click at [703, 101] on button "Filters Expand" at bounding box center [707, 96] width 69 height 33
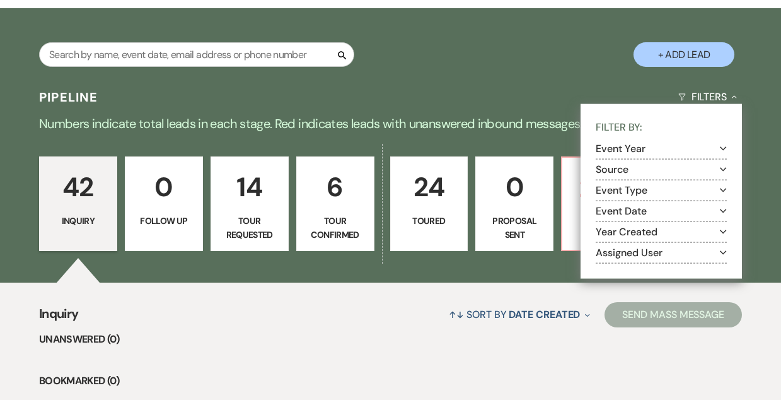
click at [645, 149] on button "Event Year Expand" at bounding box center [661, 149] width 131 height 10
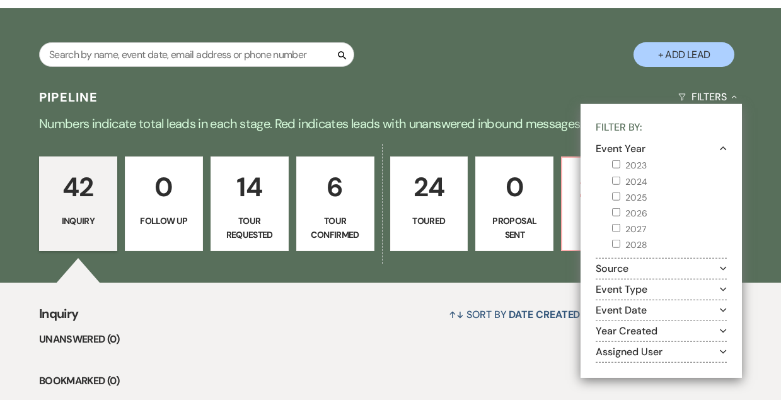
click at [616, 163] on input "2023" at bounding box center [616, 164] width 8 height 8
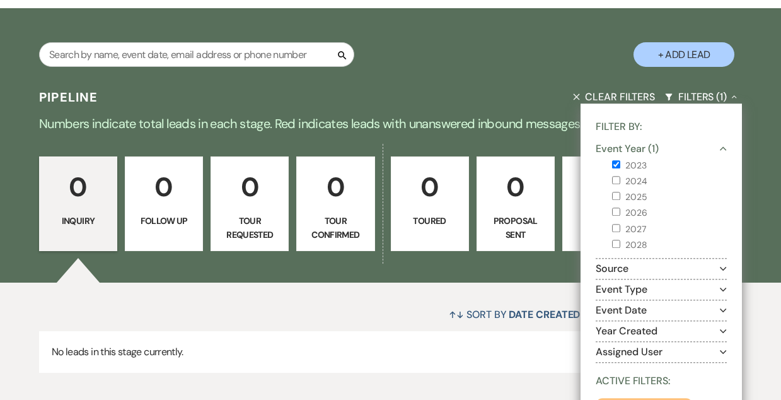
click at [477, 52] on div "Search + Add Lead" at bounding box center [390, 45] width 781 height 63
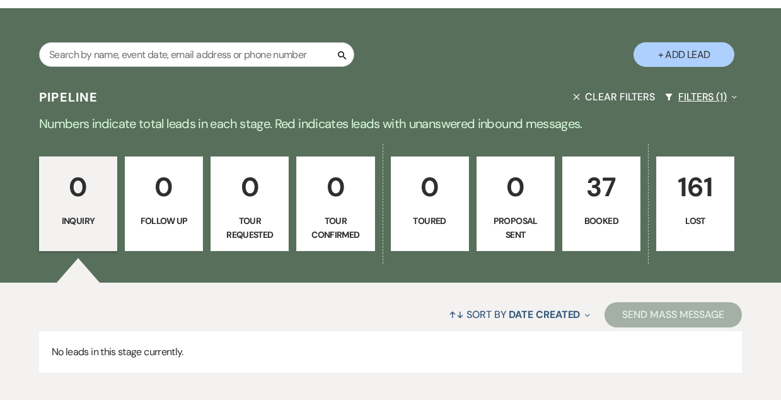
click at [708, 95] on button "Filters (1) Expand" at bounding box center [701, 96] width 82 height 33
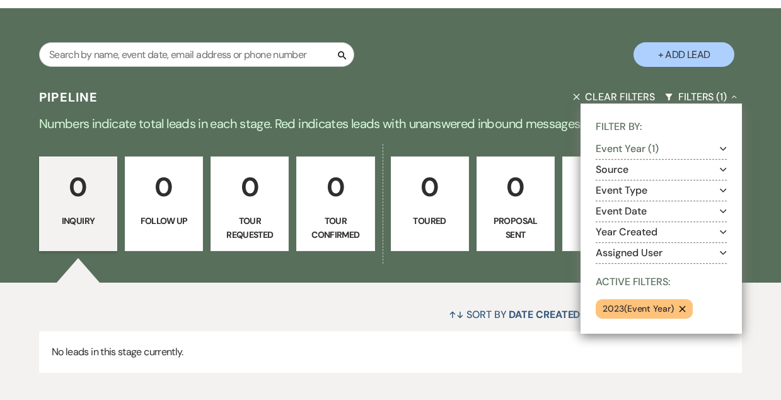
click at [636, 144] on button "Event Year (1) Expand" at bounding box center [661, 149] width 131 height 10
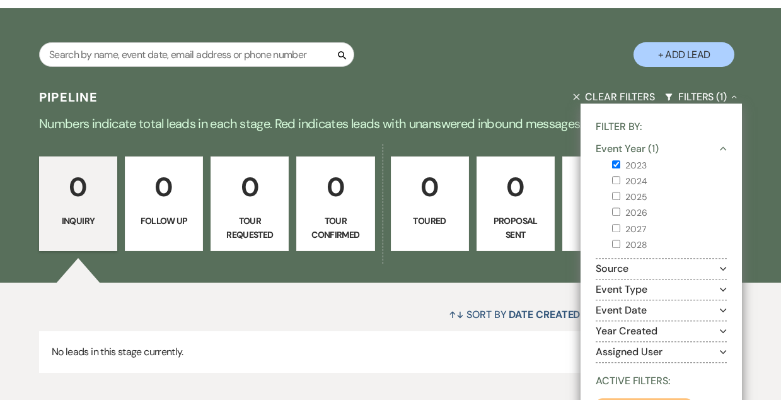
click at [614, 181] on input "2024" at bounding box center [616, 180] width 8 height 8
click at [616, 162] on input "2023" at bounding box center [616, 164] width 8 height 8
click at [536, 77] on div "Search + Add Lead" at bounding box center [390, 44] width 781 height 72
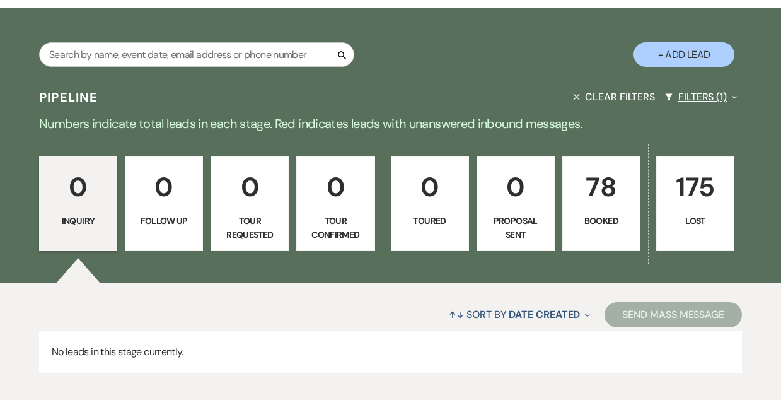
click at [696, 99] on button "Filters (1) Expand" at bounding box center [701, 96] width 82 height 33
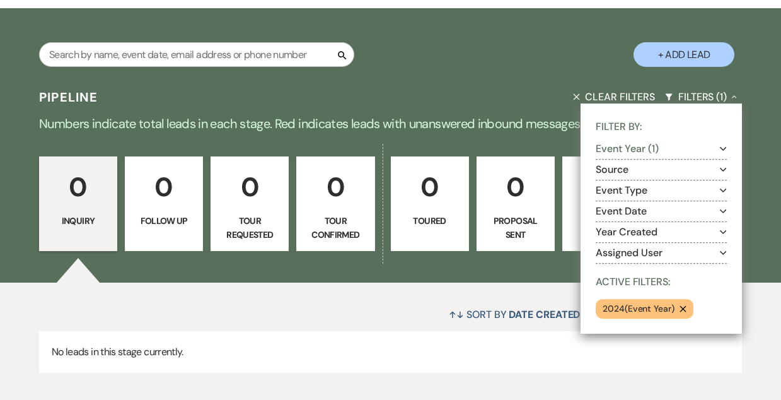
click at [637, 156] on section "Event Year (1) Expand" at bounding box center [661, 149] width 131 height 21
click at [636, 147] on button "Event Year (1) Expand" at bounding box center [661, 149] width 131 height 10
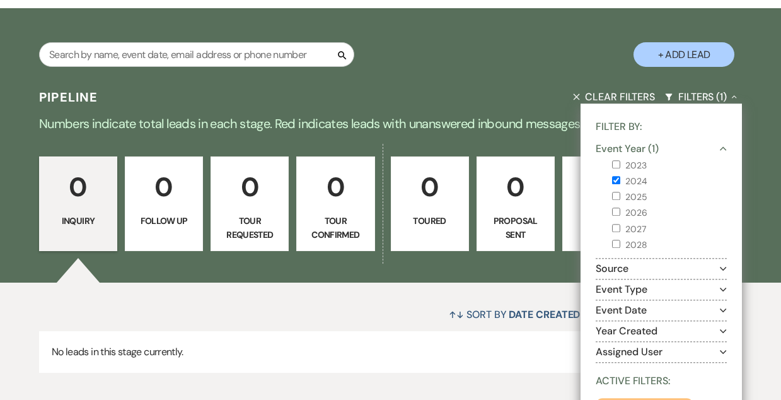
click at [614, 181] on input "2024" at bounding box center [616, 180] width 8 height 8
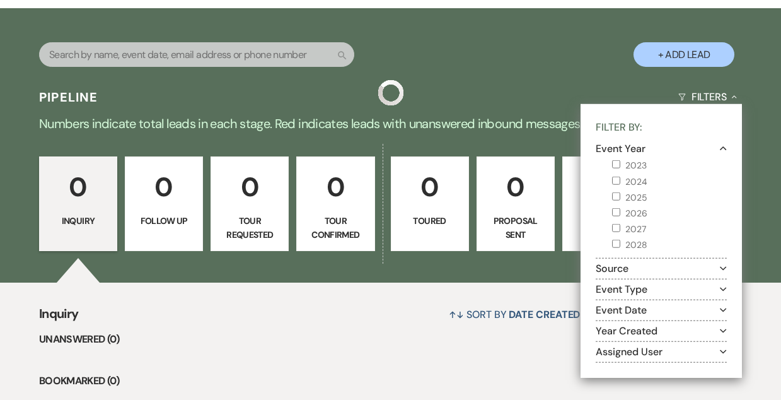
click at [614, 197] on input "2025" at bounding box center [616, 196] width 8 height 8
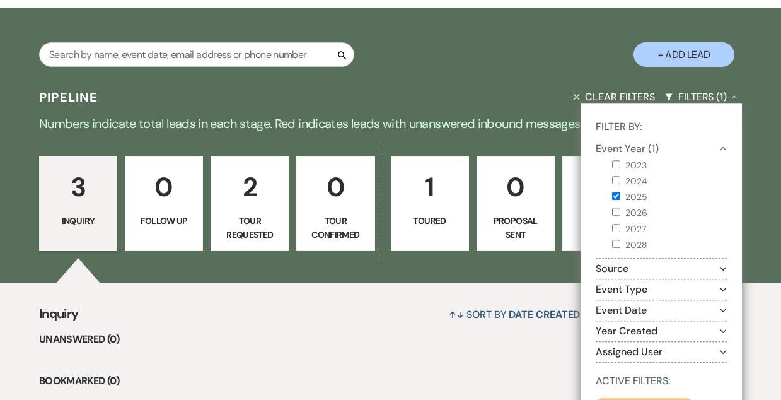
click at [498, 70] on div "Search + Add Lead" at bounding box center [390, 45] width 781 height 63
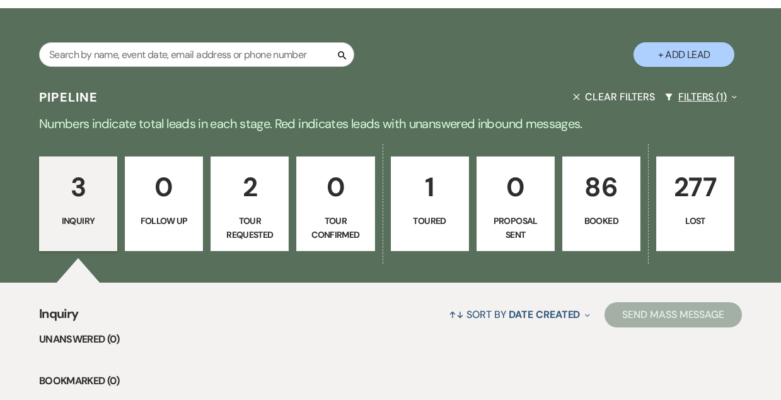
click at [712, 93] on button "Filters (1) Expand" at bounding box center [701, 96] width 82 height 33
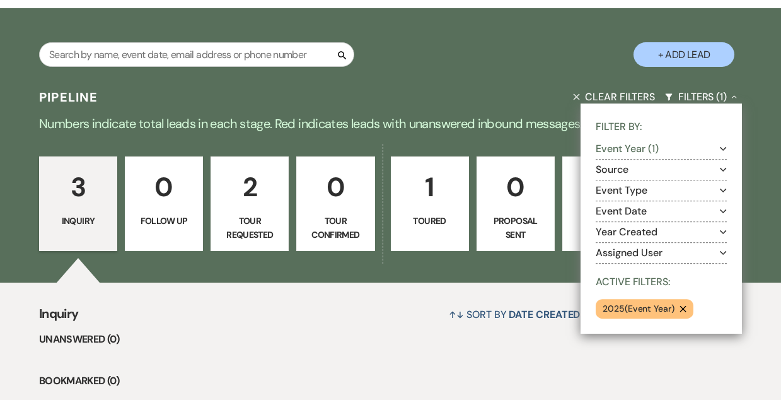
click at [476, 79] on div "Search + Add Lead" at bounding box center [390, 44] width 781 height 72
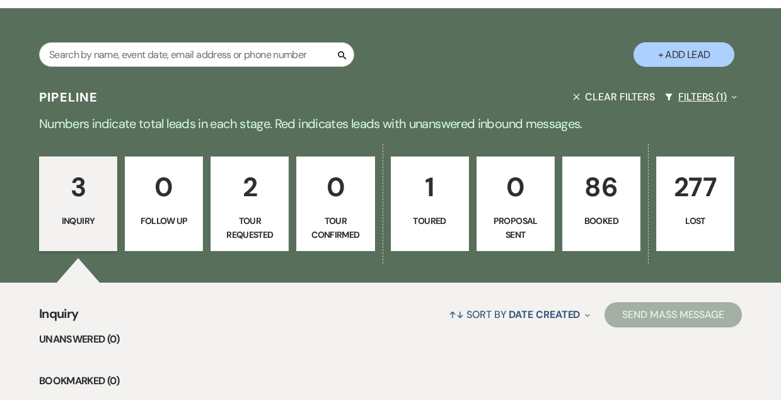
click at [692, 98] on button "Filters (1) Expand" at bounding box center [701, 96] width 82 height 33
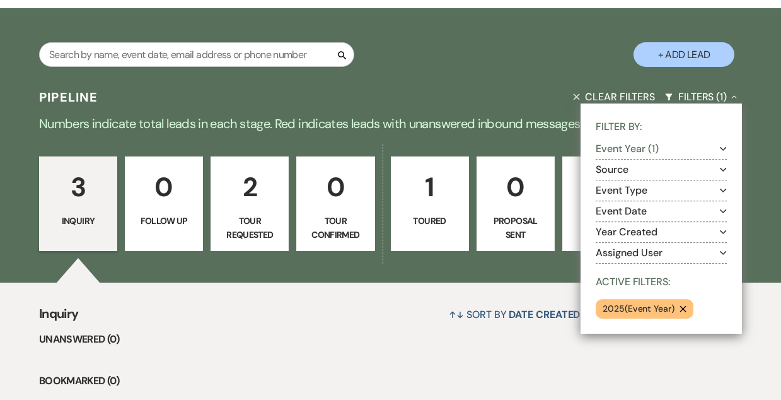
click at [403, 97] on div "Pipeline Clear Filters Filters (1) Collapse Filter By: Event Year (1) Expand So…" at bounding box center [390, 96] width 781 height 33
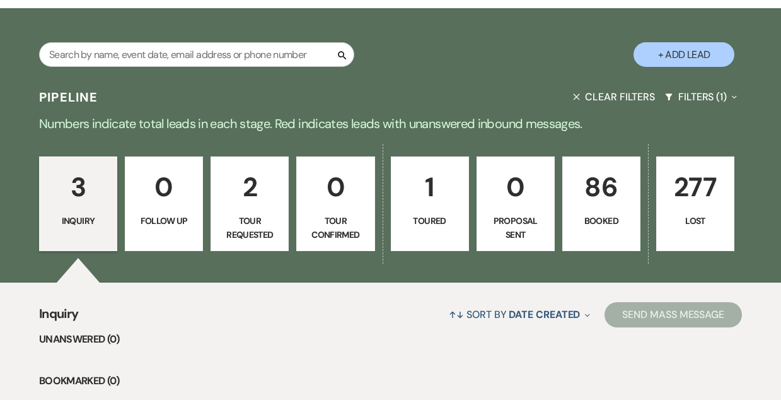
click at [402, 219] on p "Toured" at bounding box center [430, 221] width 62 height 14
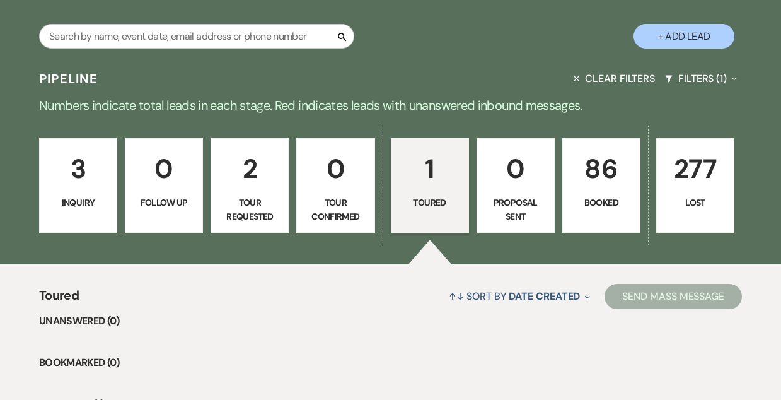
scroll to position [217, 0]
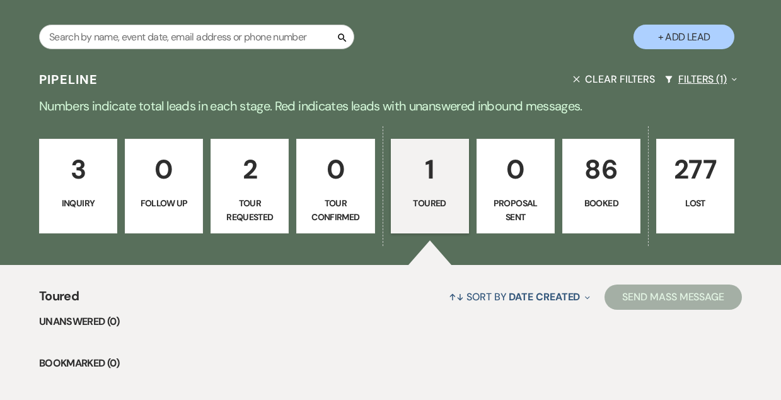
click at [691, 78] on button "Filters (1) Expand" at bounding box center [701, 78] width 82 height 33
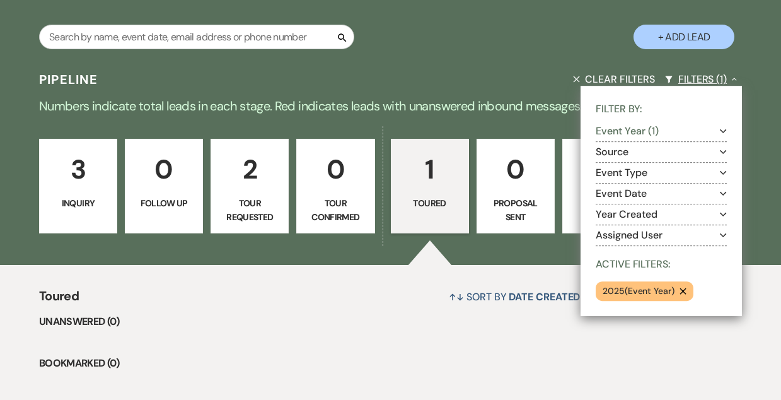
click at [691, 78] on button "Filters (1) Collapse" at bounding box center [701, 78] width 82 height 33
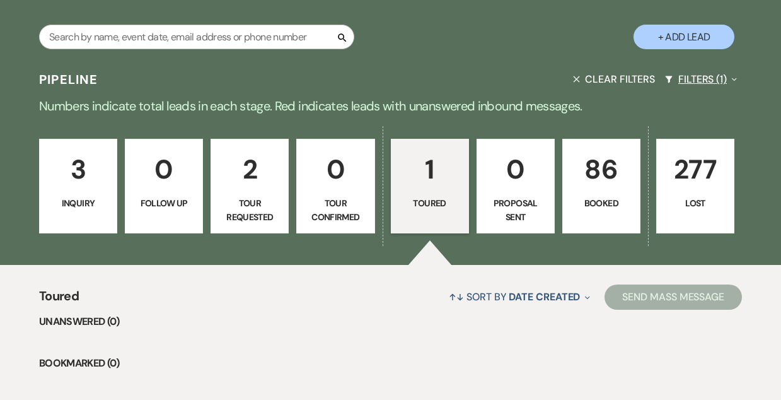
click at [691, 79] on button "Filters (1) Expand" at bounding box center [701, 78] width 82 height 33
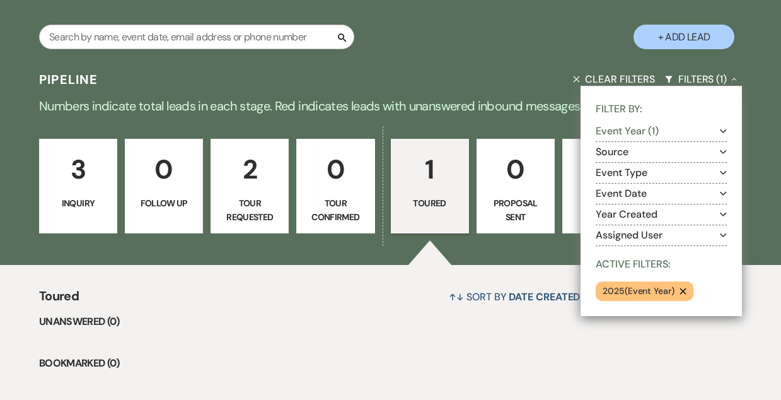
click at [630, 126] on button "Event Year (1) Expand" at bounding box center [661, 131] width 131 height 10
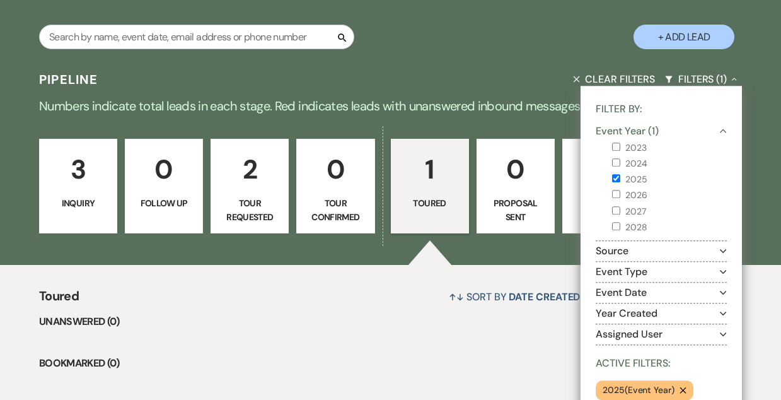
click at [615, 195] on input "2026" at bounding box center [616, 194] width 8 height 8
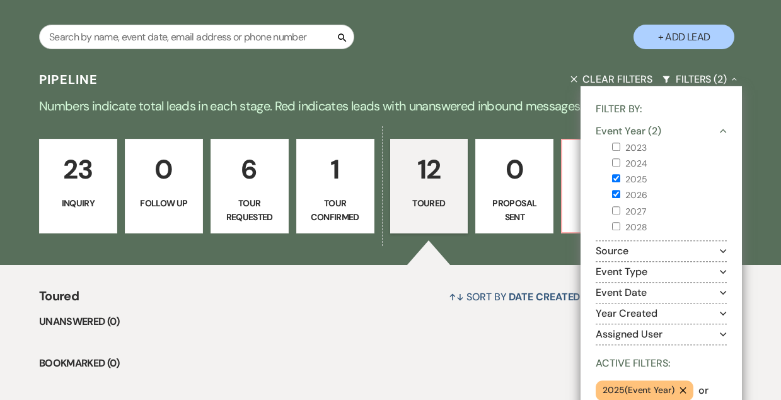
click at [616, 181] on input "2025" at bounding box center [616, 178] width 8 height 8
click at [462, 49] on div "Search + Add Lead" at bounding box center [390, 28] width 781 height 63
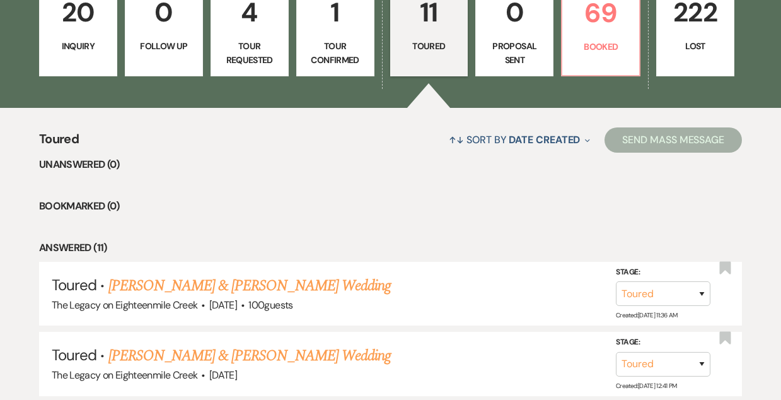
scroll to position [230, 0]
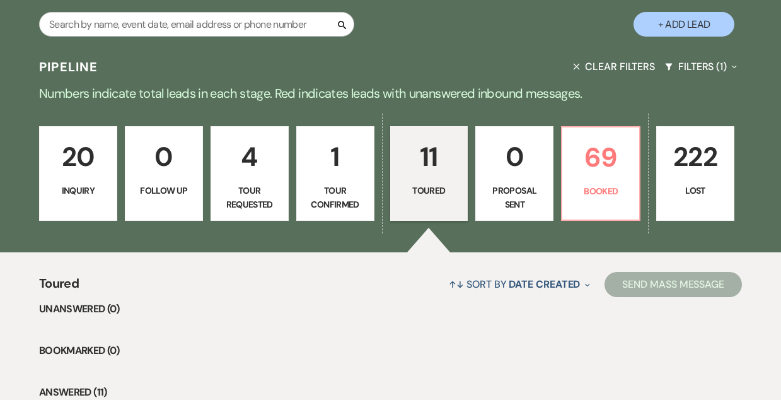
click at [358, 156] on p "1" at bounding box center [335, 156] width 62 height 42
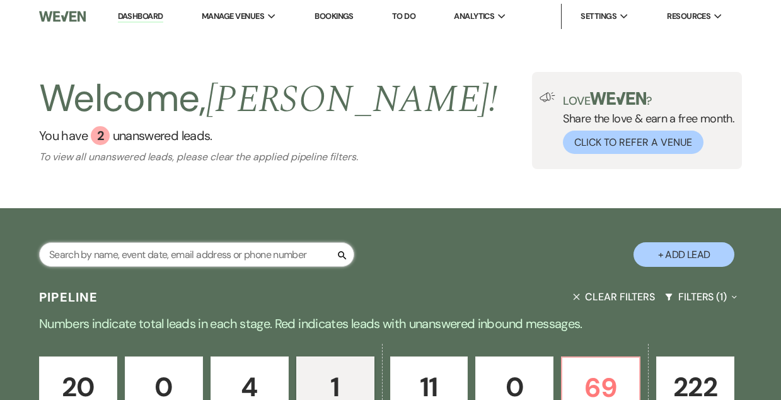
click at [164, 257] on input "text" at bounding box center [196, 254] width 315 height 25
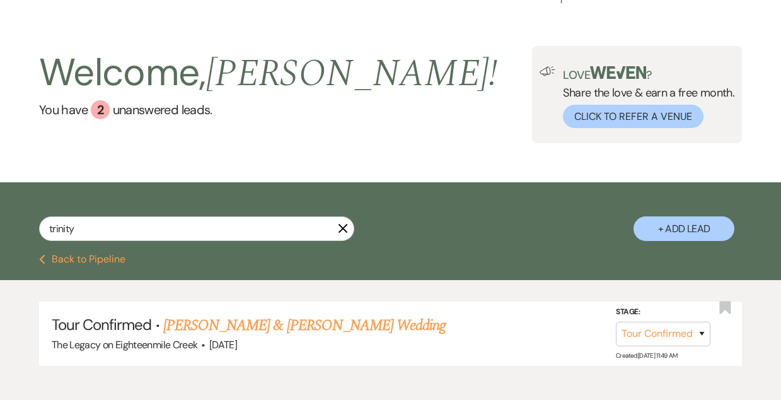
scroll to position [28, 0]
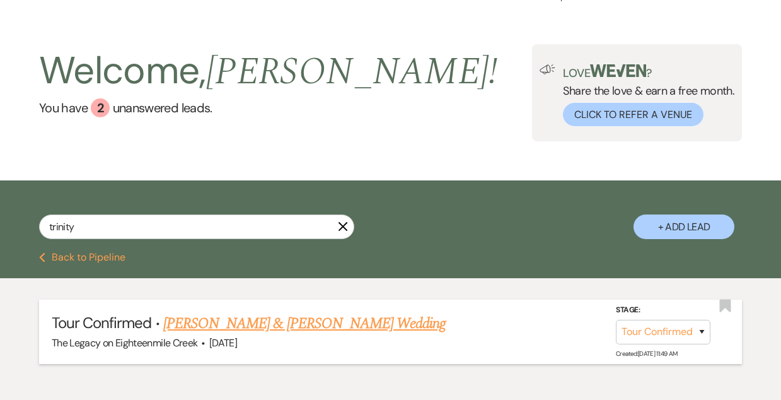
click at [321, 328] on link "[PERSON_NAME] & [PERSON_NAME] Wedding" at bounding box center [304, 323] width 282 height 23
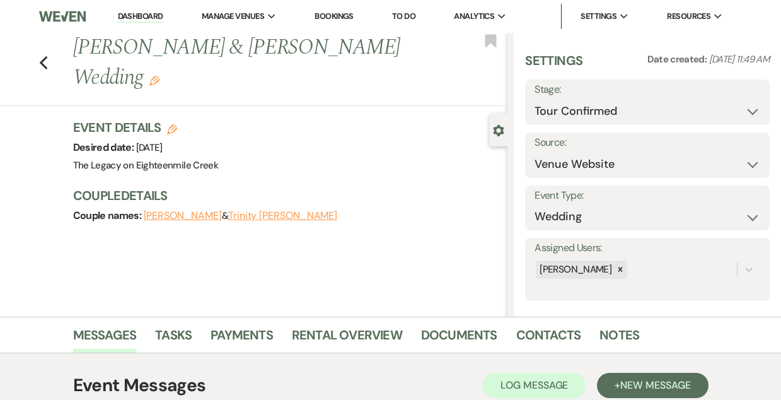
scroll to position [214, 0]
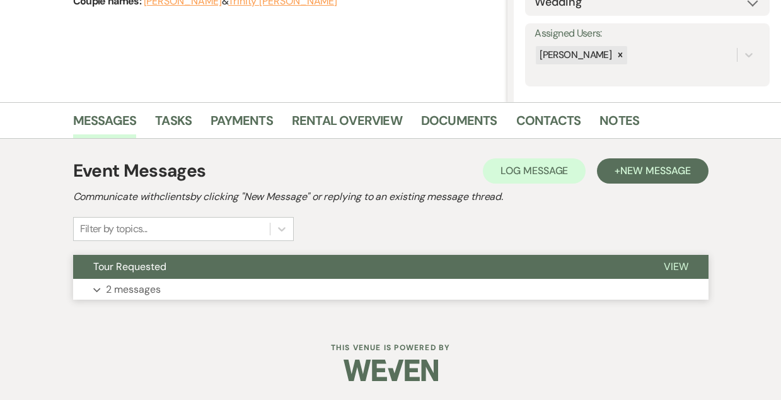
click at [321, 271] on button "Tour Requested" at bounding box center [358, 267] width 570 height 24
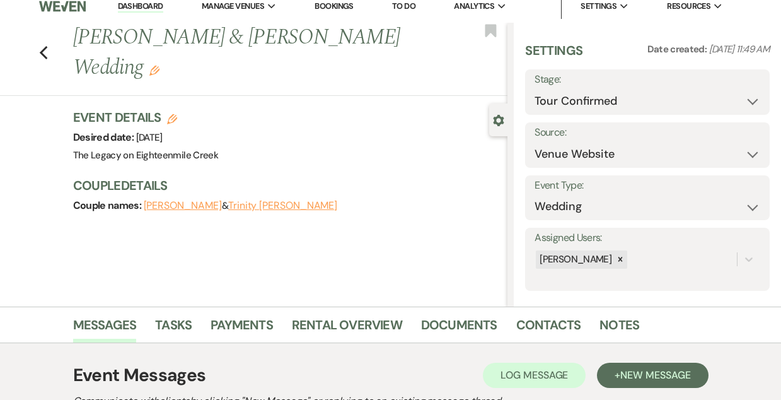
scroll to position [0, 0]
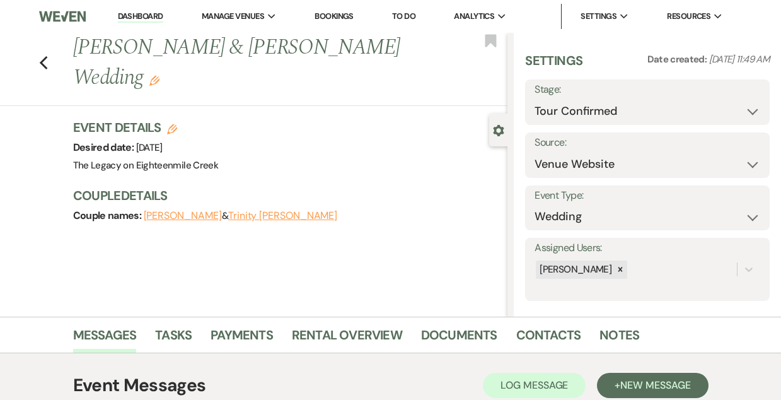
click at [335, 16] on link "Bookings" at bounding box center [333, 16] width 39 height 11
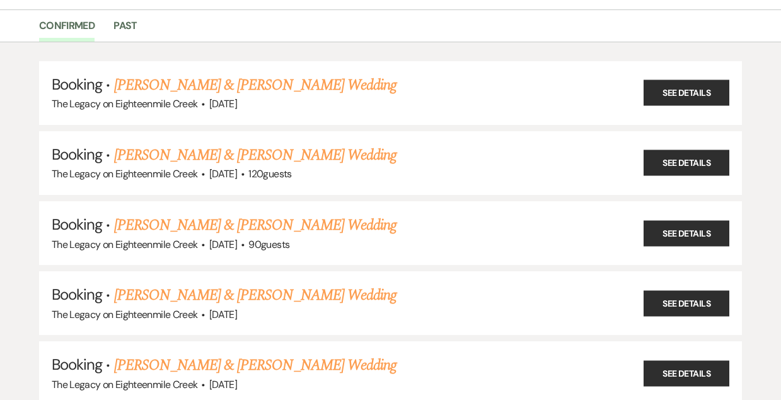
scroll to position [120, 0]
